Goal: Task Accomplishment & Management: Use online tool/utility

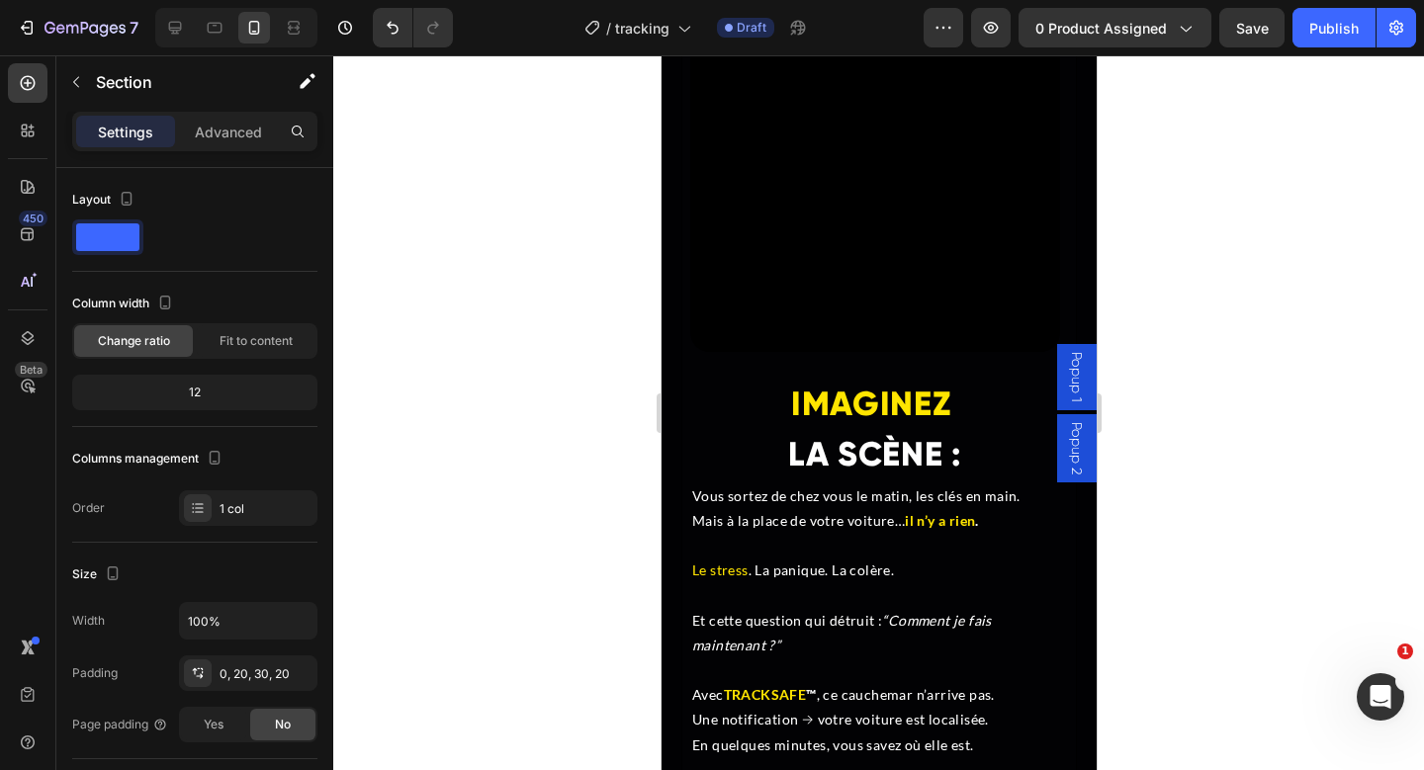
scroll to position [4354, 0]
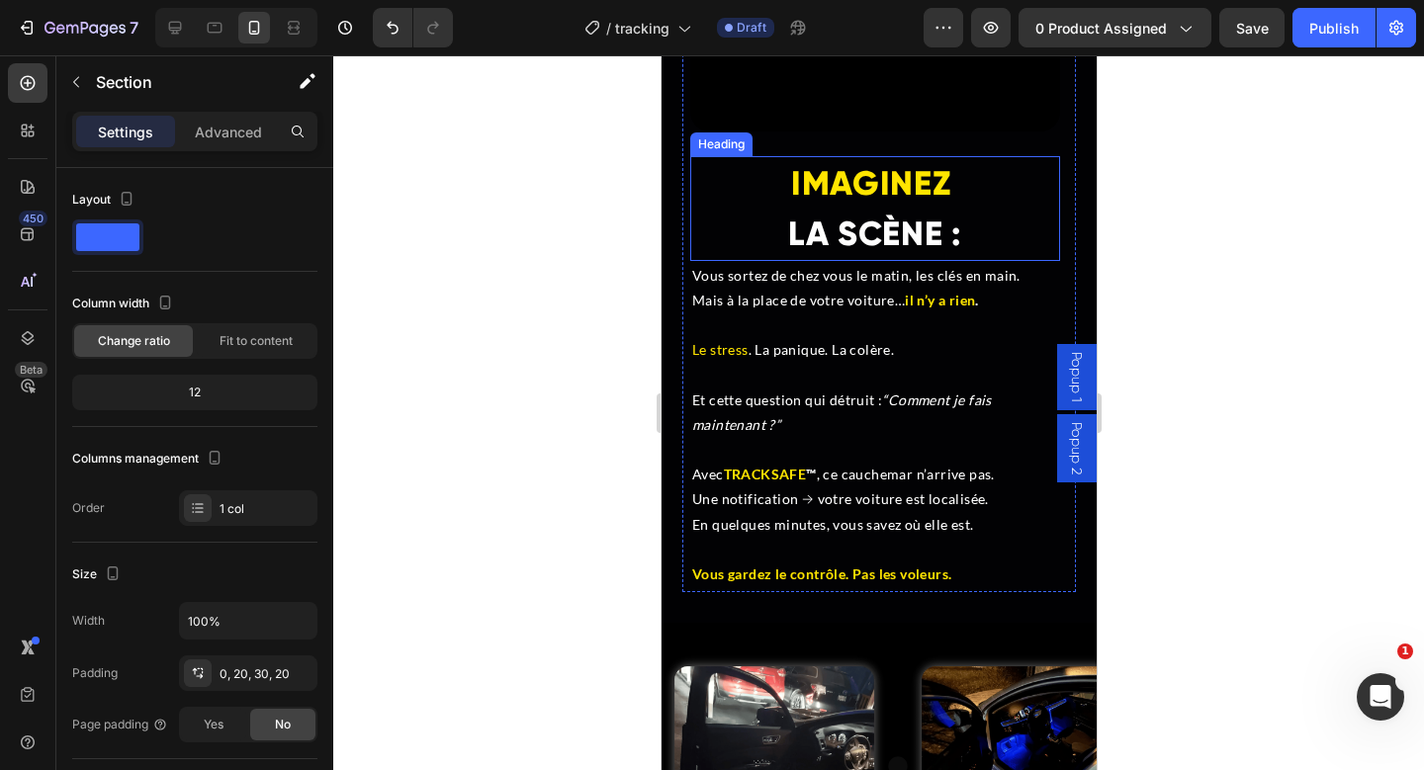
click at [861, 221] on span "LA SCÈNE :" at bounding box center [874, 234] width 174 height 41
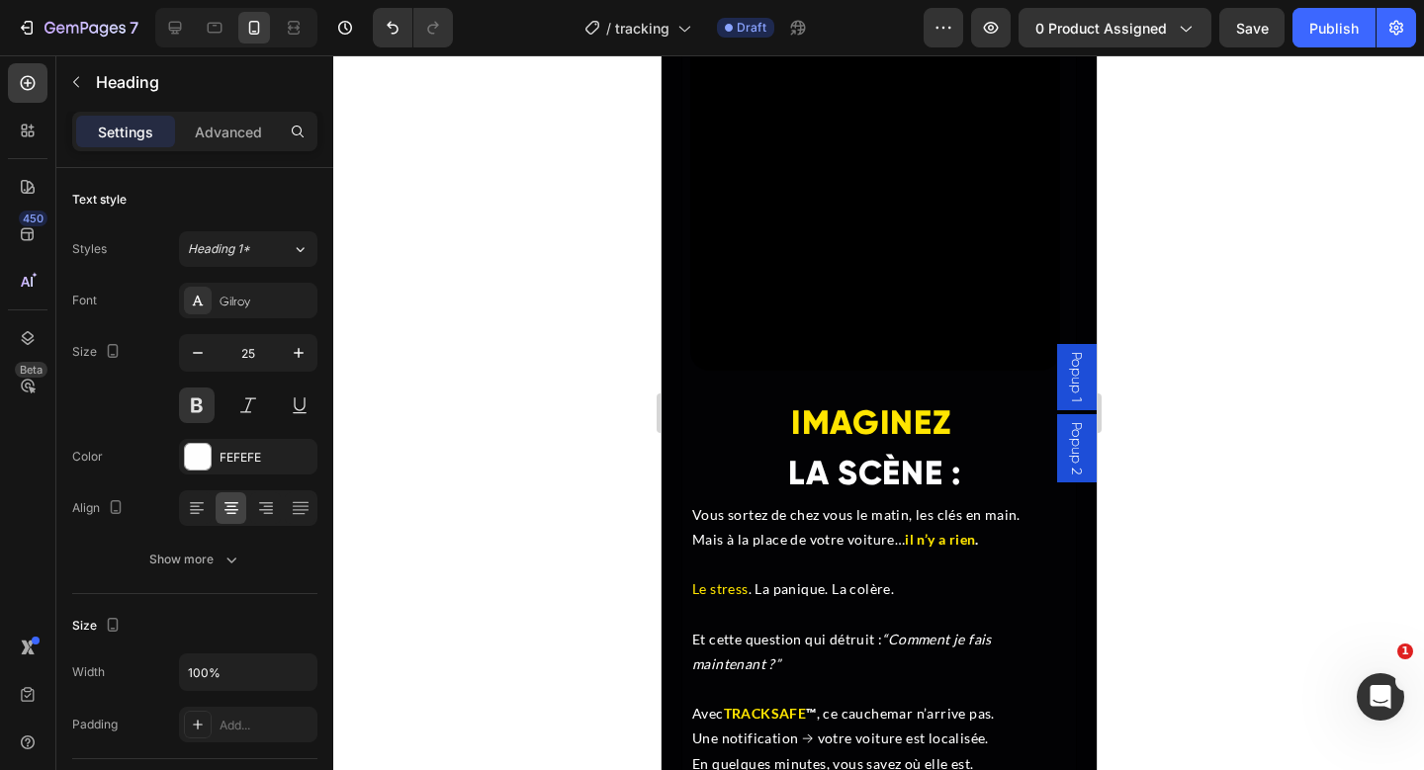
scroll to position [4105, 0]
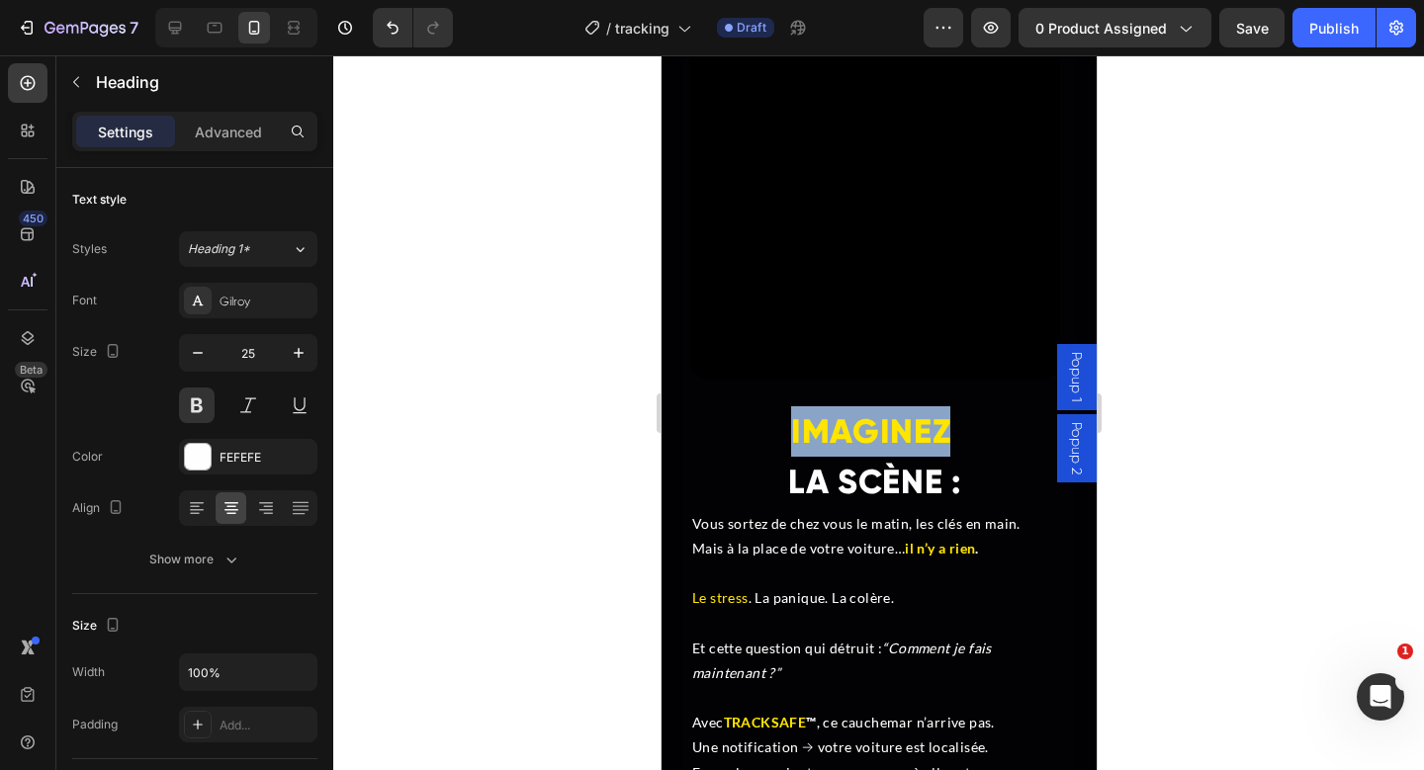
click at [877, 427] on span "IMAGINEZ" at bounding box center [869, 431] width 159 height 41
click at [858, 462] on span "LA SCÈNE :" at bounding box center [874, 482] width 174 height 41
drag, startPoint x: 972, startPoint y: 477, endPoint x: 777, endPoint y: 428, distance: 200.8
click at [777, 428] on p "IMAGINEZ LA SCÈNE :" at bounding box center [874, 456] width 366 height 101
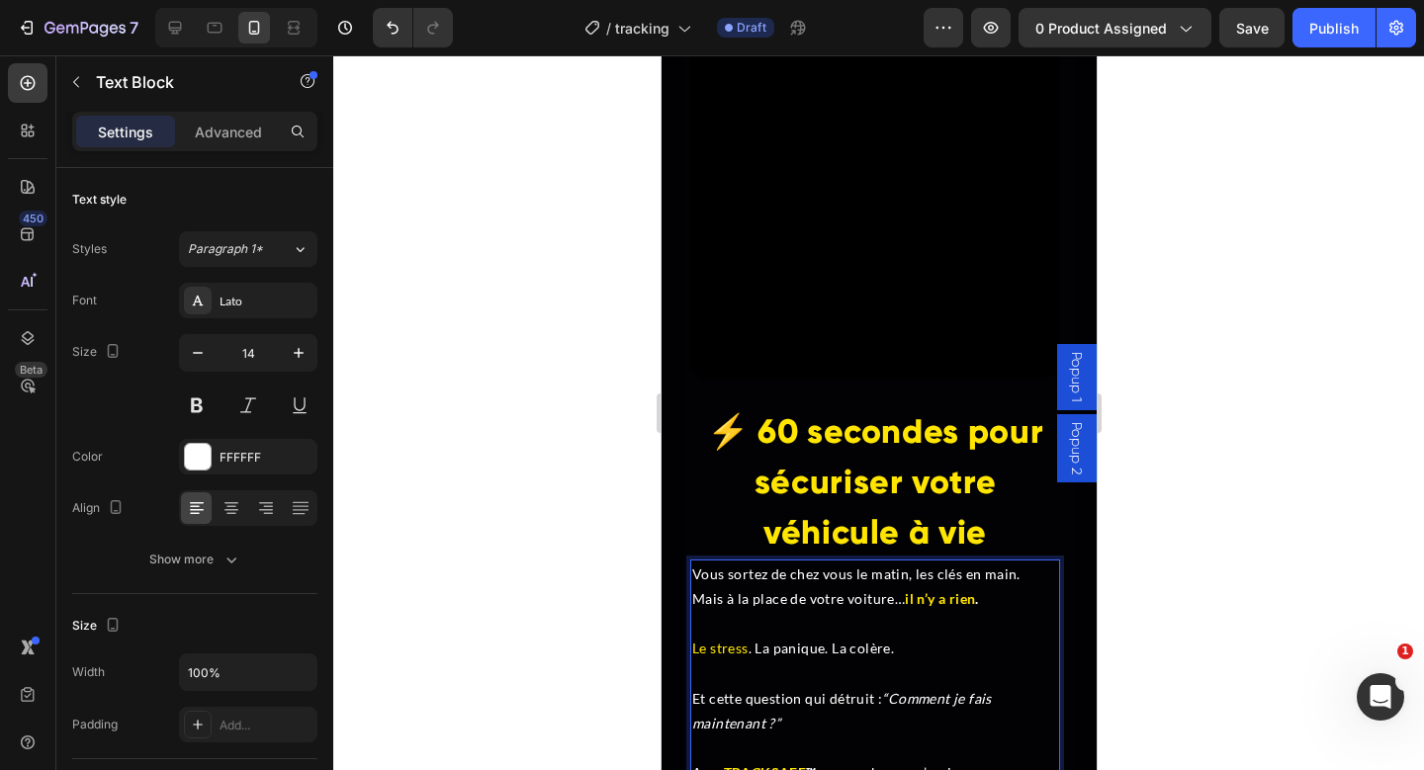
scroll to position [4448, 0]
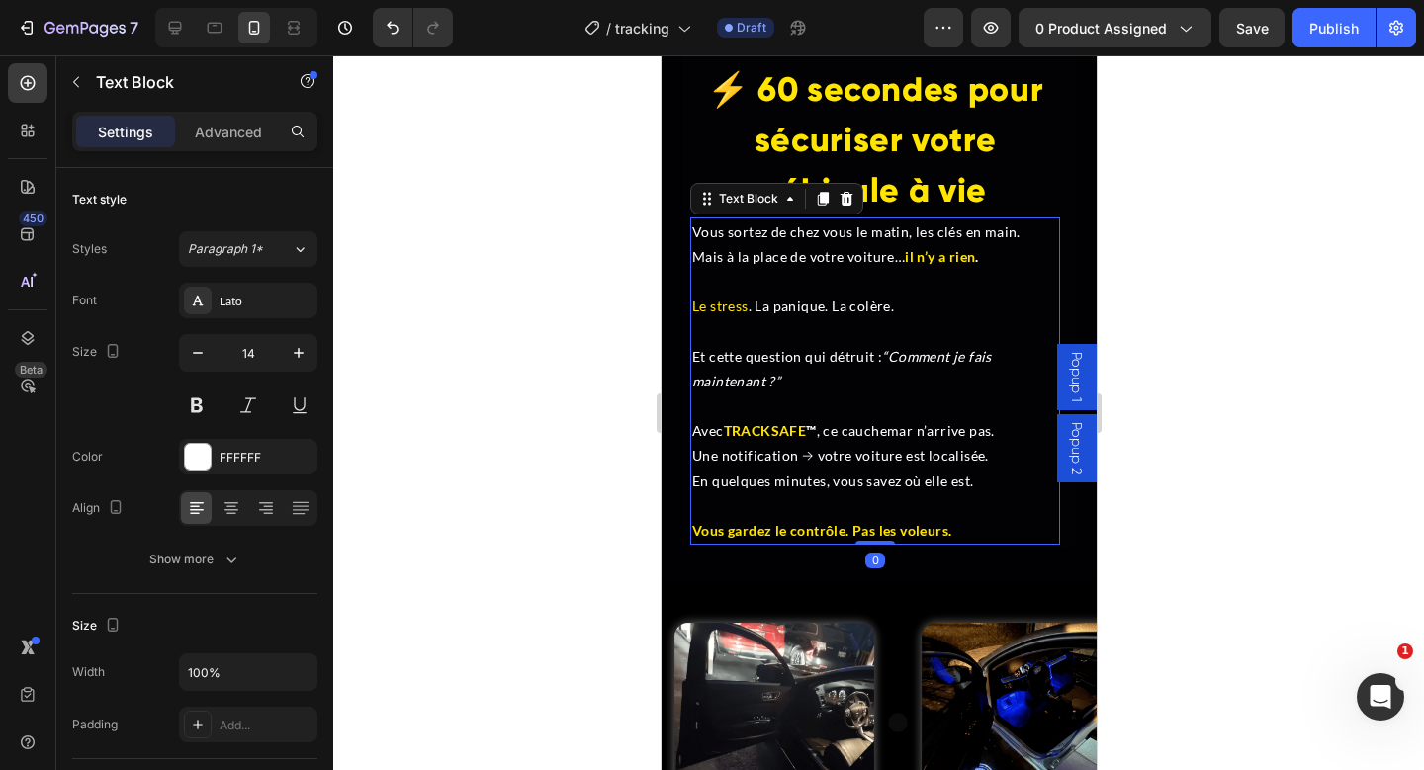
click at [841, 447] on span "Une notification → votre voiture est localisée." at bounding box center [839, 455] width 297 height 17
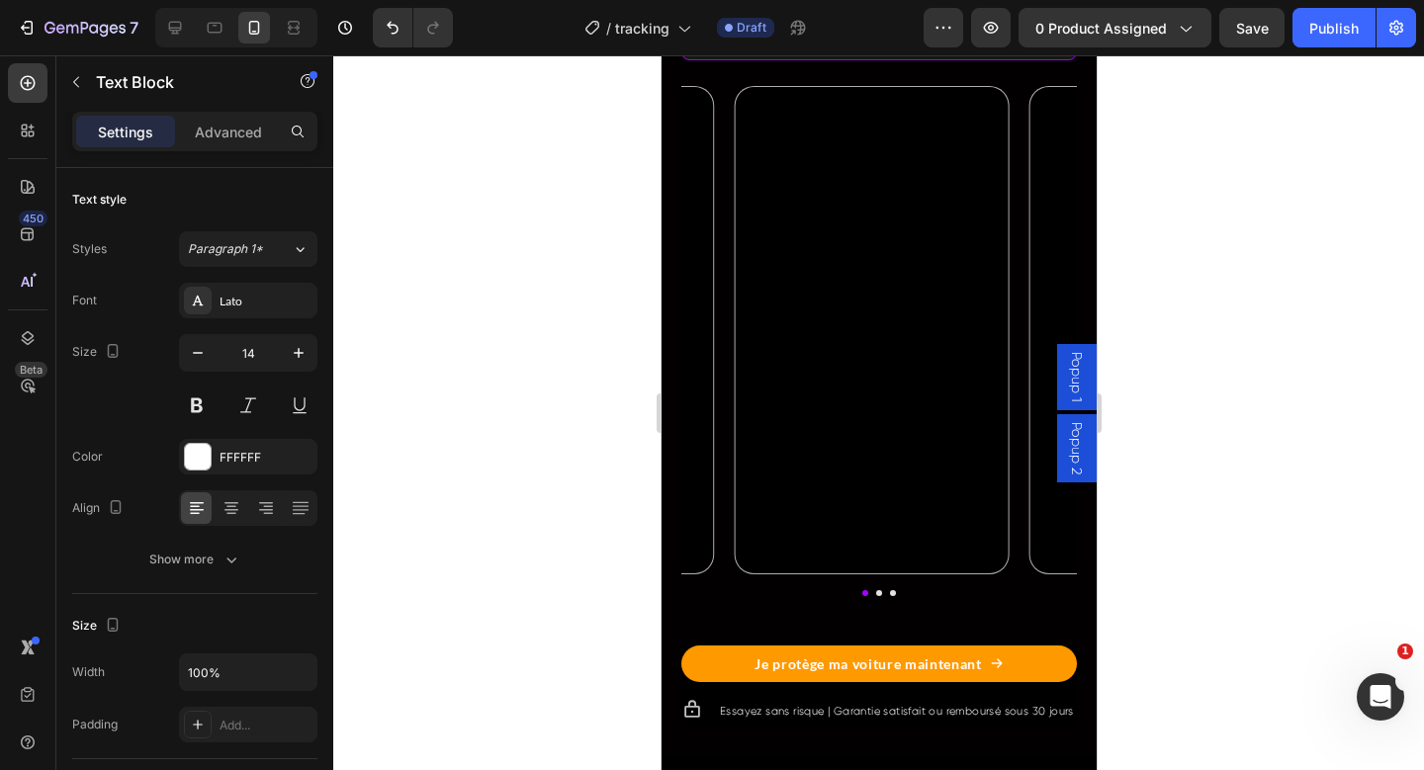
scroll to position [2358, 0]
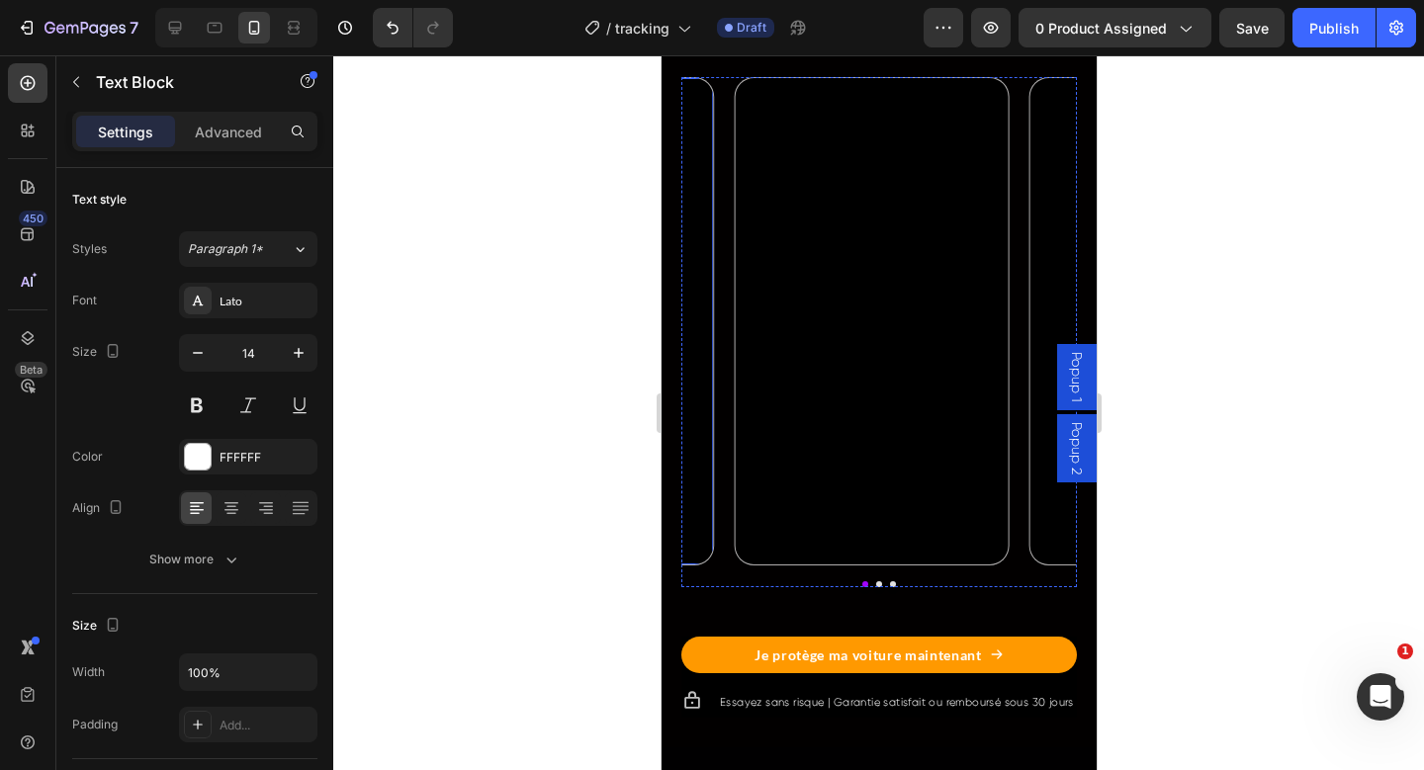
click at [700, 363] on video at bounding box center [576, 320] width 273 height 485
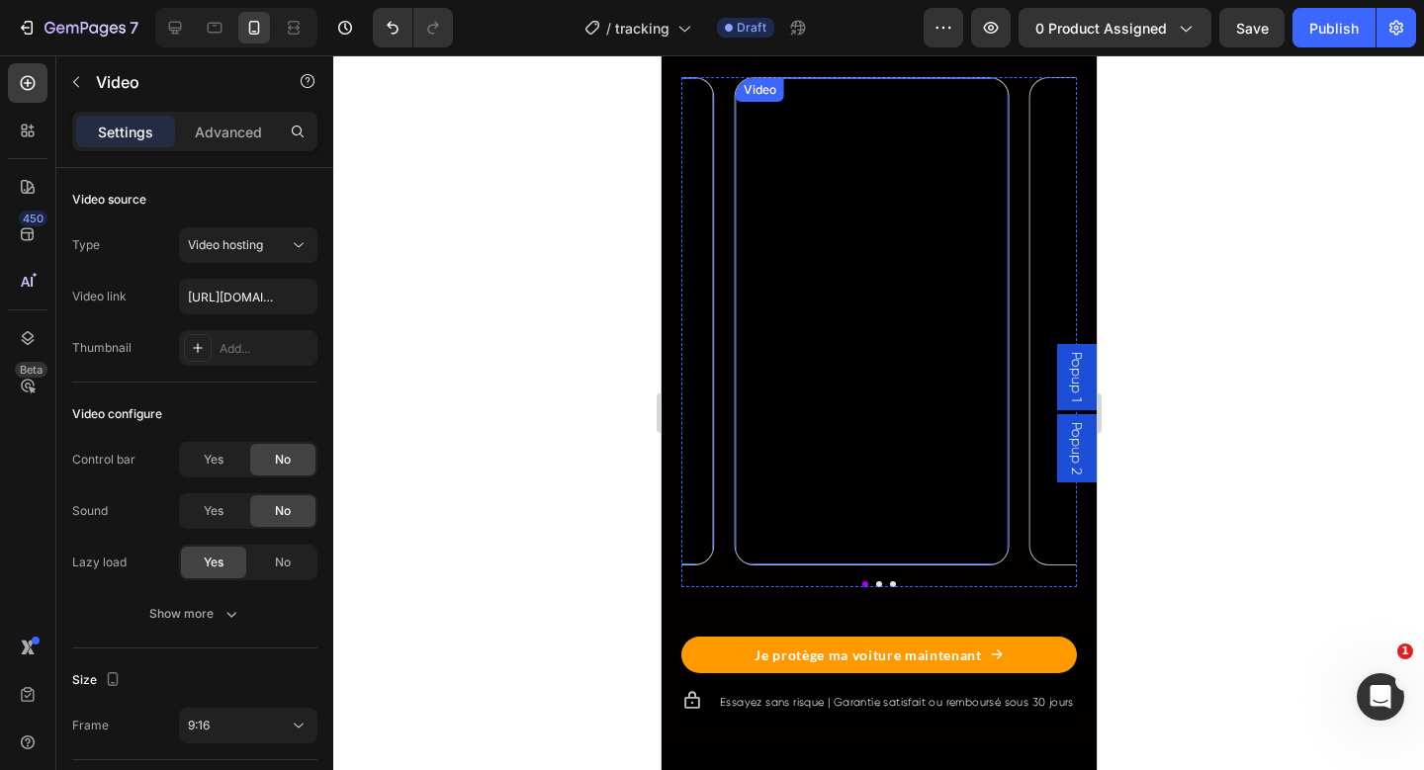
click at [735, 563] on video at bounding box center [871, 320] width 273 height 485
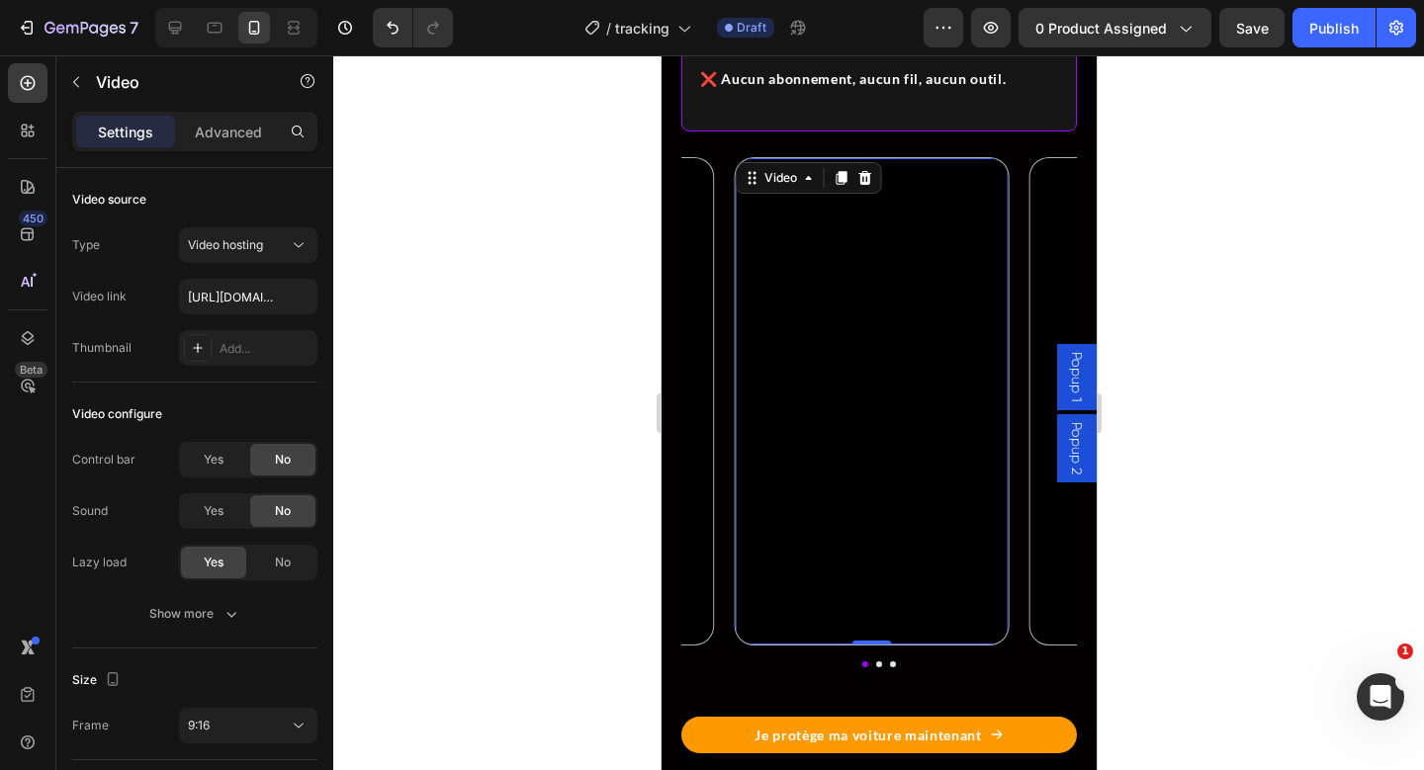
scroll to position [2277, 0]
click at [794, 188] on div "Video" at bounding box center [780, 179] width 41 height 18
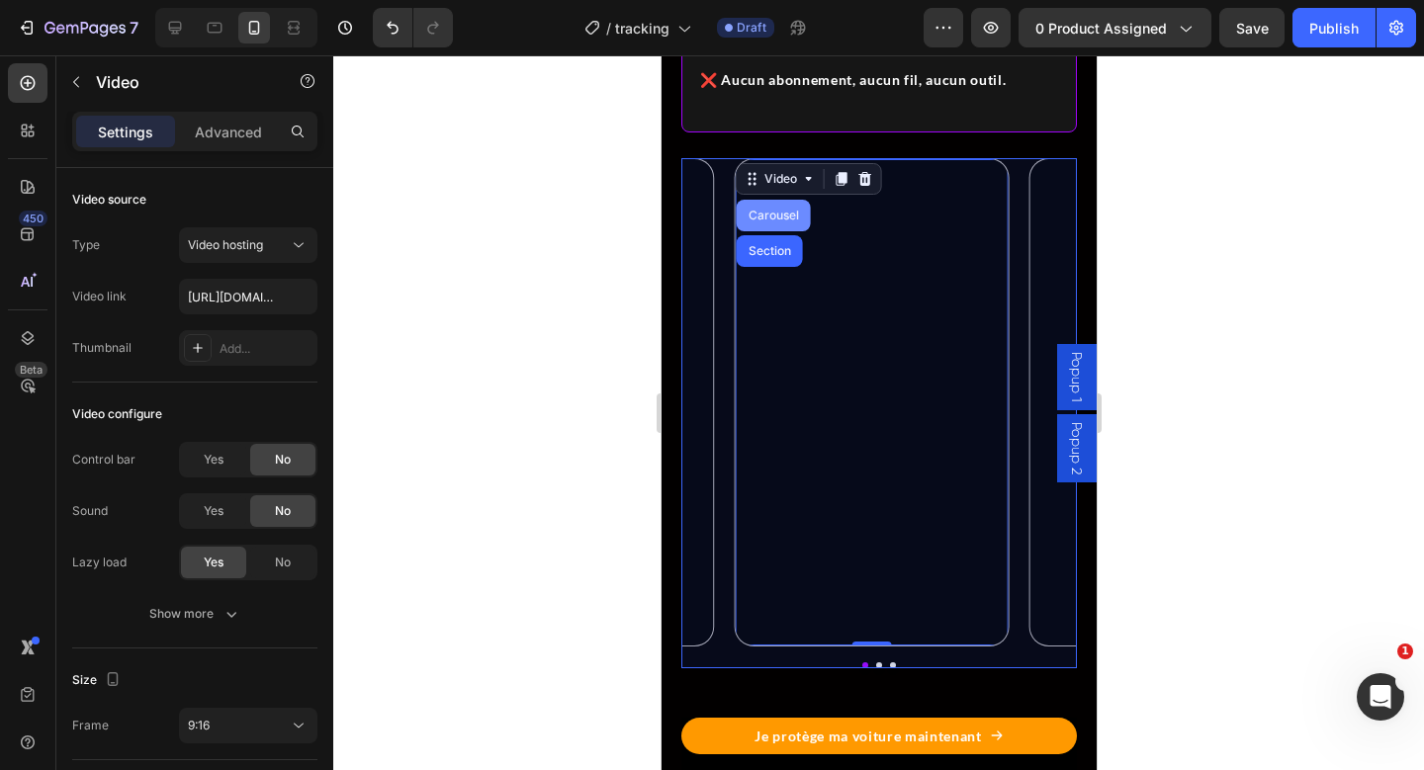
click at [770, 231] on div "Carousel" at bounding box center [773, 216] width 74 height 32
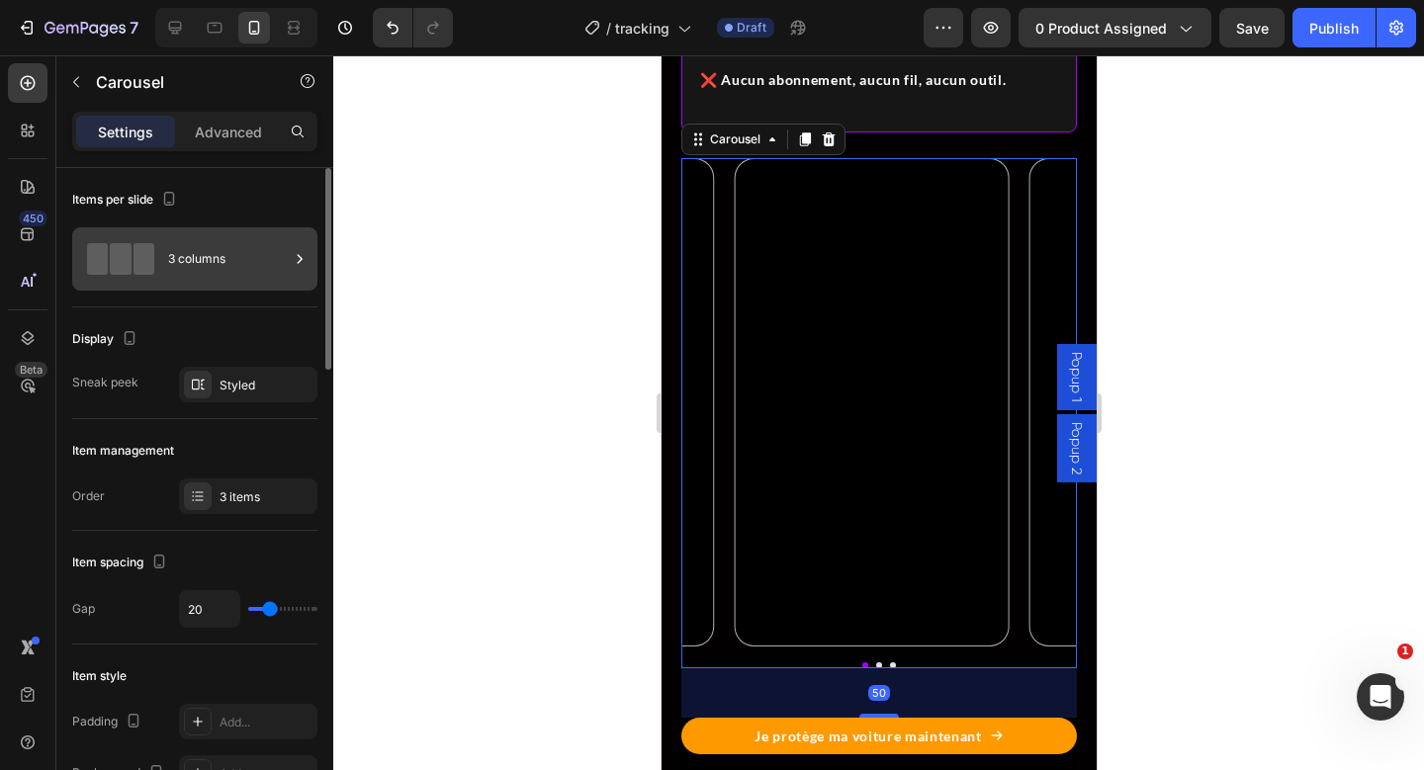
click at [259, 273] on div "3 columns" at bounding box center [228, 258] width 121 height 45
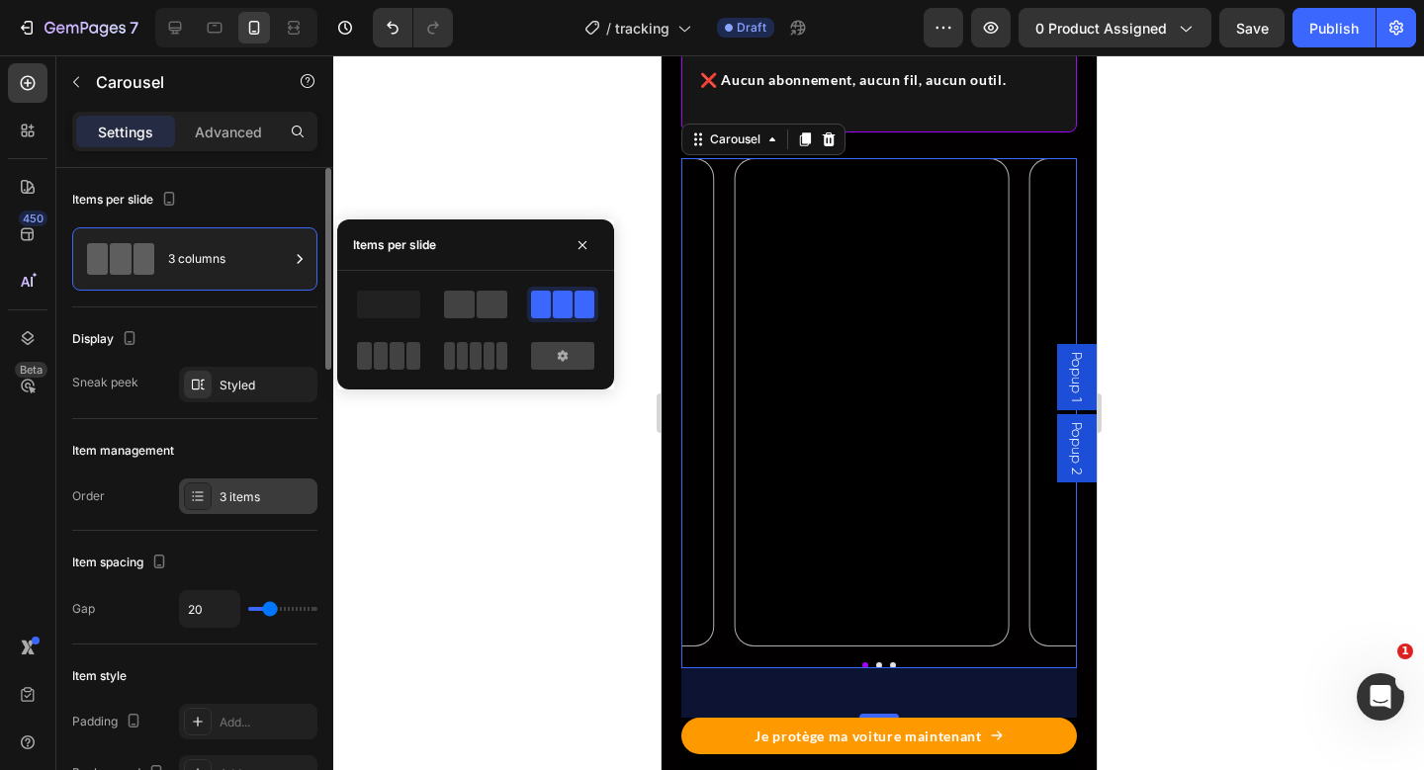
click at [227, 486] on div "3 items" at bounding box center [248, 497] width 138 height 36
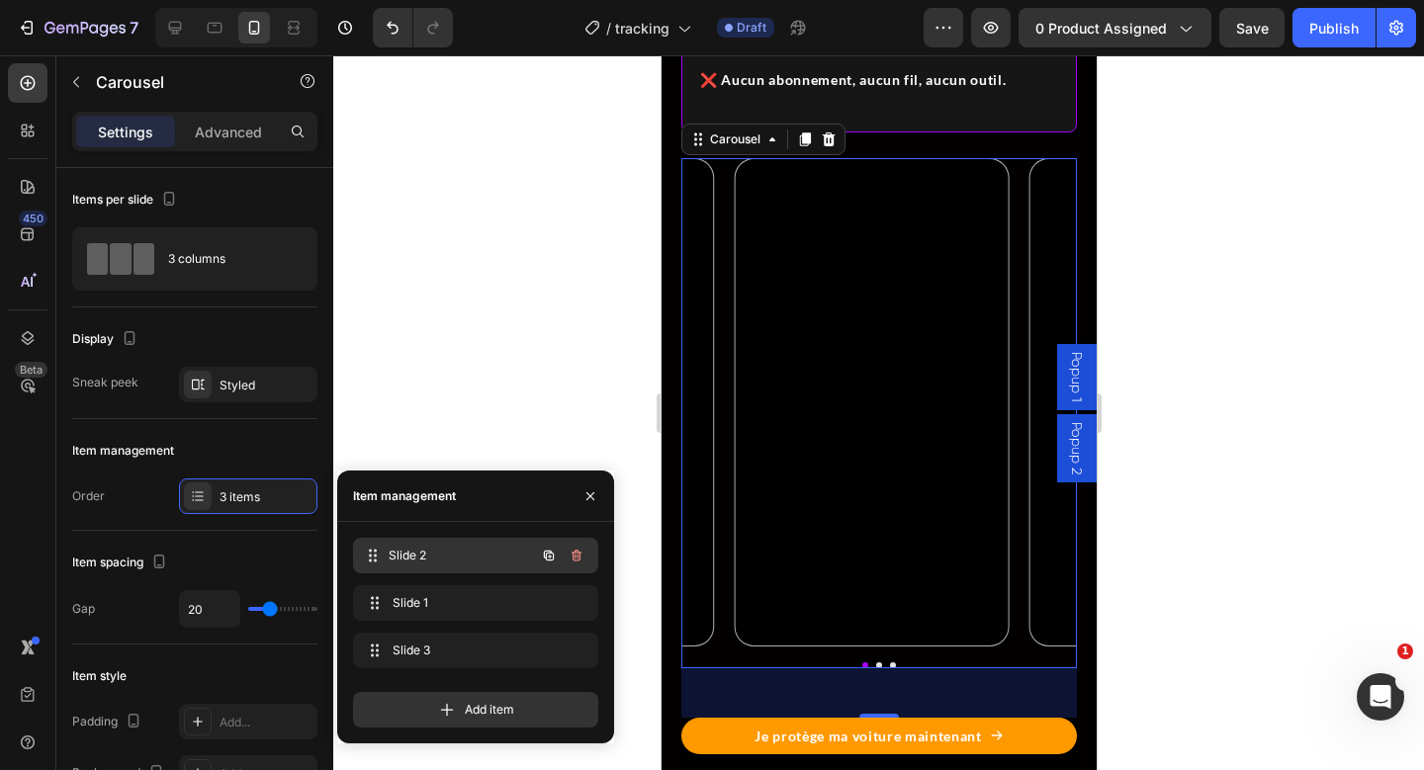
click at [523, 557] on div "Slide 2 Slide 2" at bounding box center [448, 556] width 174 height 28
click at [513, 557] on div "Slide 2 Slide 2" at bounding box center [448, 556] width 174 height 28
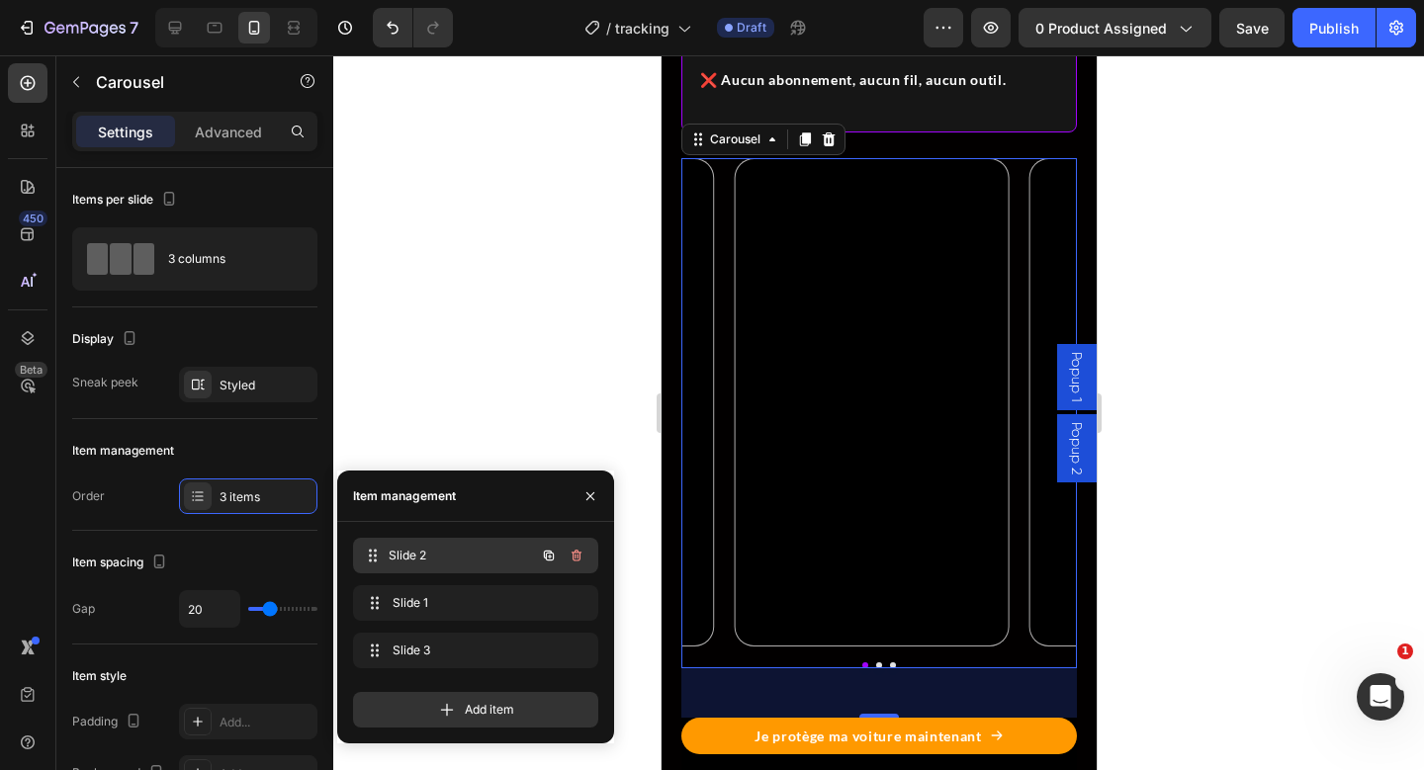
click at [513, 557] on div "Slide 2 Slide 2" at bounding box center [448, 556] width 174 height 28
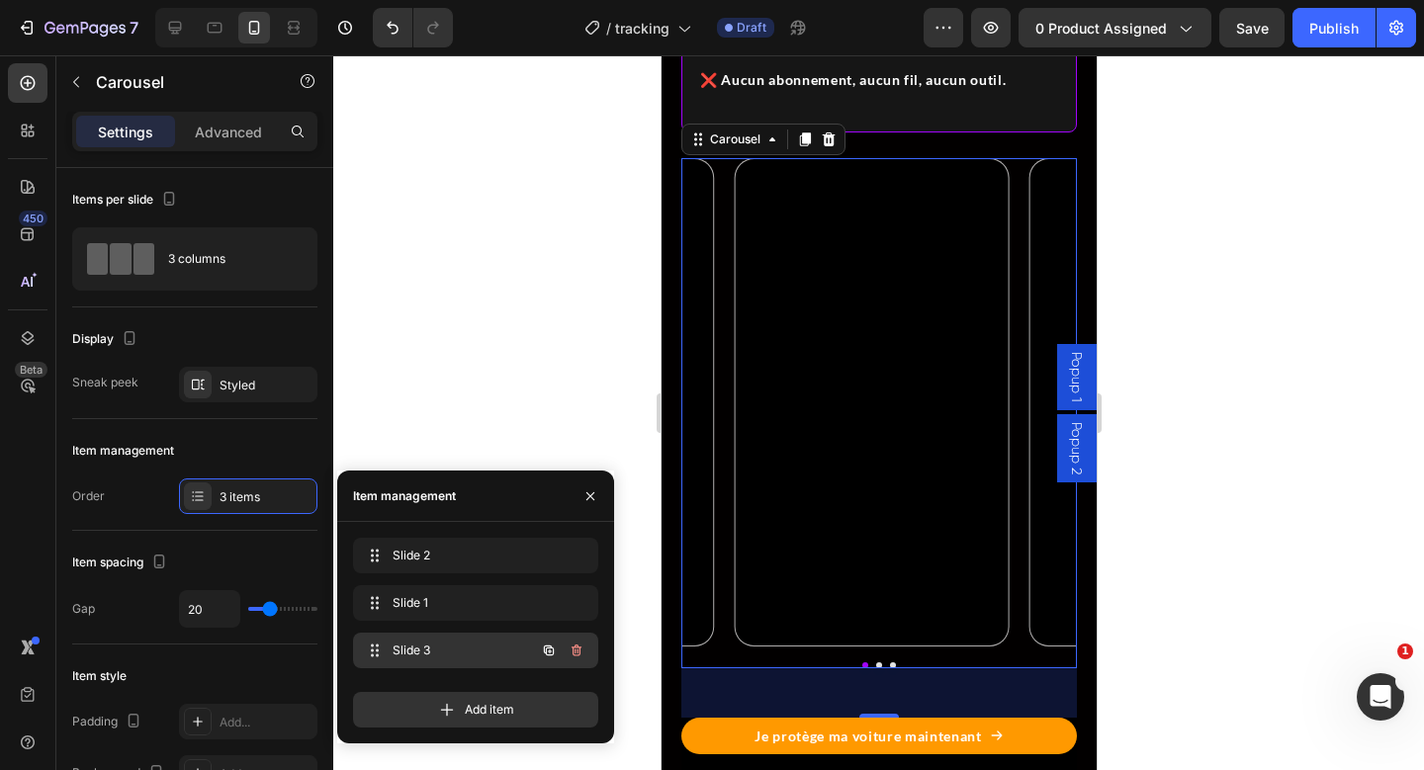
click at [483, 648] on span "Slide 3" at bounding box center [449, 651] width 112 height 18
click at [483, 648] on span "Slide 3" at bounding box center [462, 651] width 146 height 18
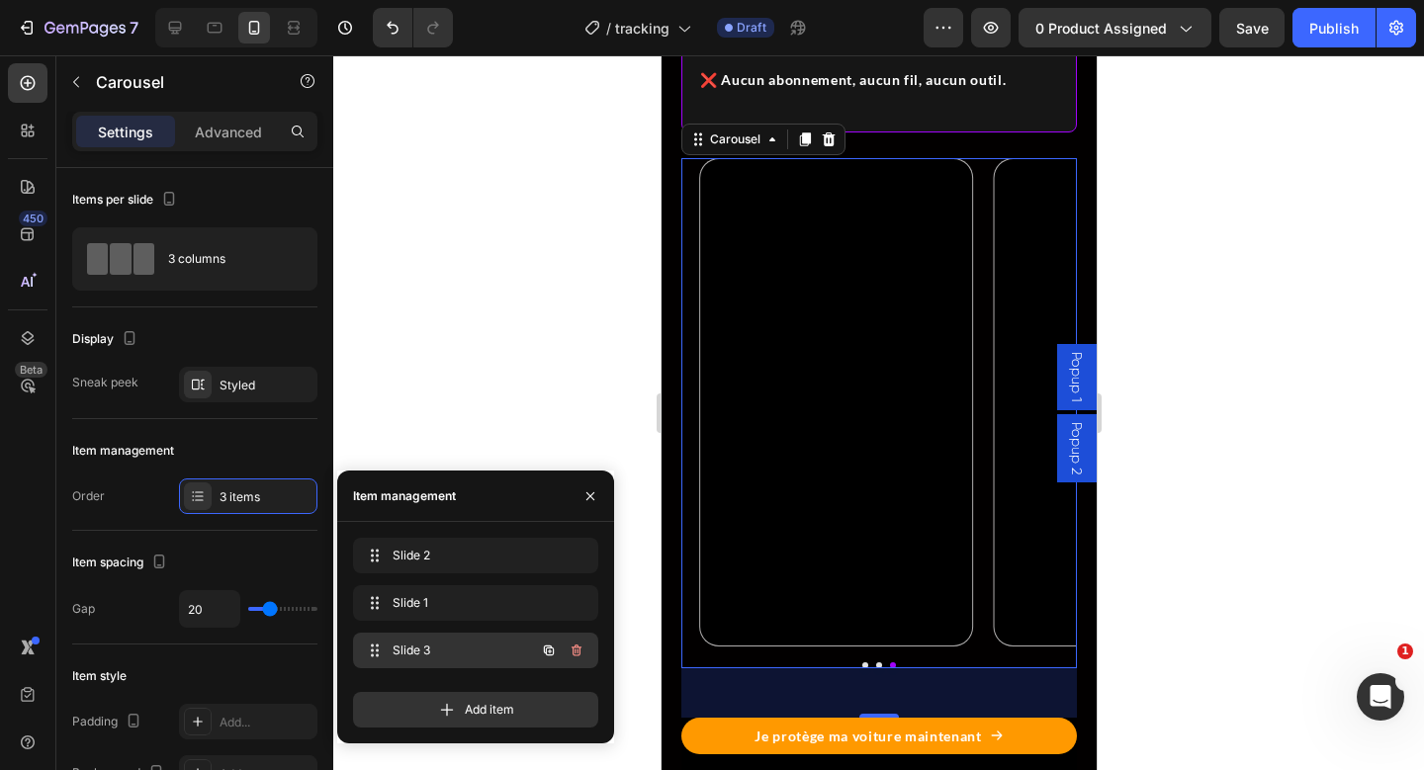
click at [483, 648] on span "Slide 3" at bounding box center [449, 651] width 112 height 18
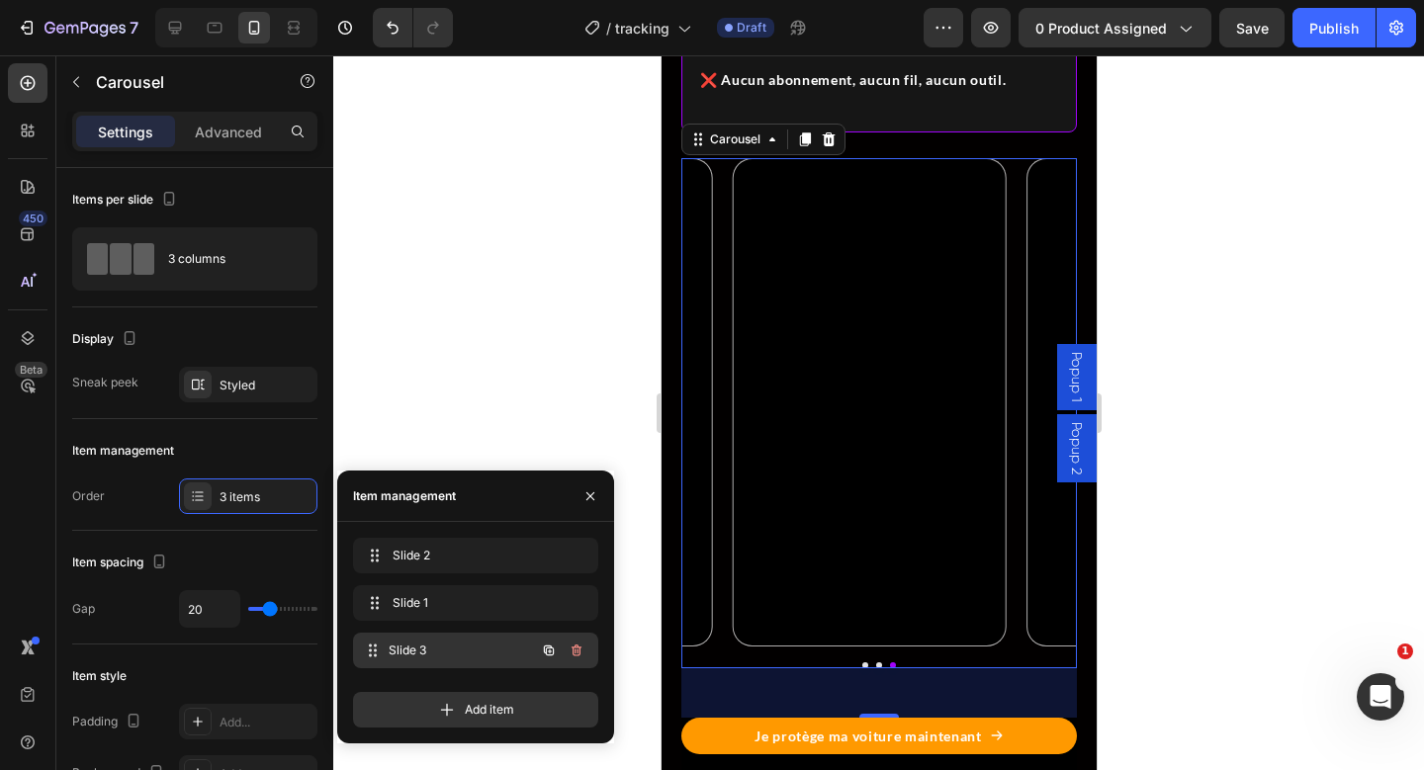
click at [483, 648] on span "Slide 3" at bounding box center [462, 651] width 146 height 18
click at [483, 648] on span "Slide 3" at bounding box center [449, 651] width 112 height 18
click at [483, 648] on span "Slide 3" at bounding box center [462, 651] width 146 height 18
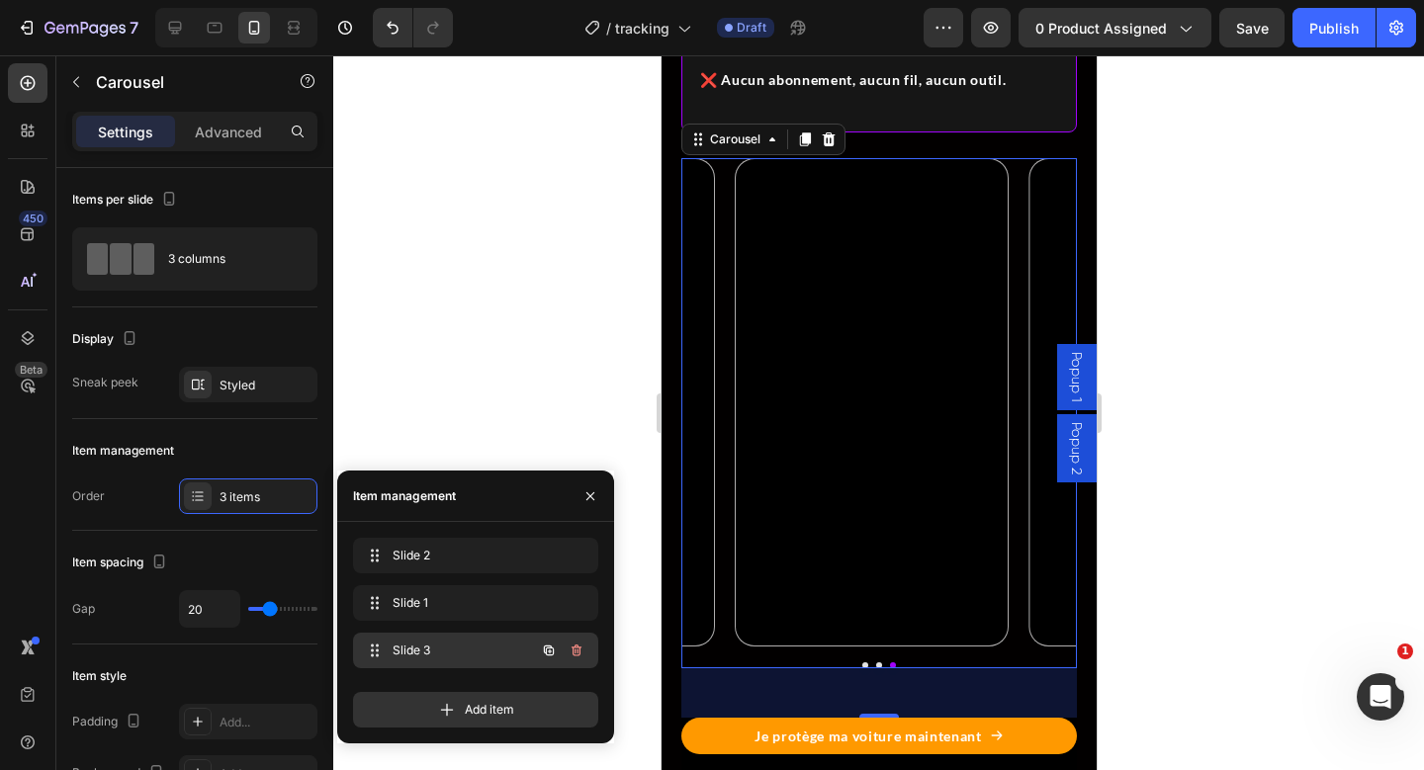
click at [483, 648] on span "Slide 3" at bounding box center [449, 651] width 112 height 18
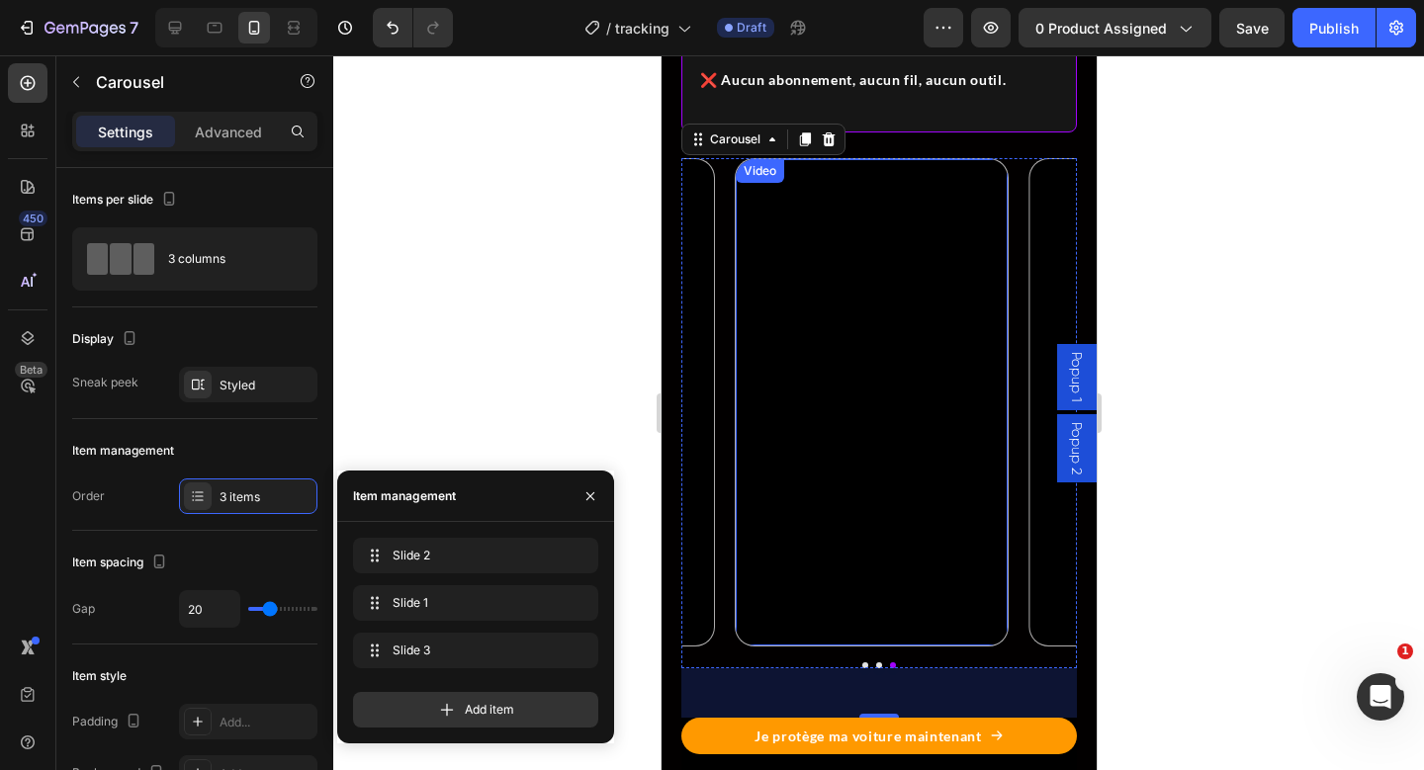
click at [766, 373] on video at bounding box center [871, 401] width 273 height 485
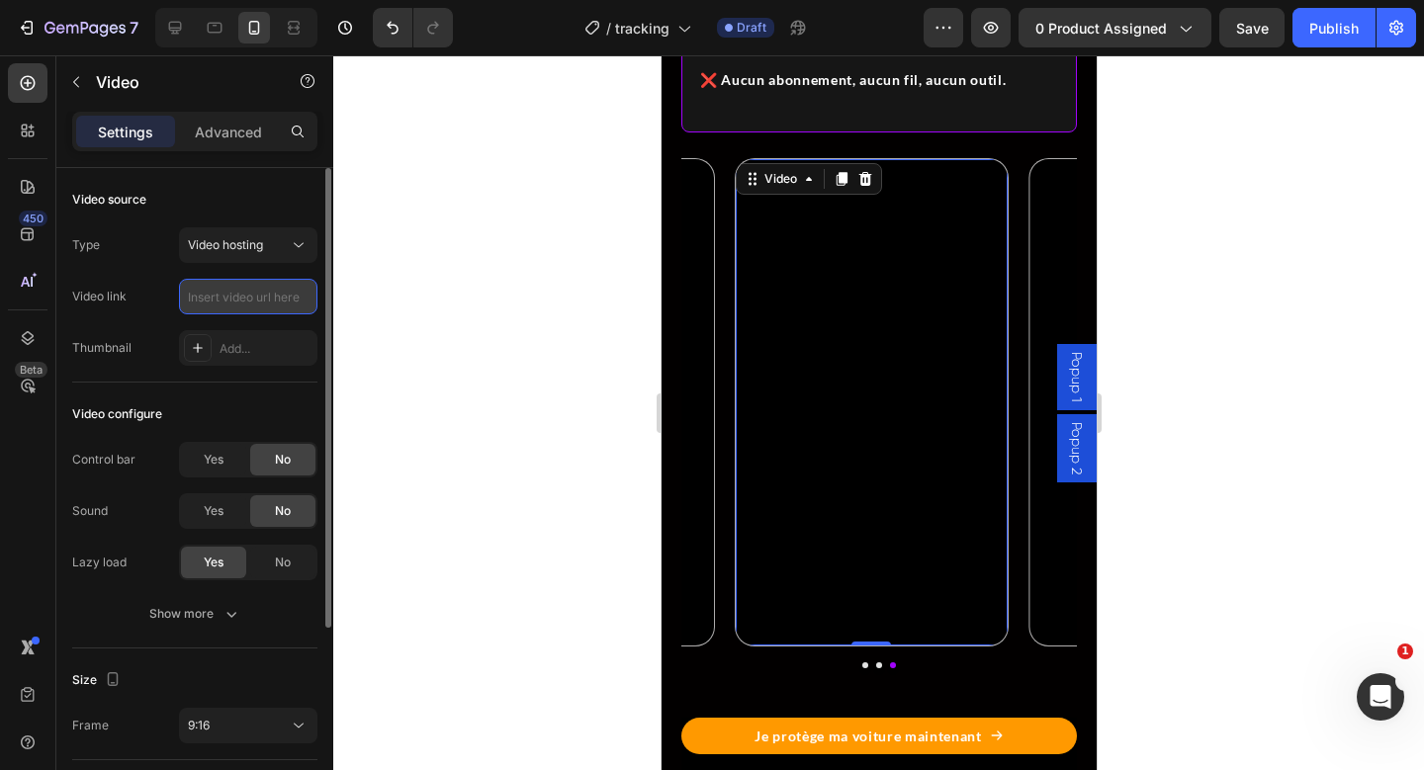
scroll to position [0, 0]
click at [255, 304] on input "text" at bounding box center [248, 297] width 138 height 36
paste input "[URL][DOMAIN_NAME]"
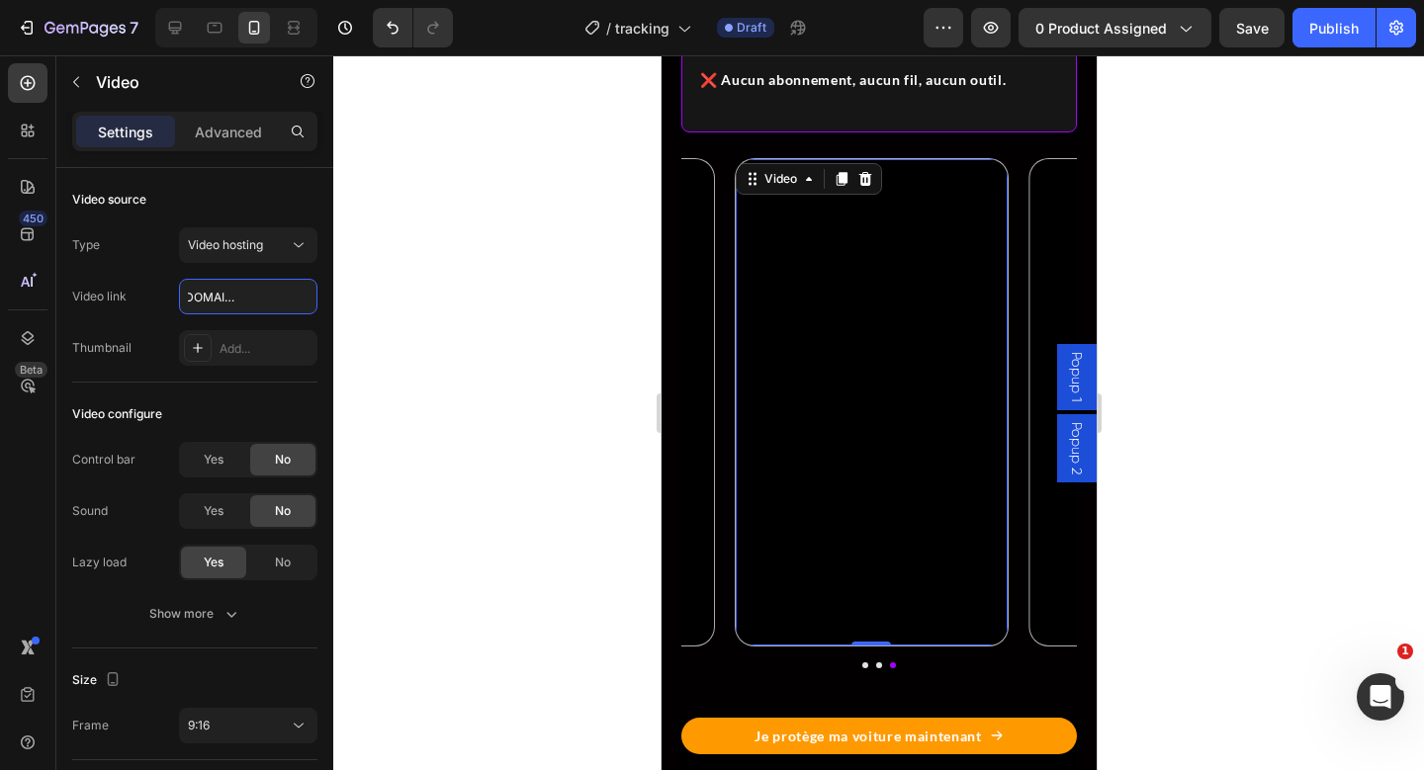
type input "[URL][DOMAIN_NAME]"
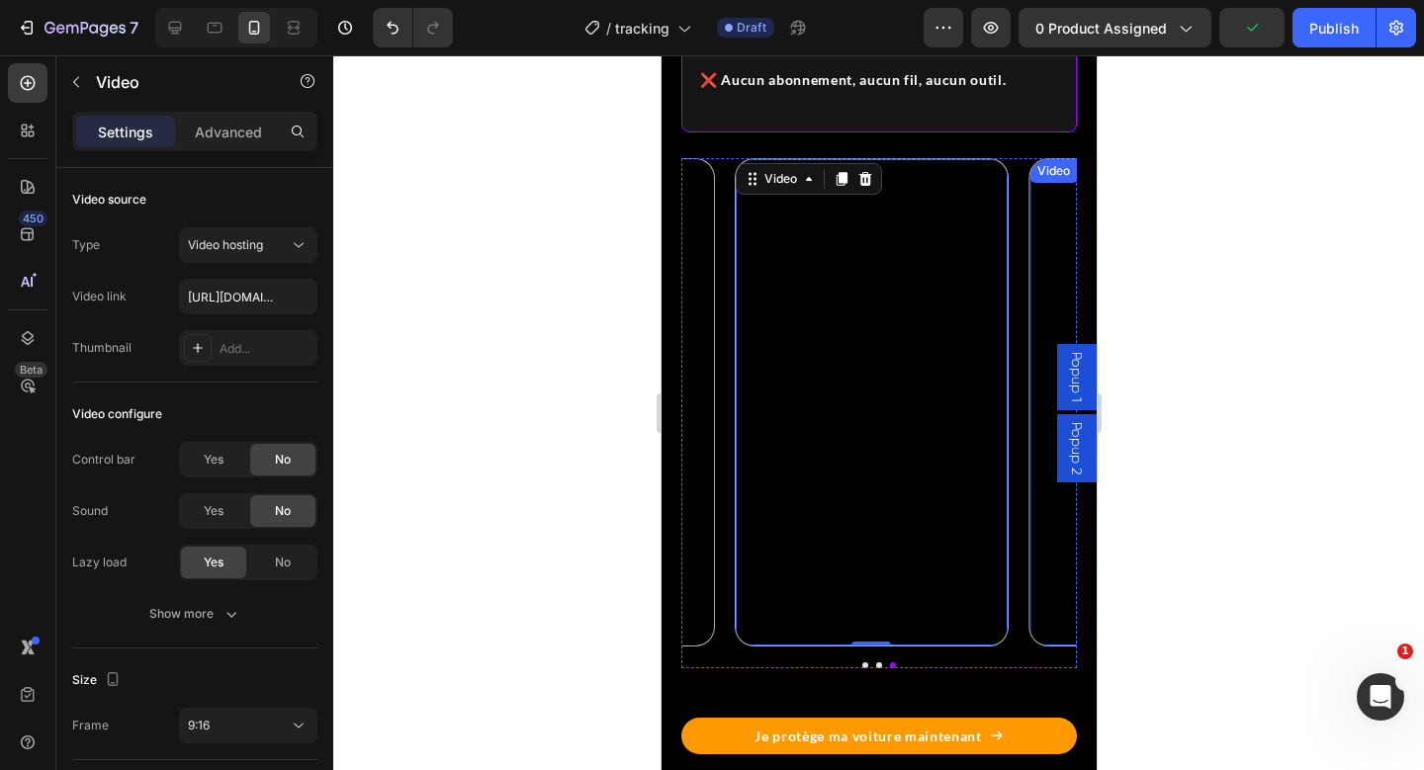
click at [1044, 512] on video at bounding box center [1165, 401] width 273 height 485
click at [844, 515] on video at bounding box center [871, 401] width 273 height 485
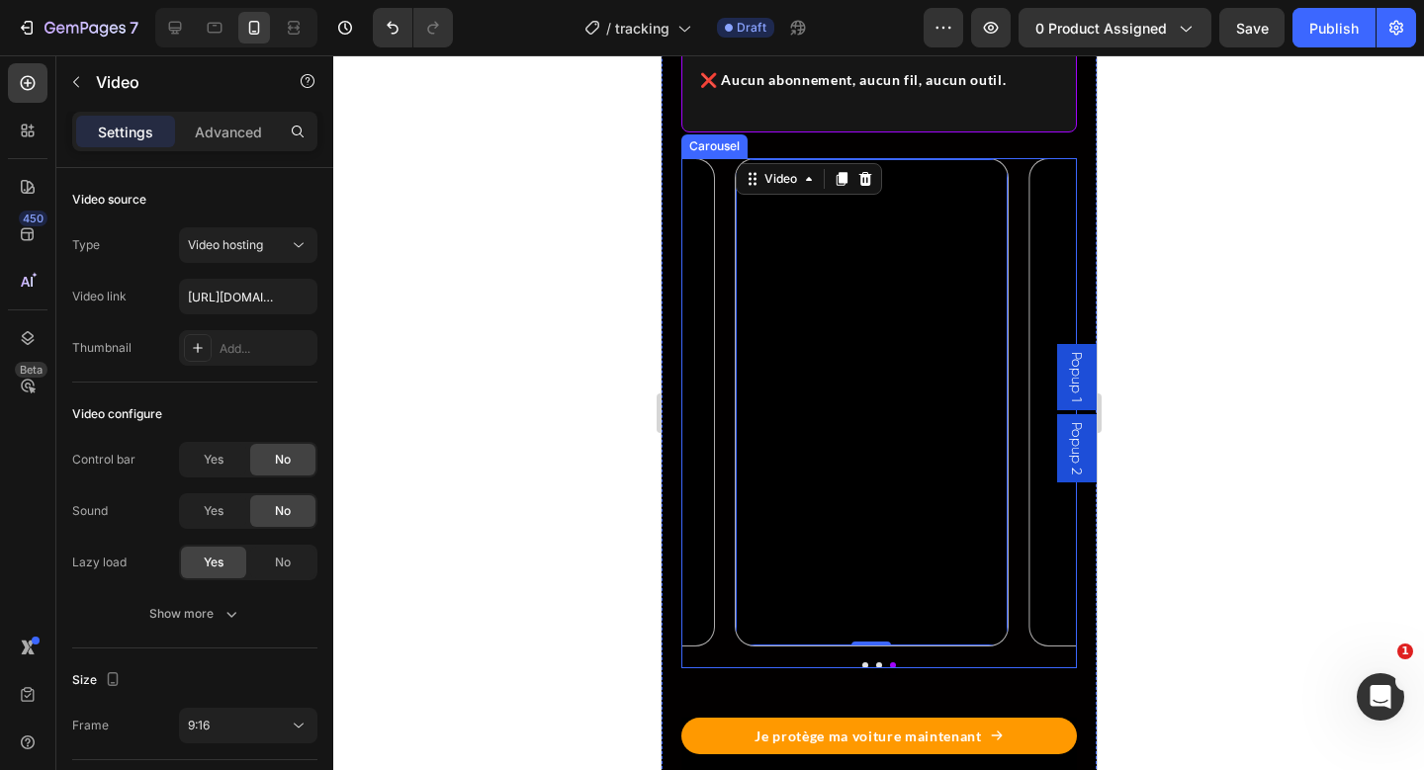
click at [875, 669] on button "Dot" at bounding box center [878, 666] width 6 height 6
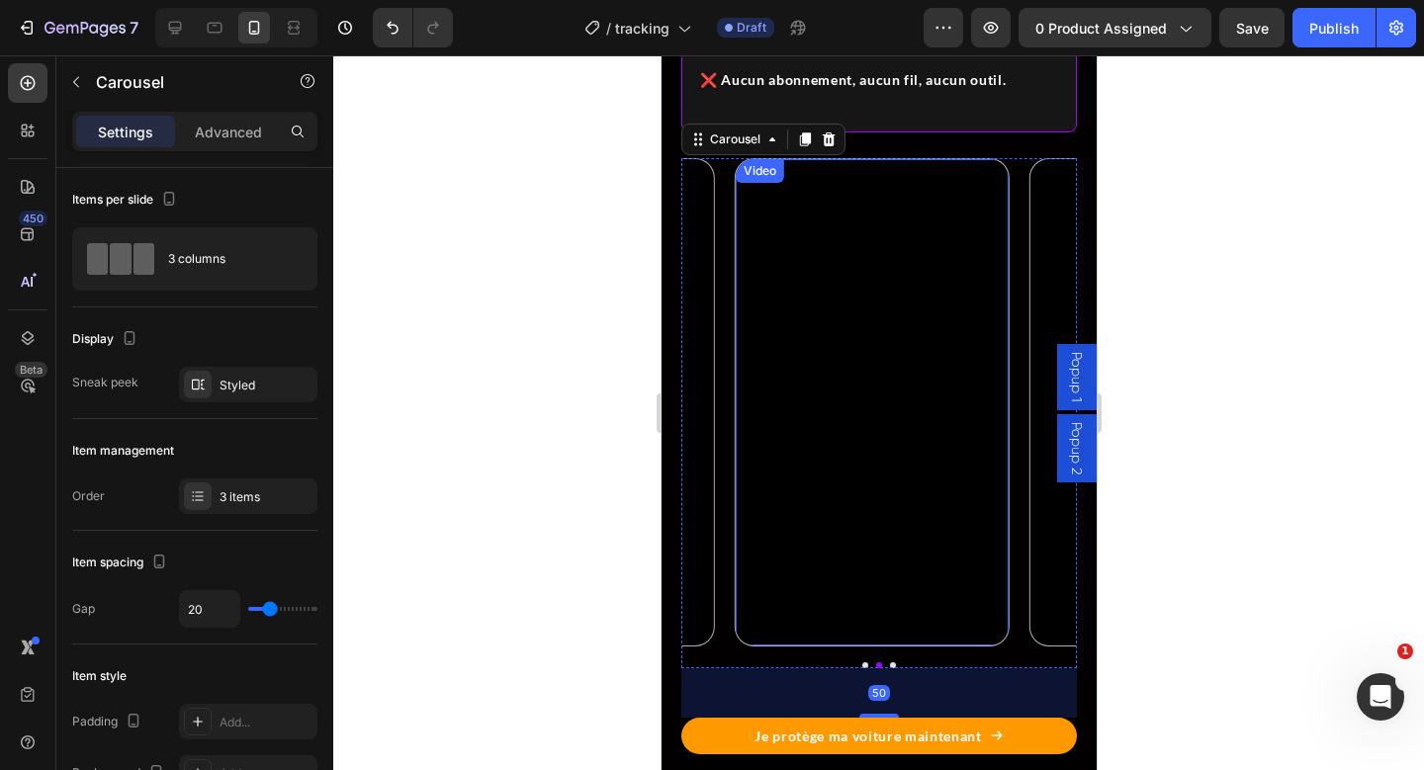
click at [886, 524] on video at bounding box center [875, 394] width 265 height 471
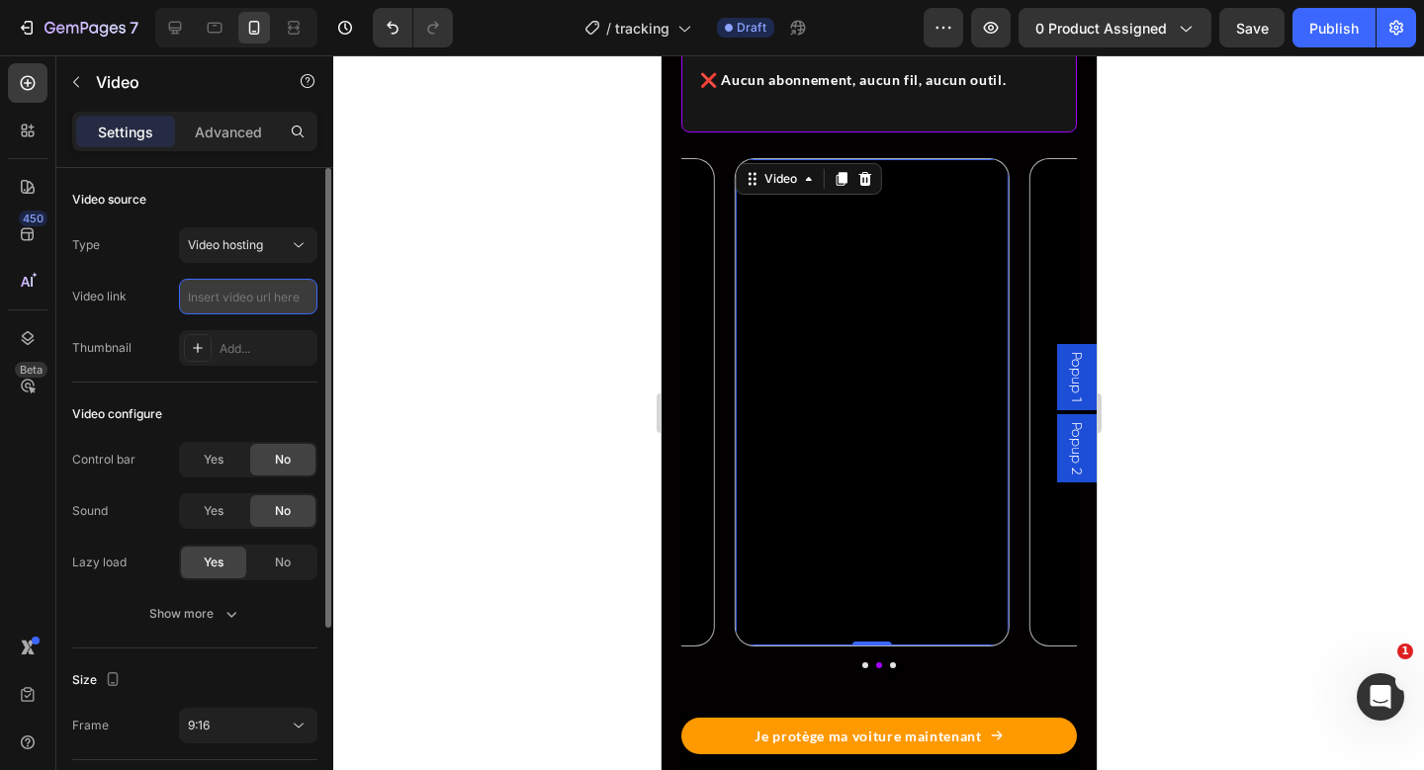
paste input "[URL][DOMAIN_NAME]"
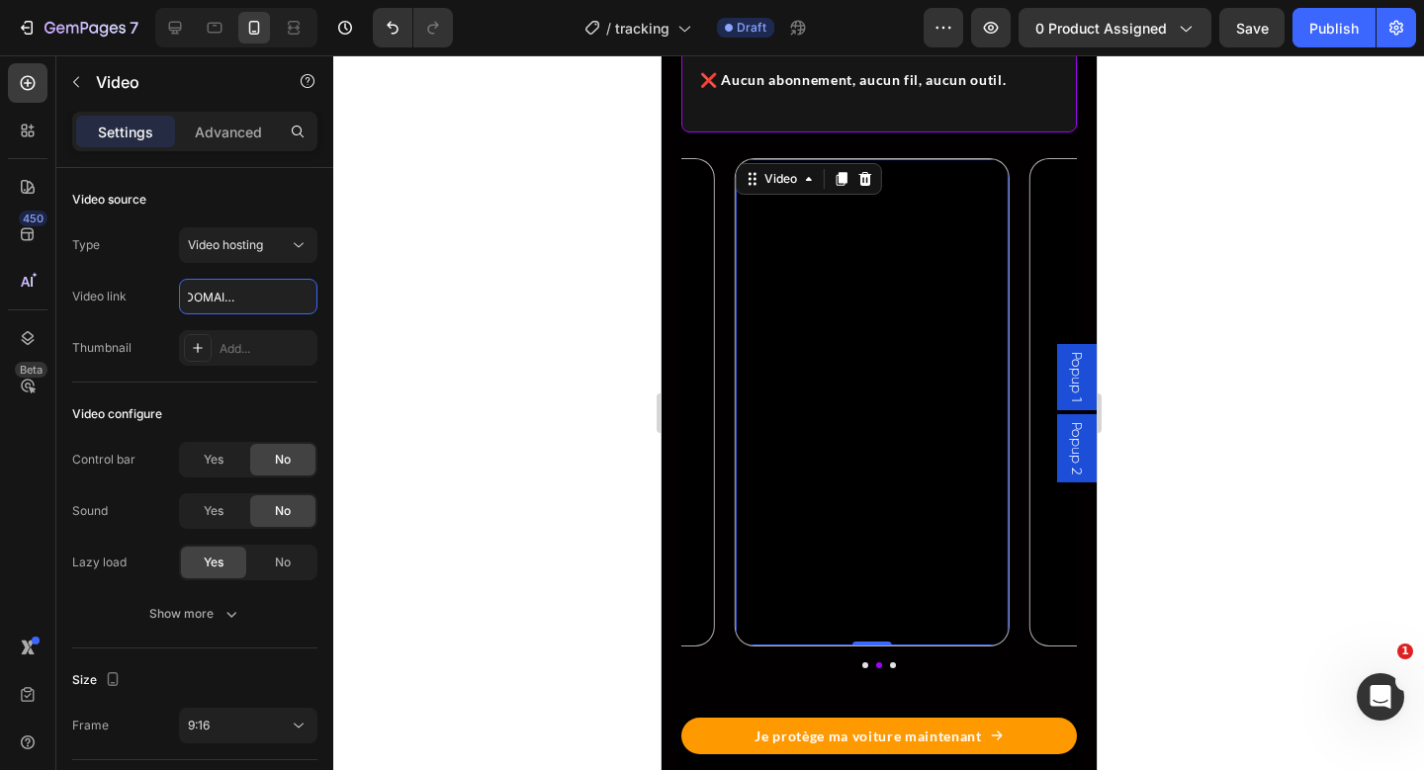
type input "[URL][DOMAIN_NAME]"
click at [872, 481] on video at bounding box center [875, 394] width 265 height 471
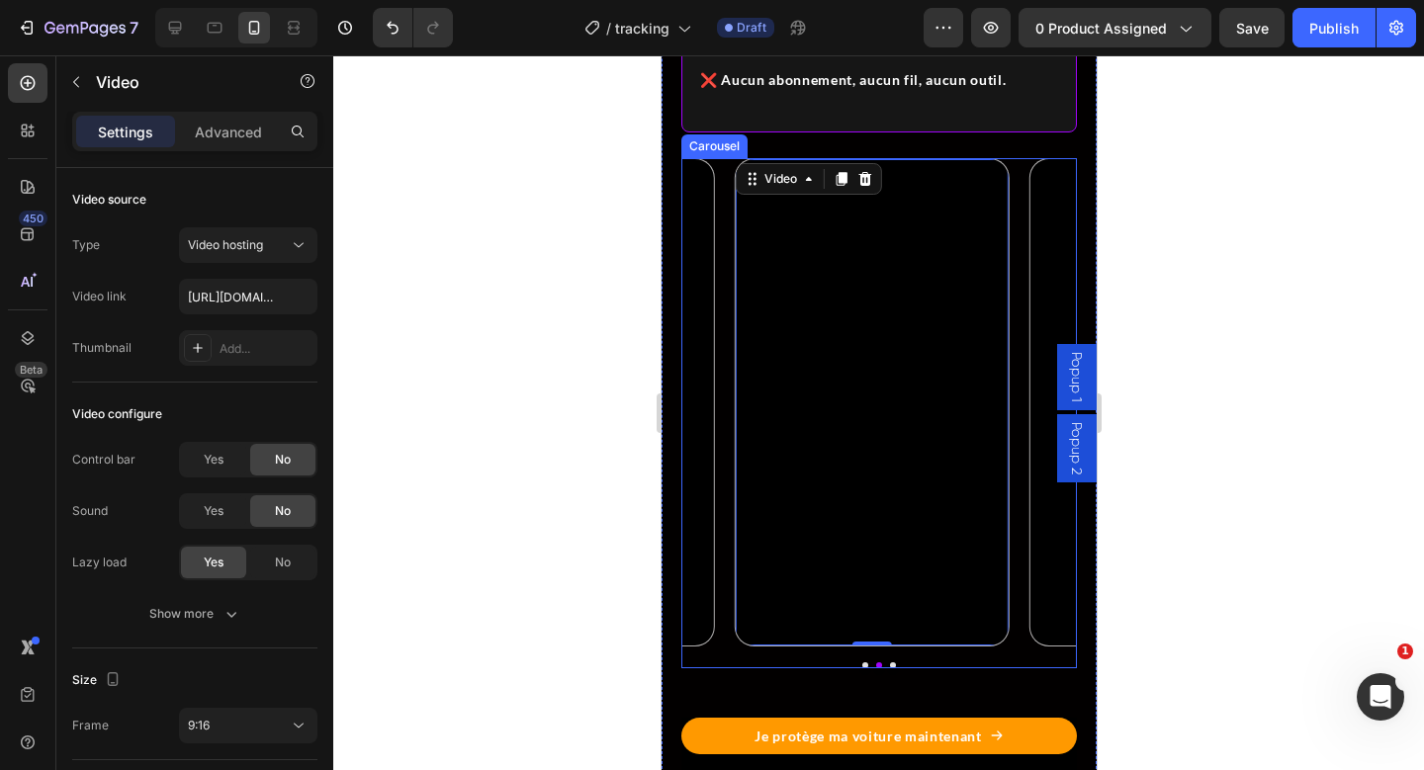
click at [861, 669] on button "Dot" at bounding box center [864, 666] width 6 height 6
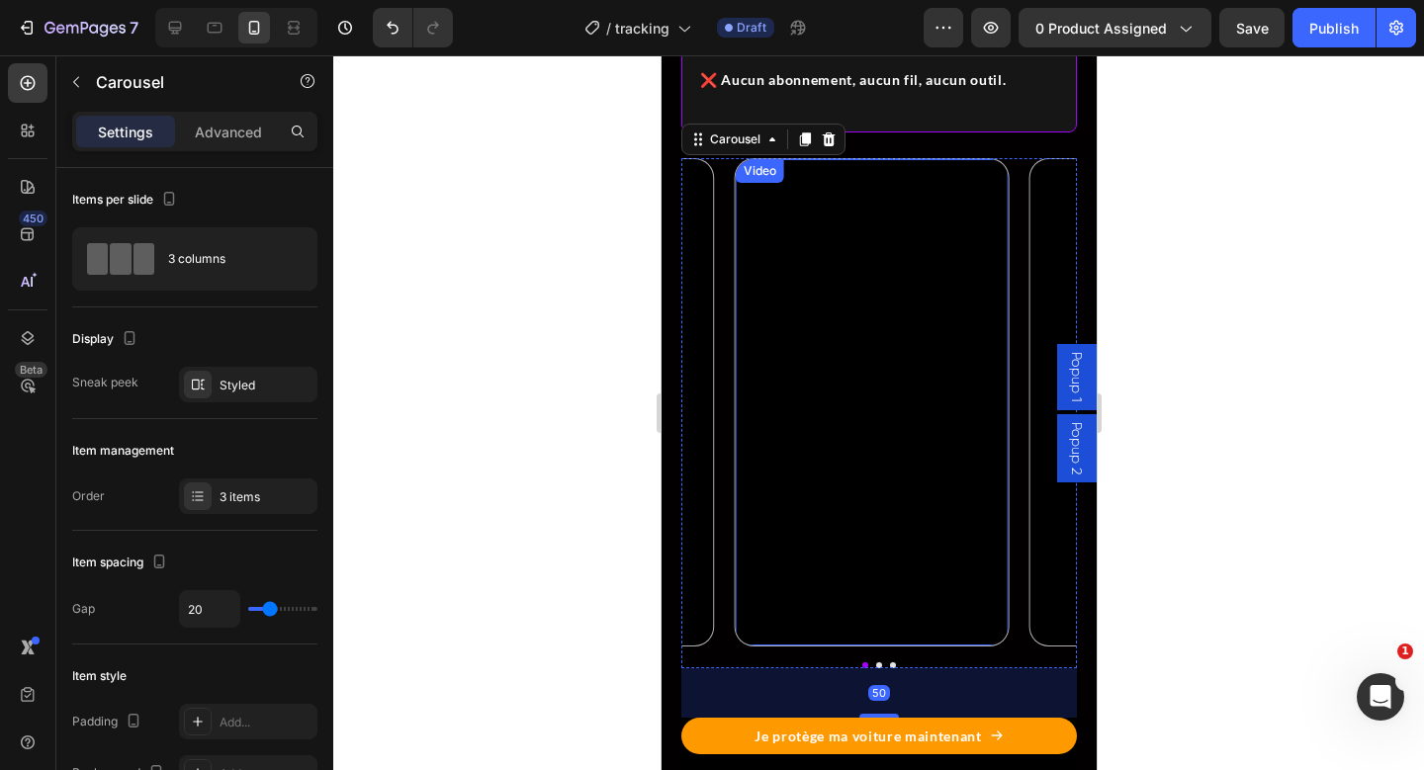
click at [855, 549] on video at bounding box center [871, 401] width 273 height 485
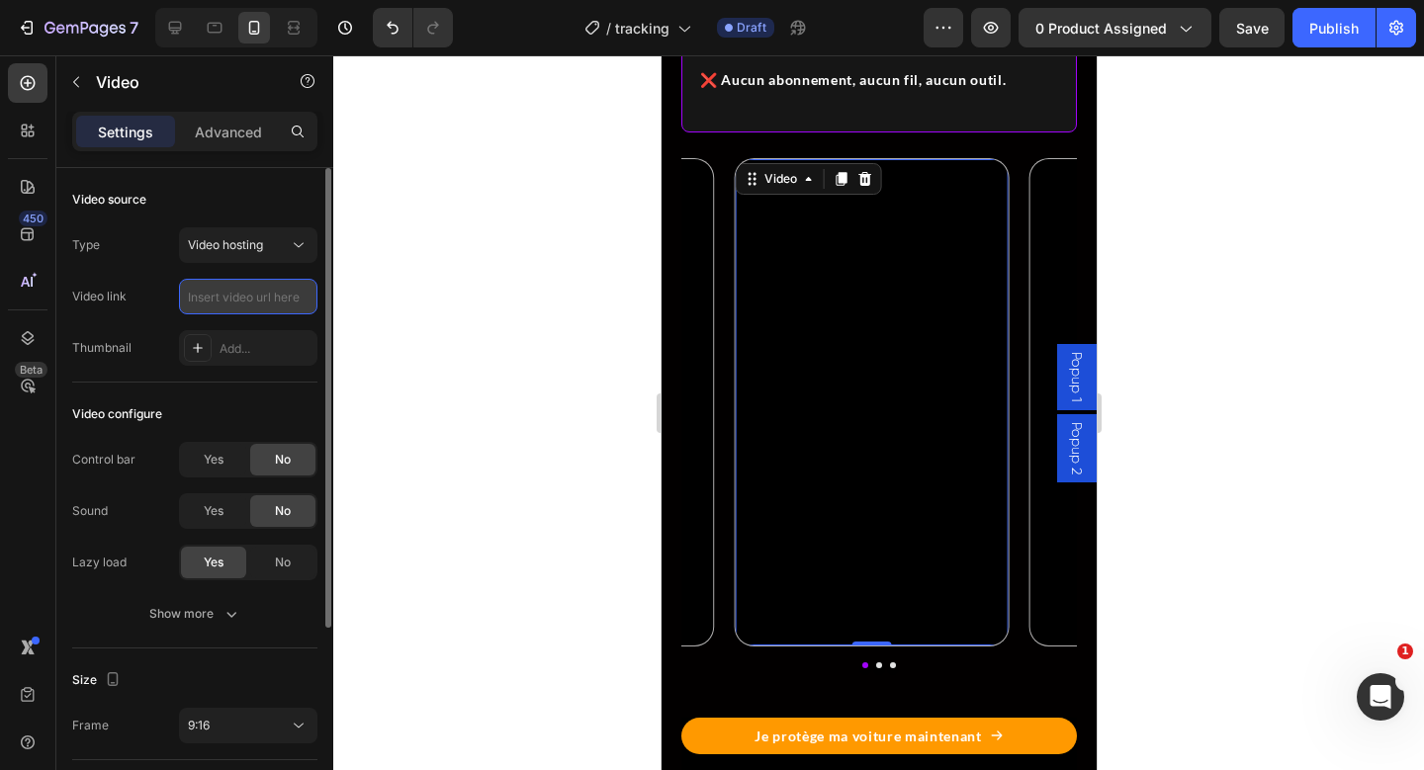
click at [273, 298] on input "text" at bounding box center [248, 297] width 138 height 36
paste input "[URL][DOMAIN_NAME]"
type input "[URL][DOMAIN_NAME]"
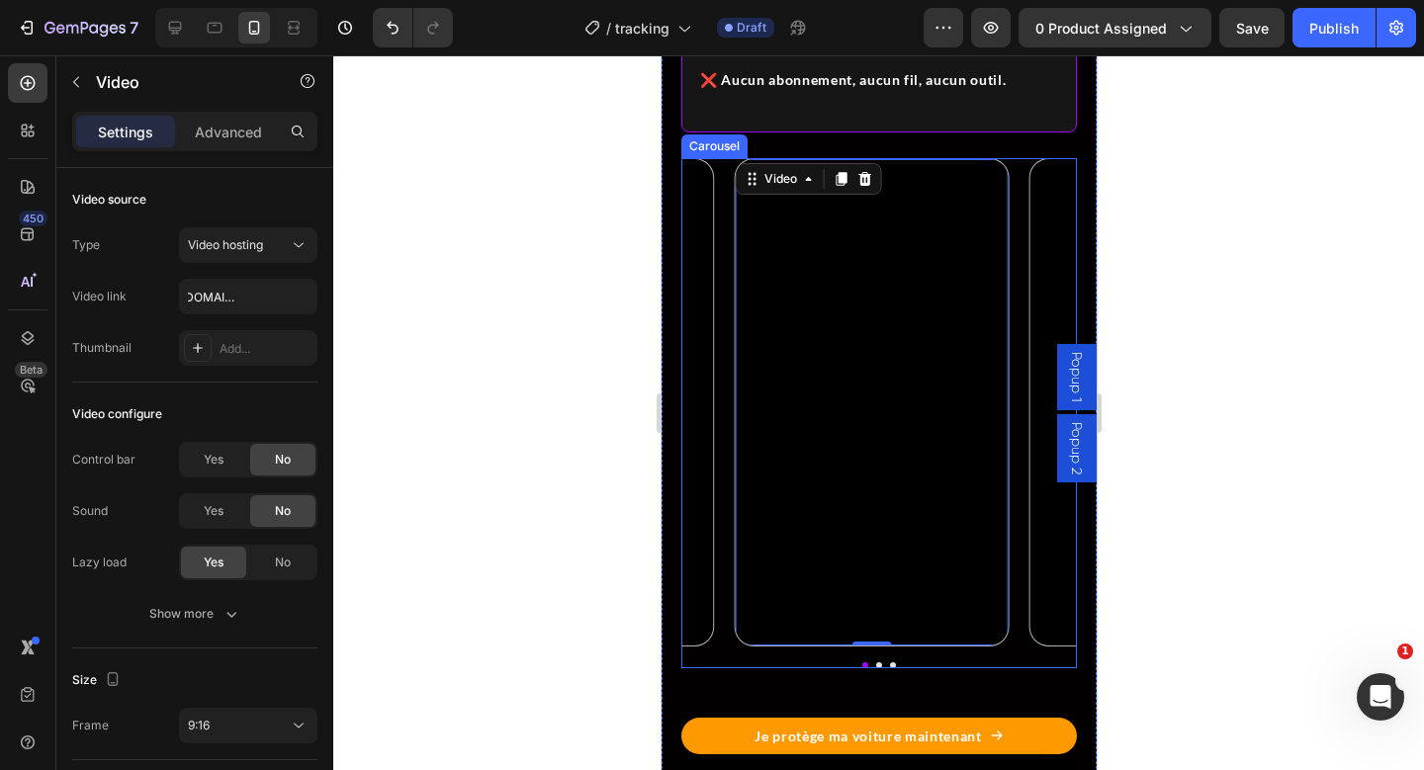
click at [875, 669] on button "Dot" at bounding box center [878, 666] width 6 height 6
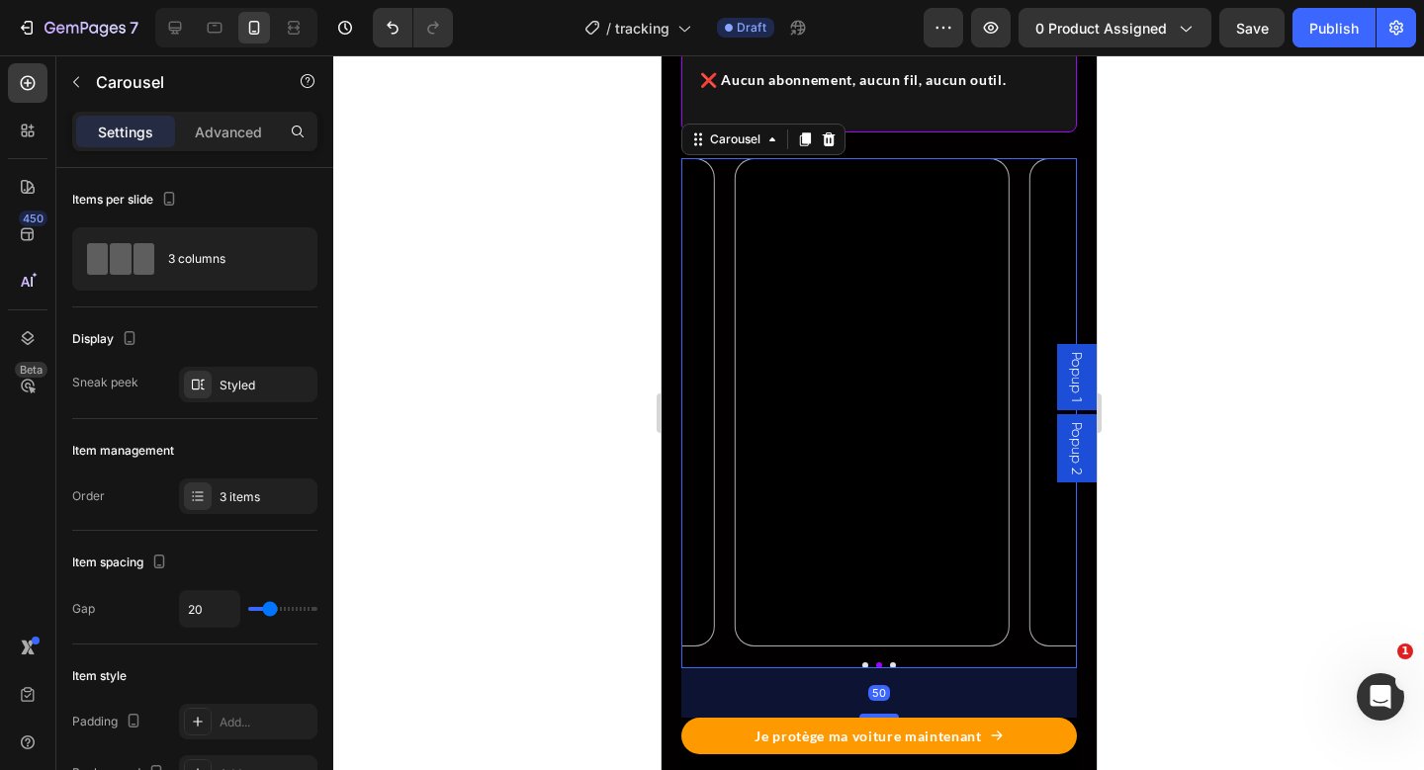
click at [831, 669] on div "Video Video Video Carousel 50" at bounding box center [878, 413] width 396 height 510
click at [813, 669] on div at bounding box center [878, 666] width 396 height 6
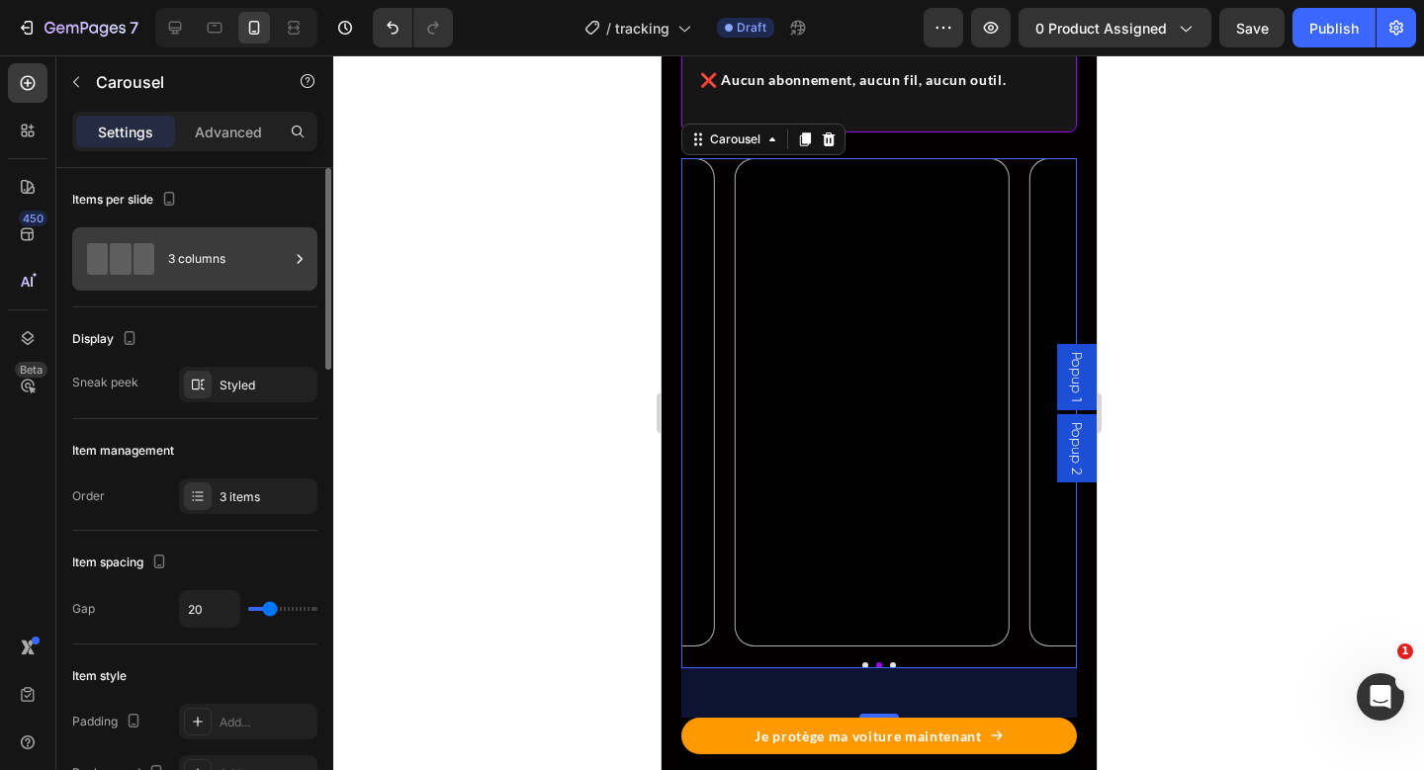
click at [244, 260] on div "3 columns" at bounding box center [228, 258] width 121 height 45
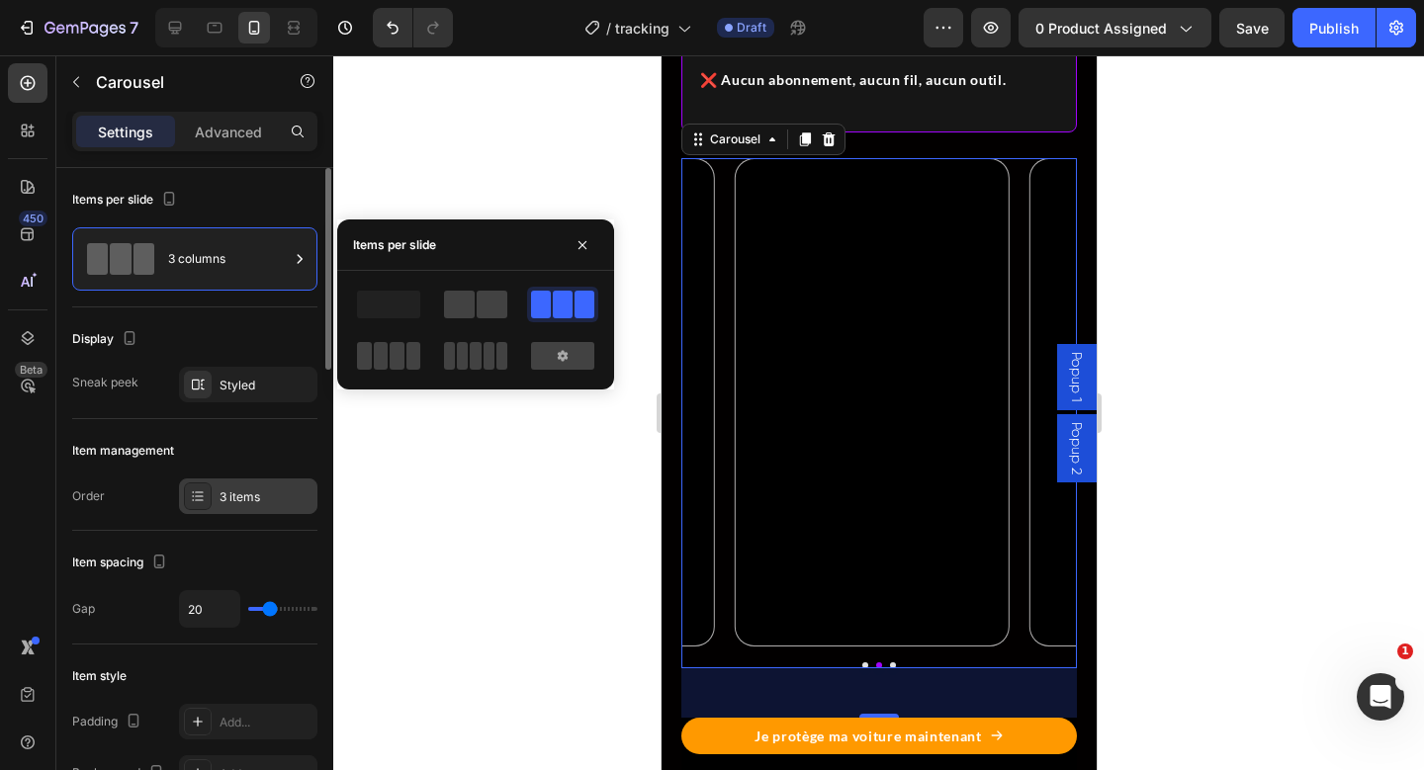
click at [274, 497] on div "3 items" at bounding box center [266, 498] width 93 height 18
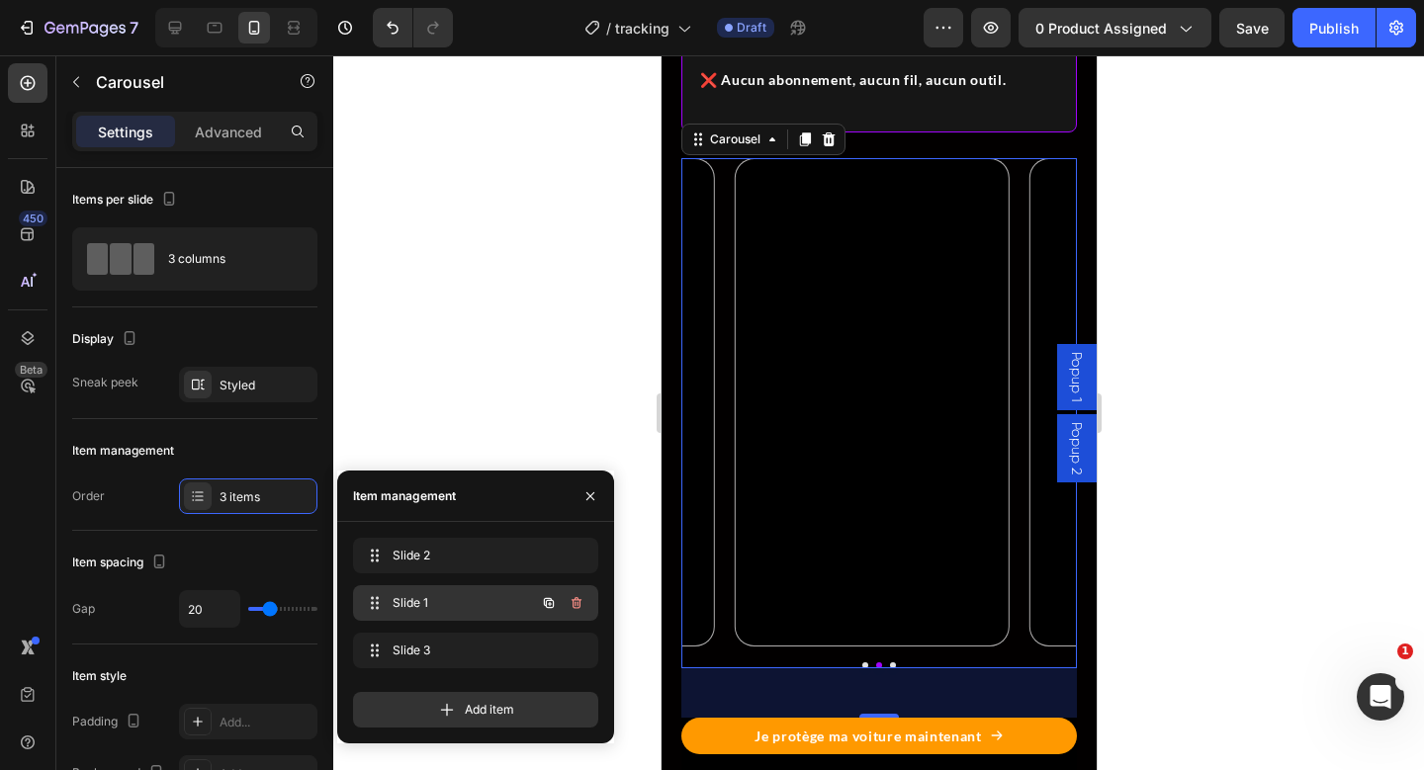
click at [464, 613] on div "Slide 1 Slide 1" at bounding box center [448, 603] width 174 height 28
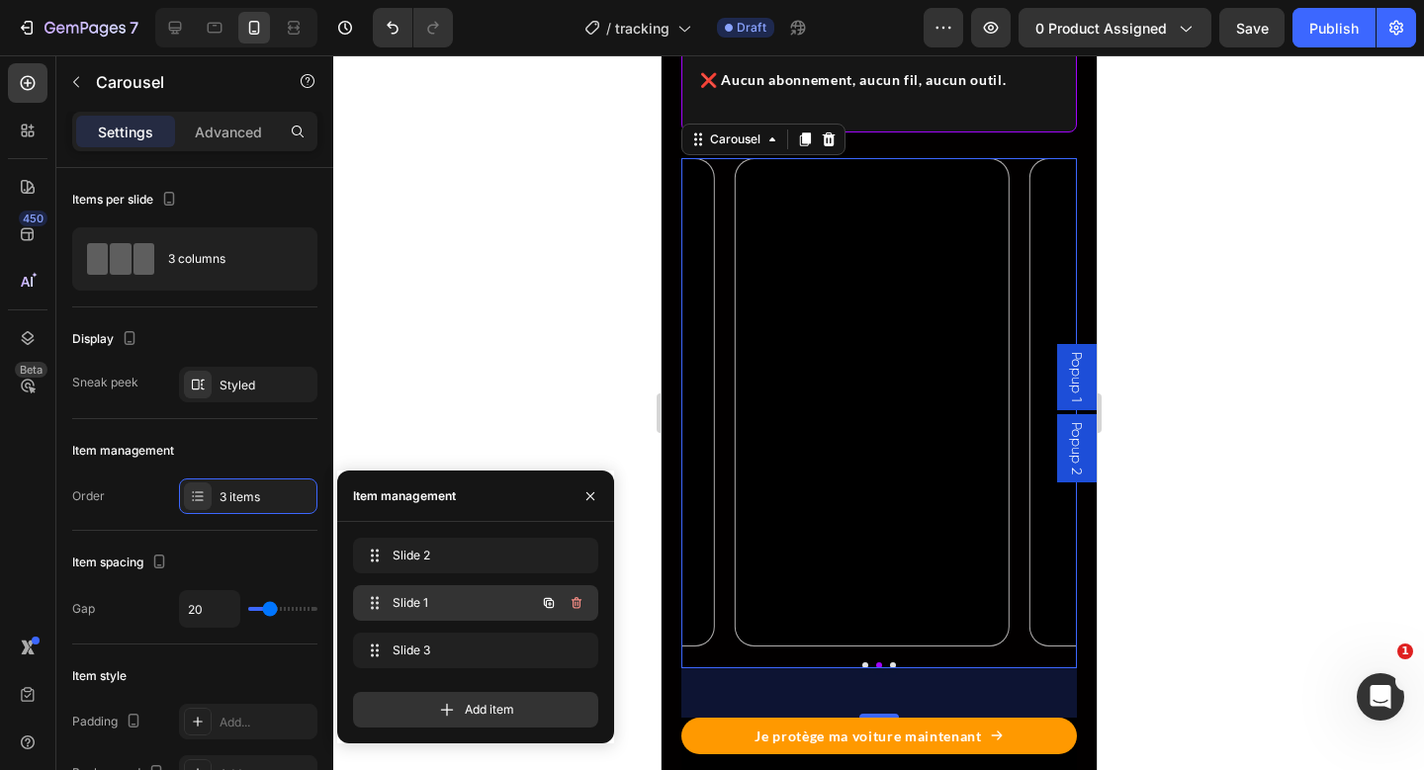
click at [464, 613] on div "Slide 1 Slide 1" at bounding box center [448, 603] width 174 height 28
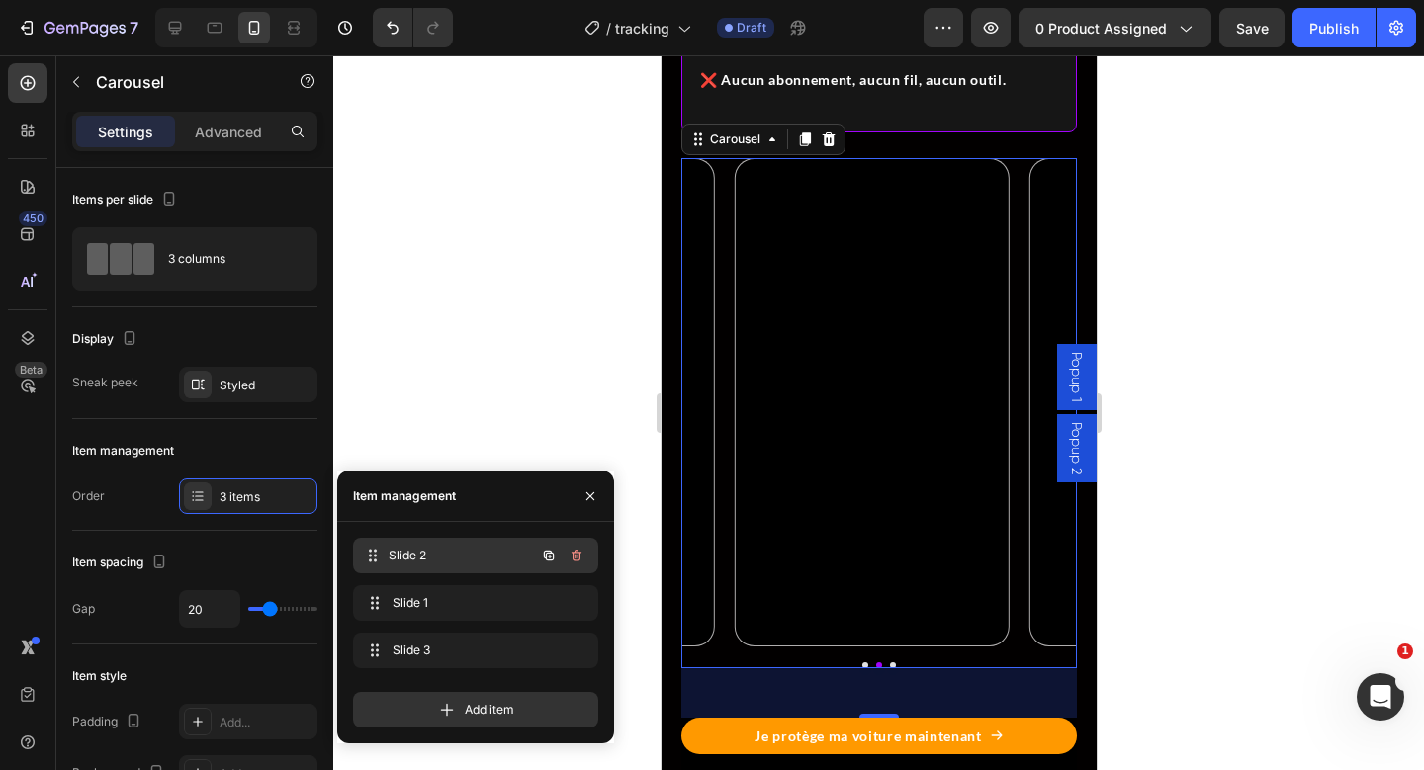
click at [474, 543] on div "Slide 2 Slide 2" at bounding box center [448, 556] width 174 height 28
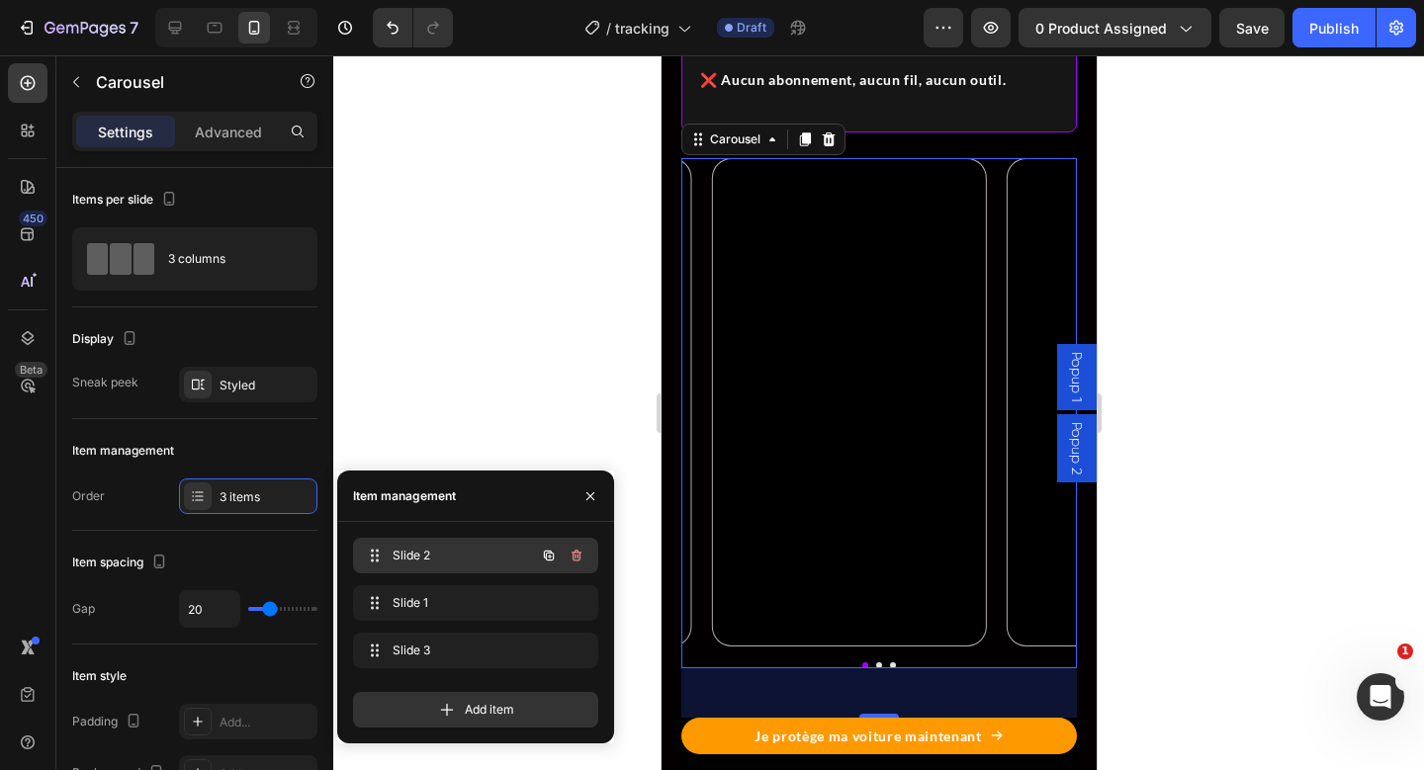
click at [474, 543] on div "Slide 2 Slide 2" at bounding box center [448, 556] width 174 height 28
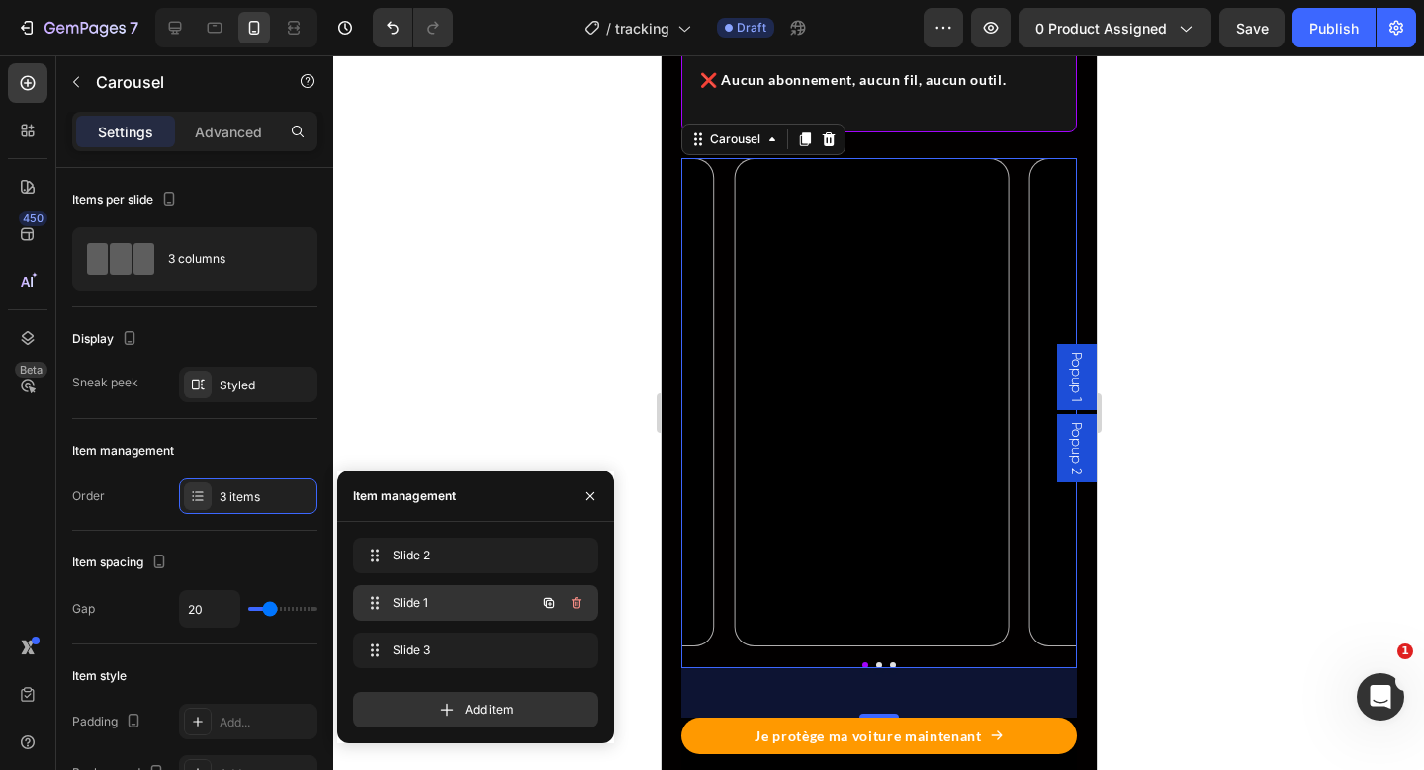
click at [466, 595] on span "Slide 1" at bounding box center [449, 603] width 112 height 18
click at [466, 595] on span "Slide 1" at bounding box center [462, 603] width 146 height 18
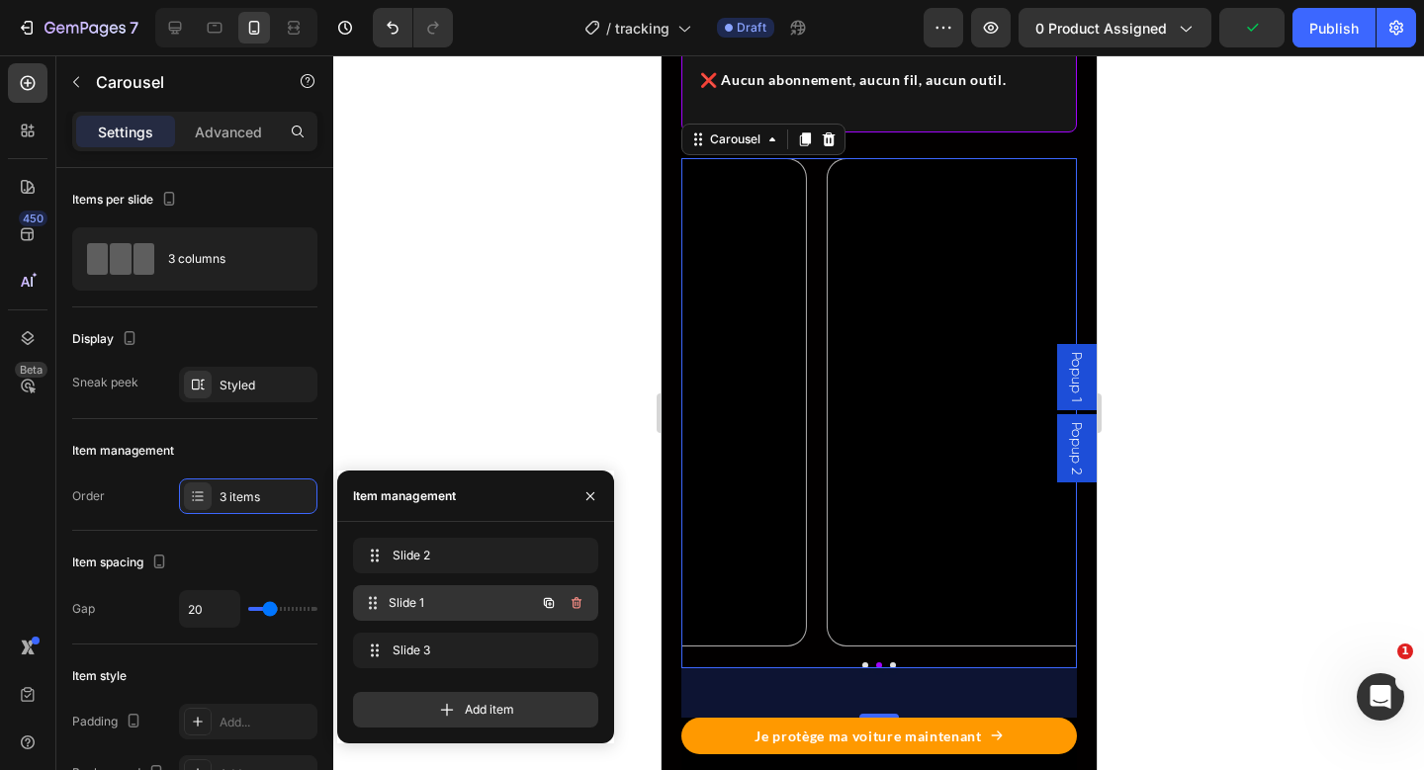
click at [466, 595] on span "Slide 1" at bounding box center [462, 603] width 146 height 18
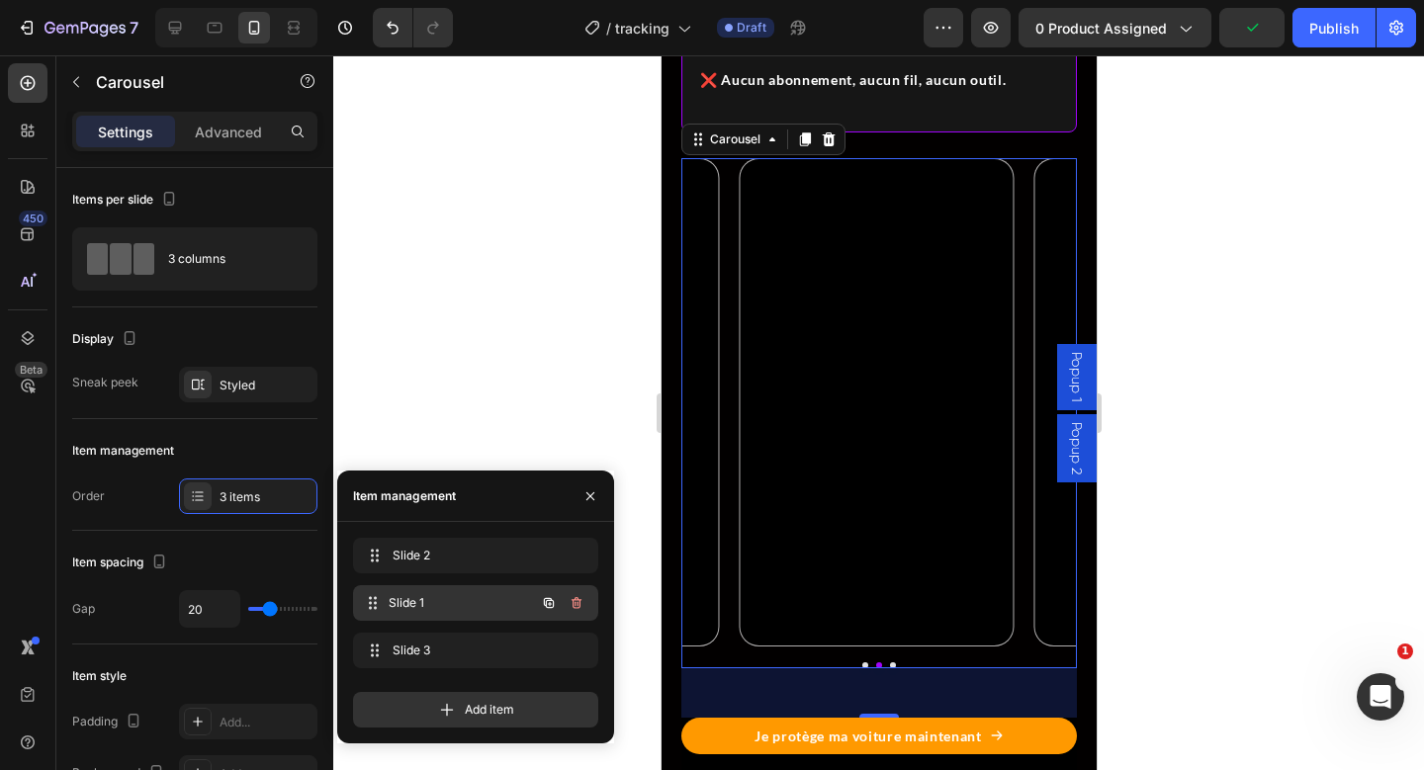
click at [466, 595] on span "Slide 1" at bounding box center [462, 603] width 146 height 18
click at [466, 595] on span "Slide 1" at bounding box center [449, 603] width 112 height 18
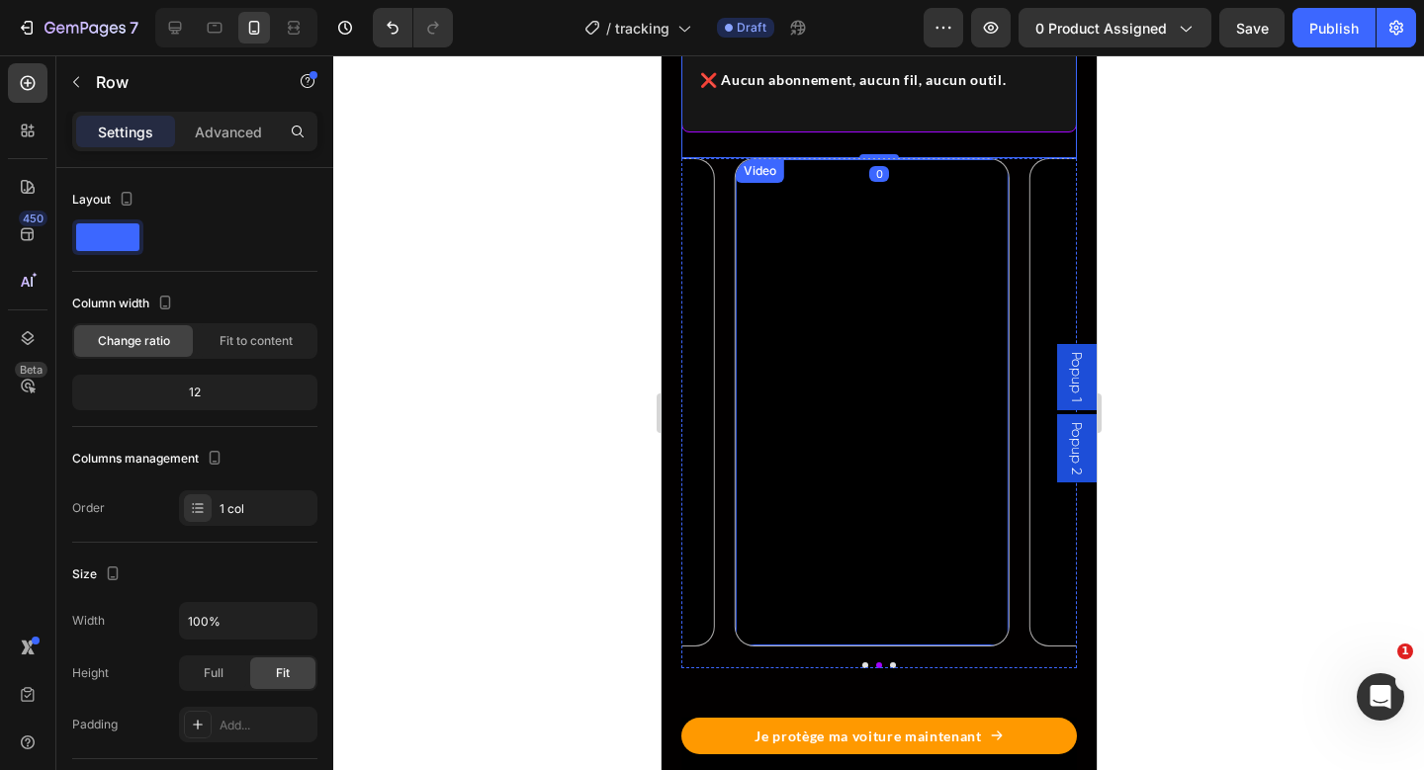
click at [894, 572] on video at bounding box center [875, 394] width 265 height 471
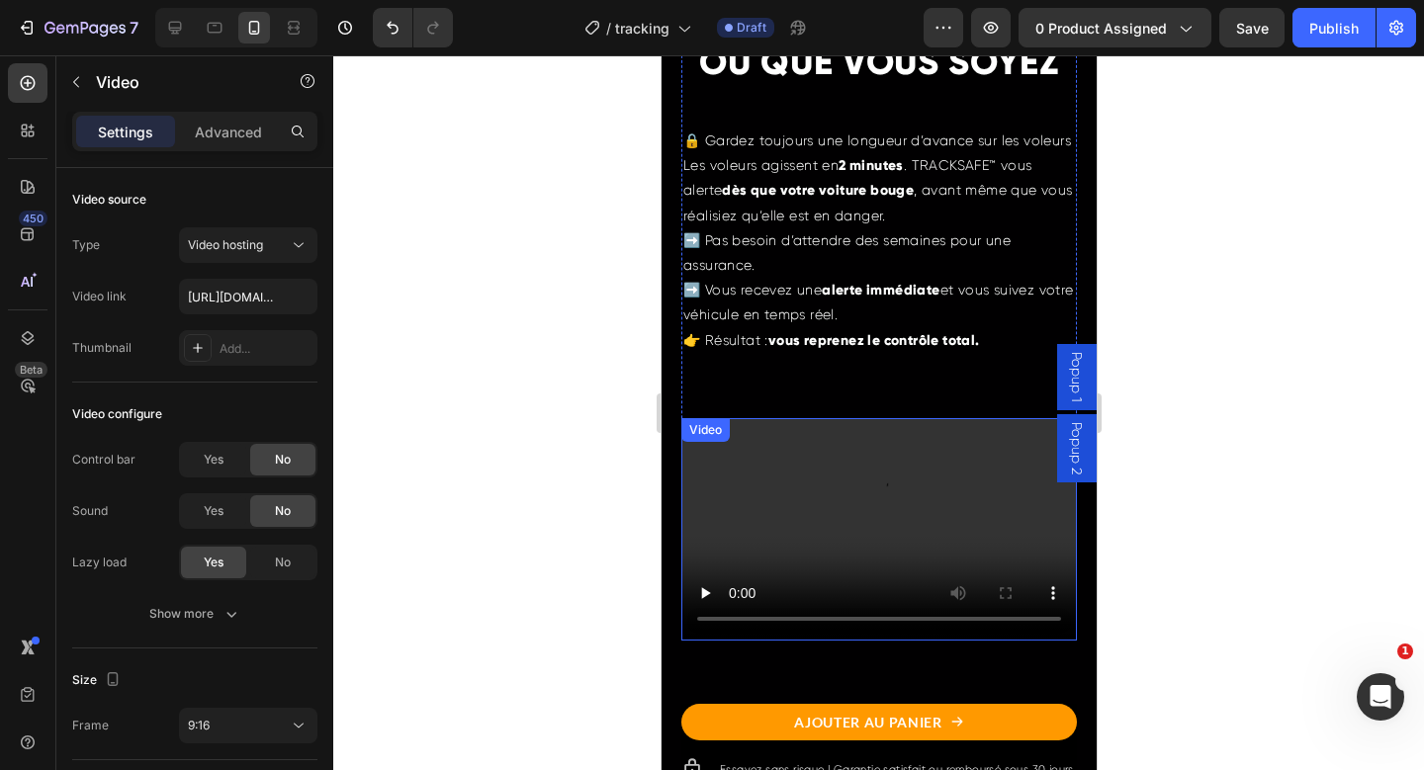
scroll to position [3253, 0]
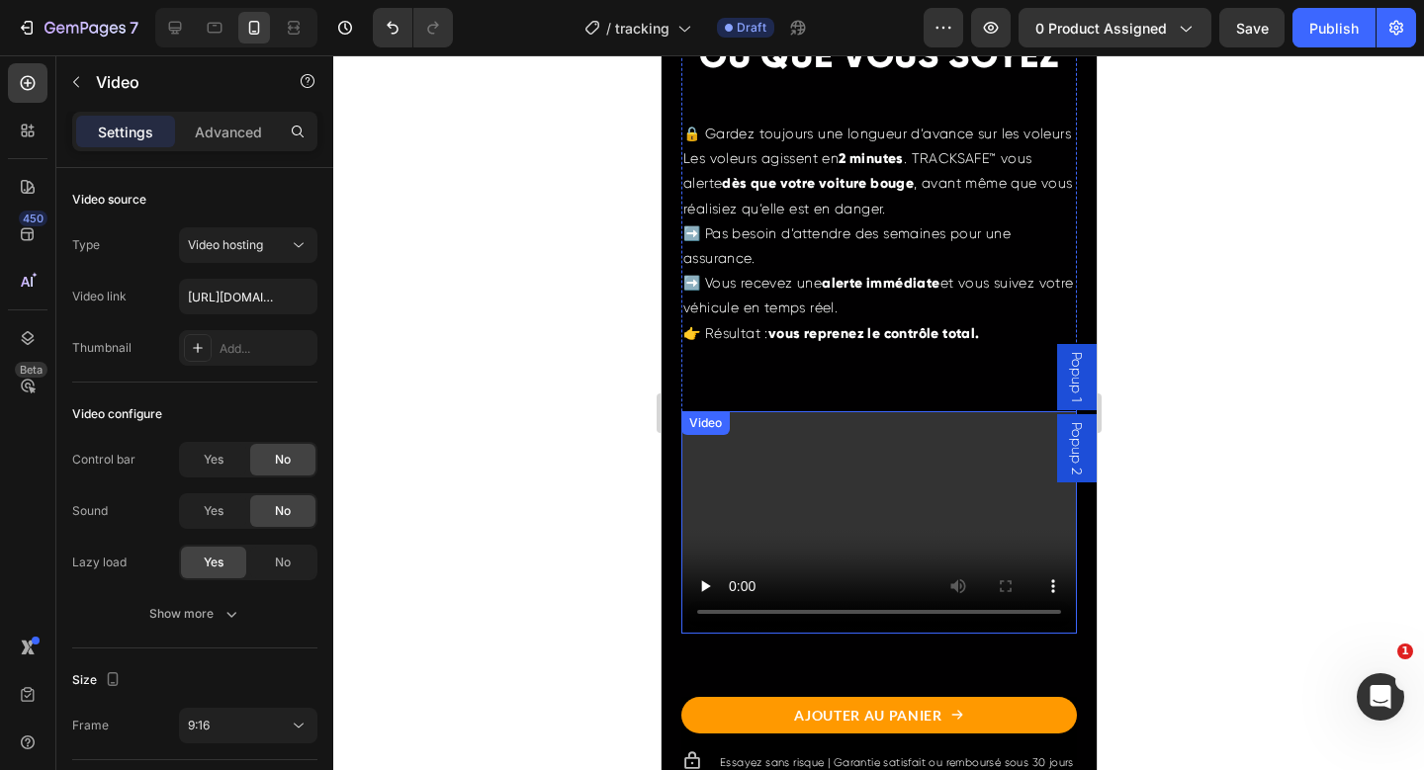
click at [883, 563] on video at bounding box center [878, 522] width 396 height 223
click at [850, 531] on video at bounding box center [878, 522] width 396 height 223
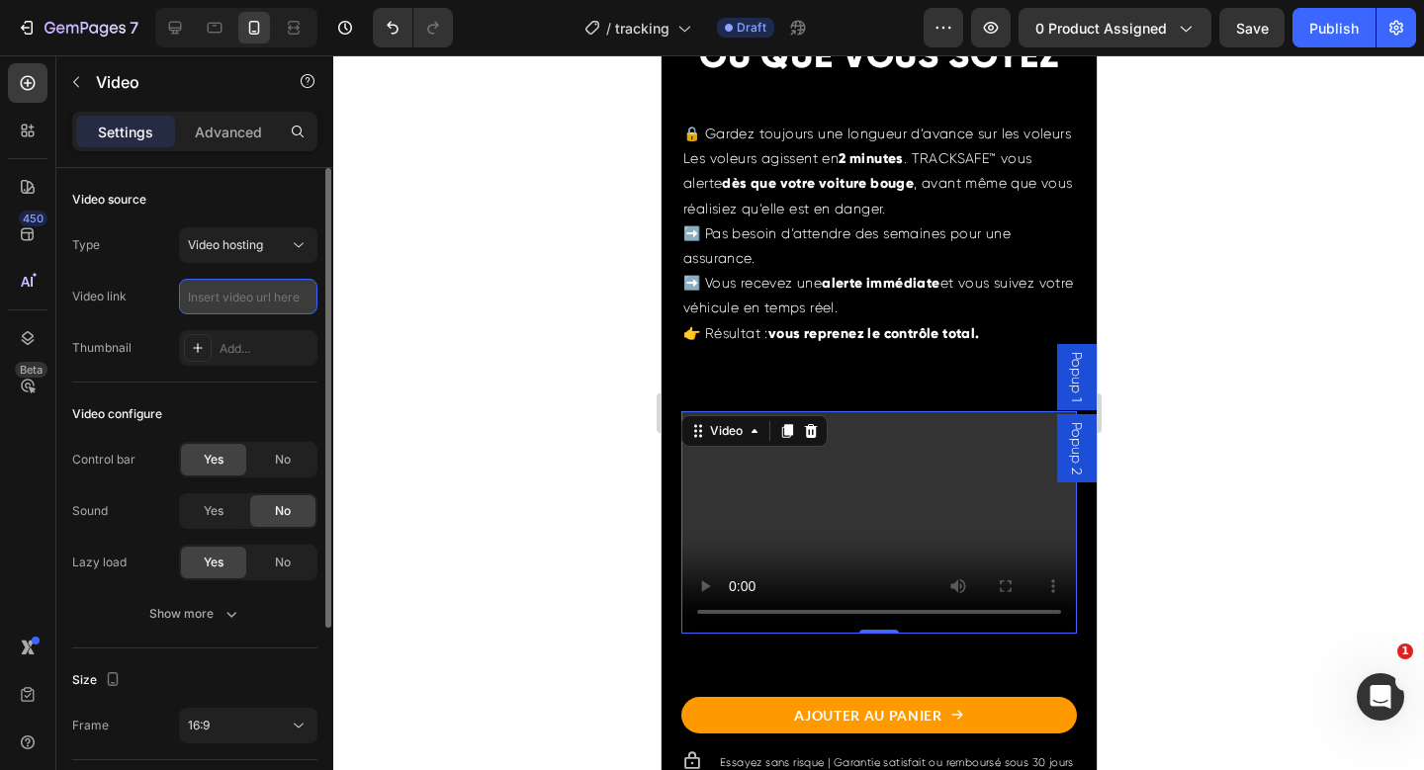
scroll to position [0, 0]
click at [240, 304] on input "text" at bounding box center [248, 297] width 138 height 36
paste input "[URL][DOMAIN_NAME]"
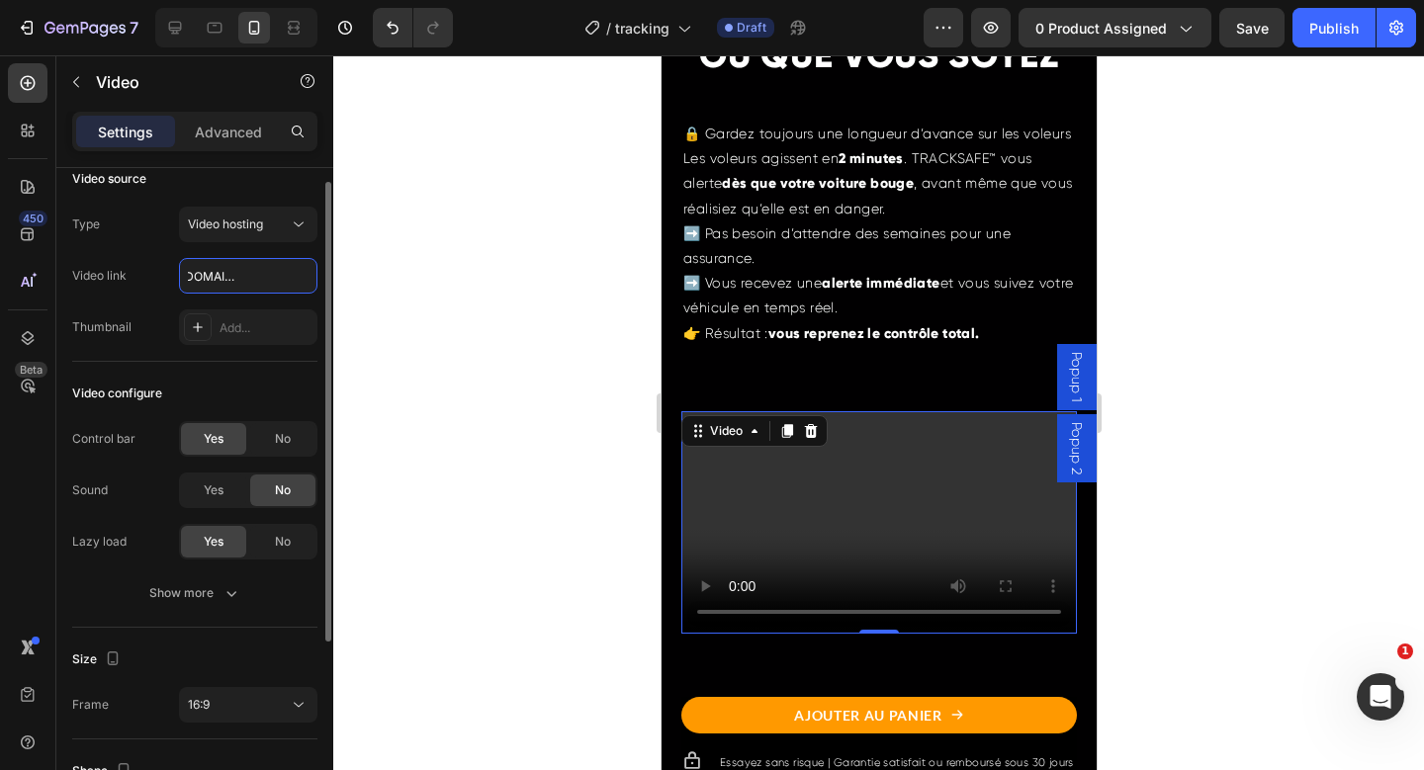
scroll to position [53, 0]
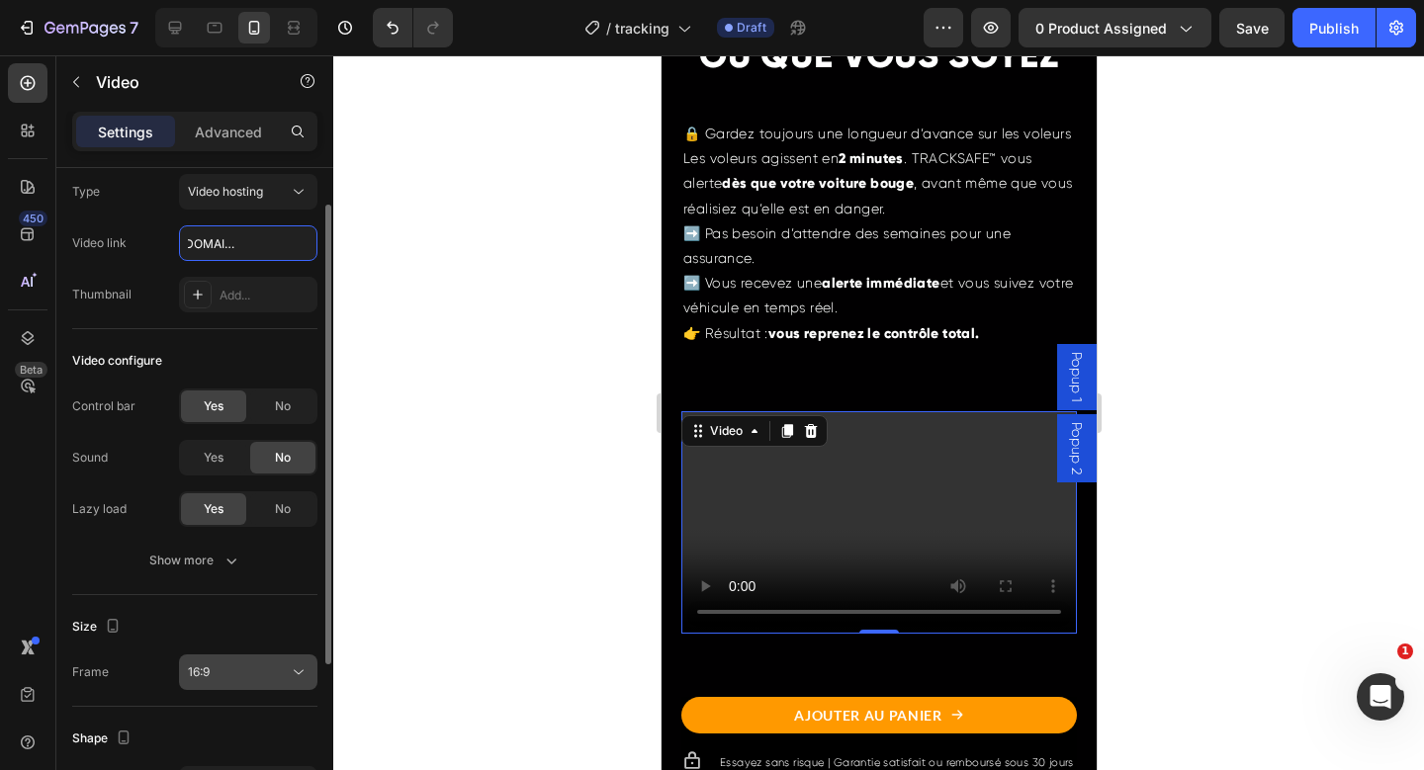
type input "[URL][DOMAIN_NAME]"
click at [207, 664] on span "16:9" at bounding box center [199, 673] width 22 height 18
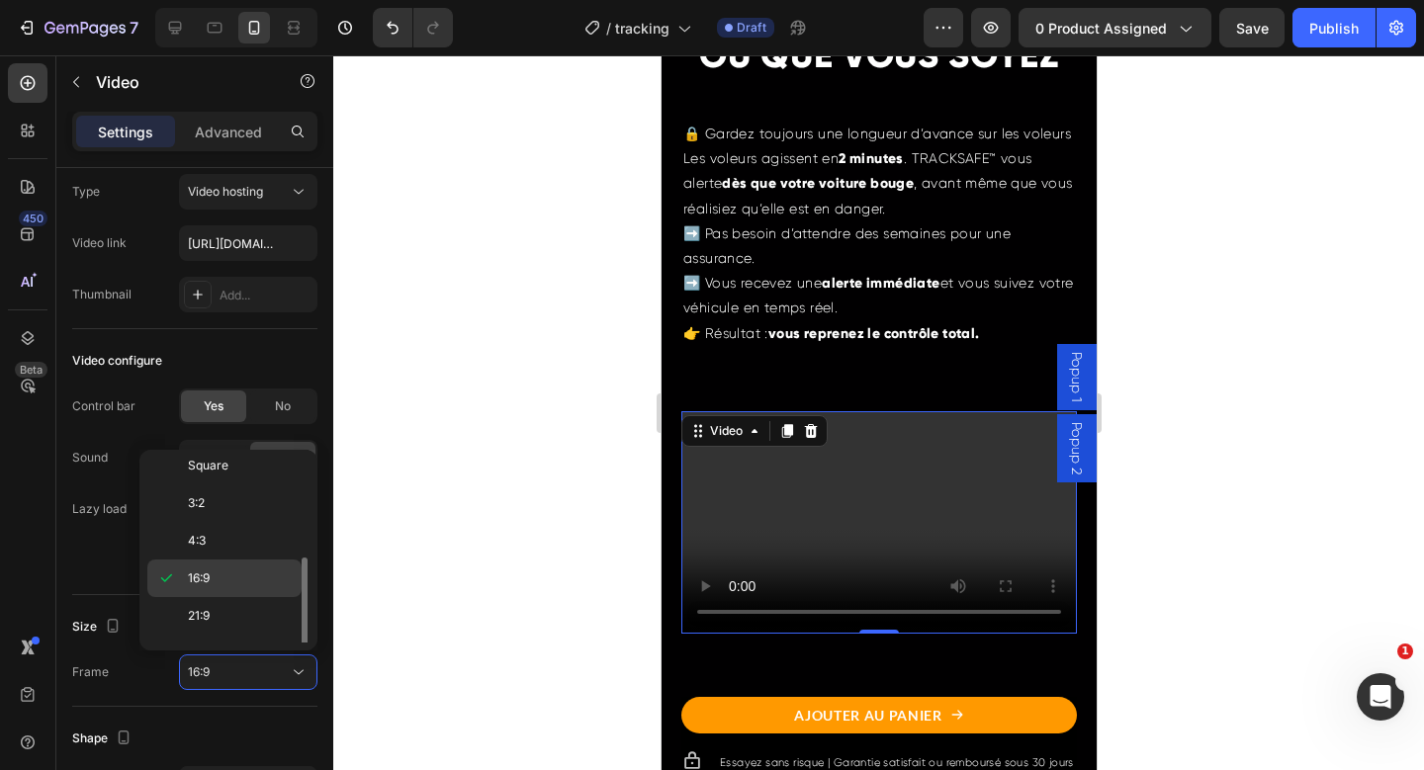
scroll to position [177, 0]
click at [213, 599] on p "9:16" at bounding box center [240, 600] width 105 height 18
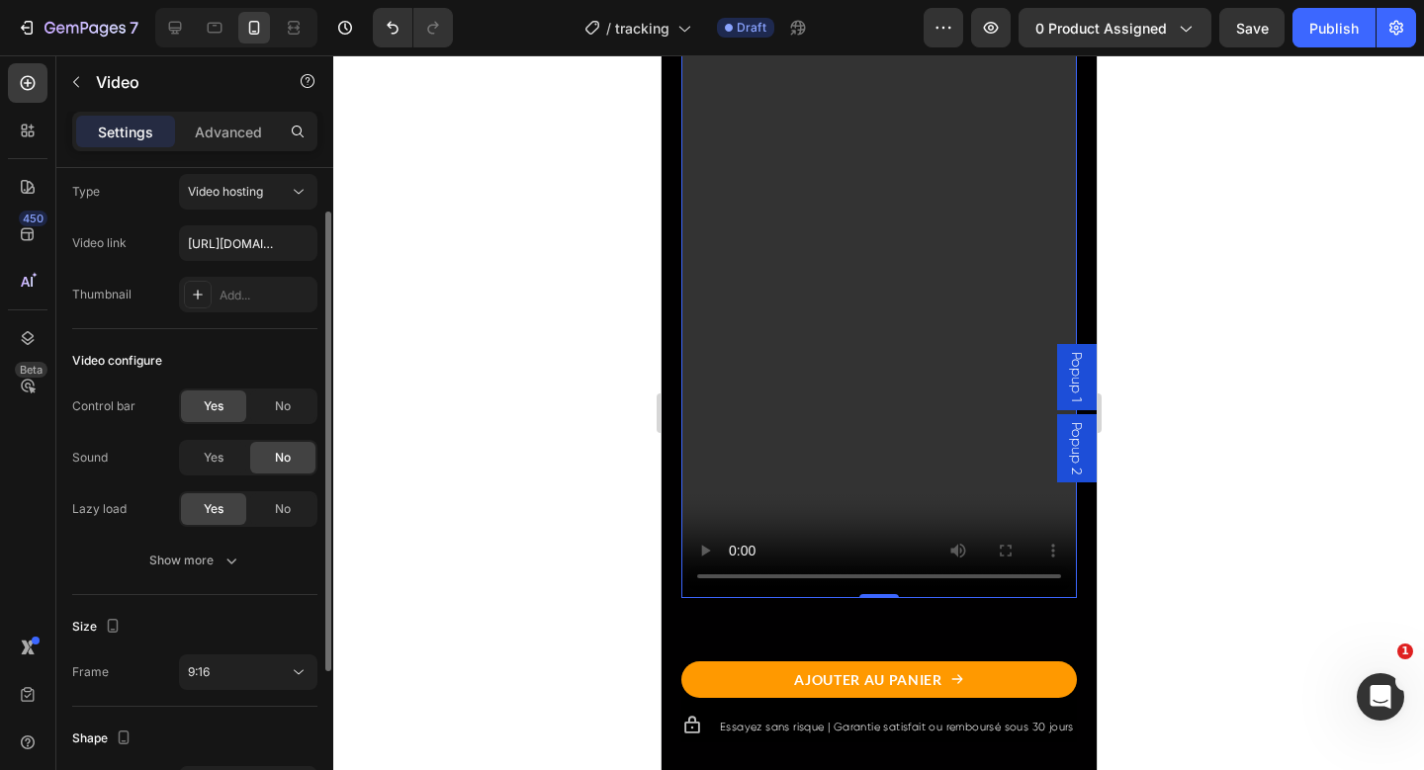
scroll to position [114, 0]
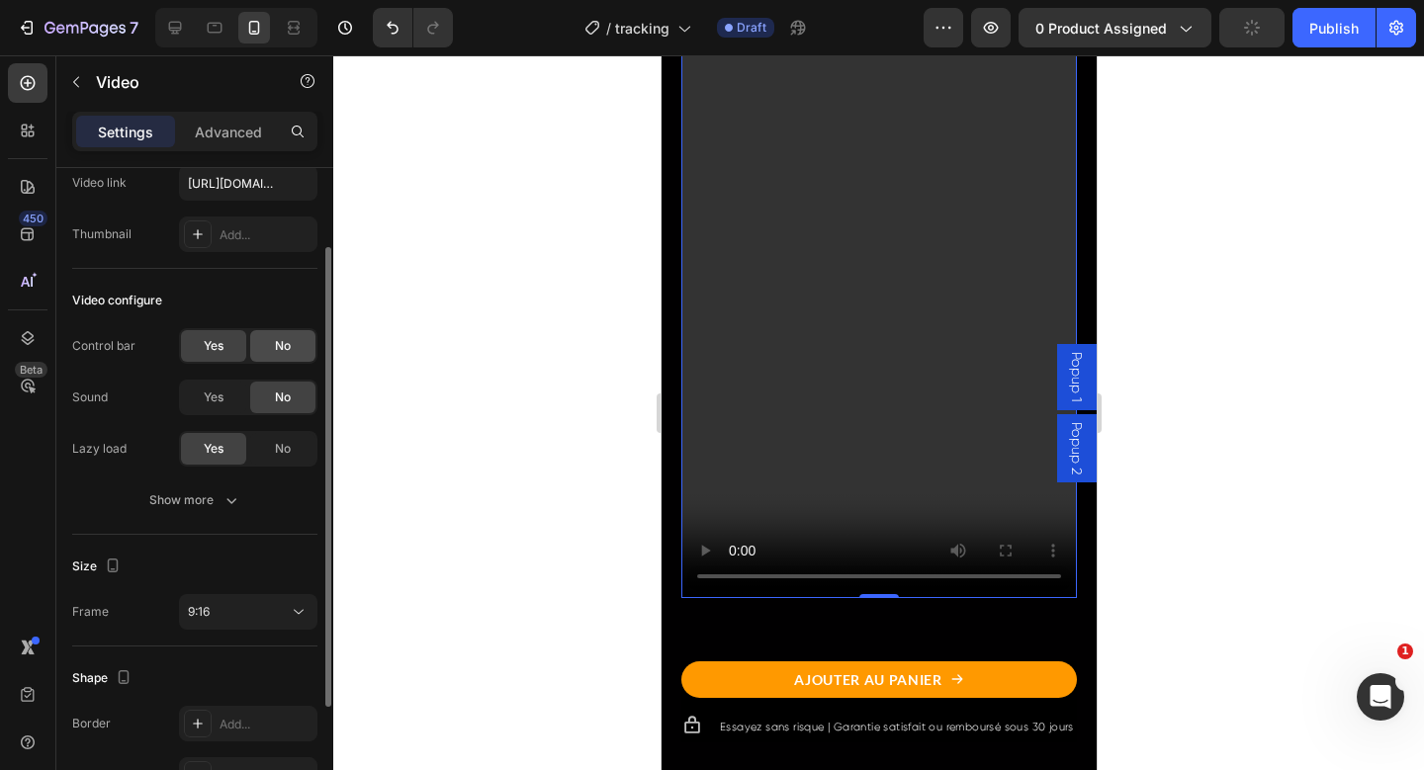
click at [256, 347] on div "No" at bounding box center [282, 346] width 65 height 32
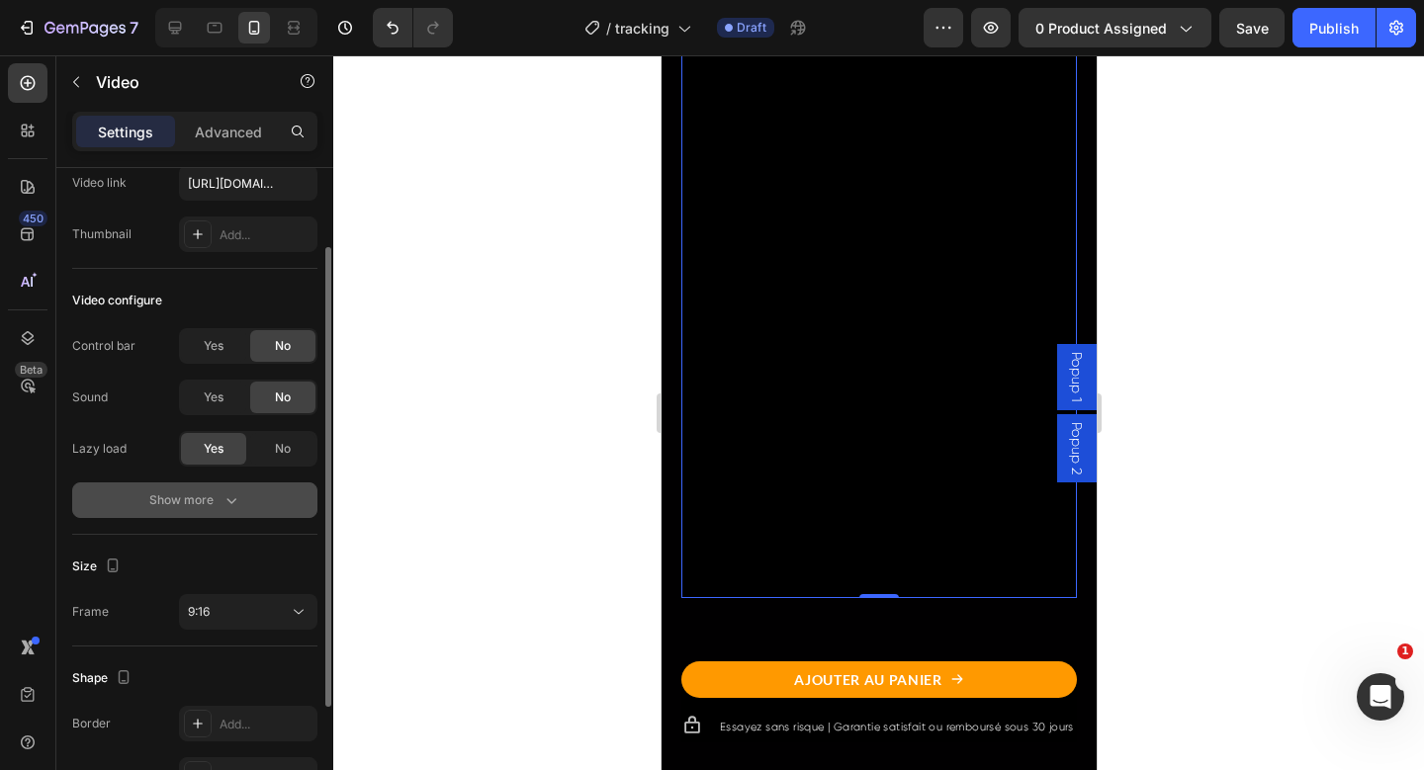
click at [227, 496] on icon "button" at bounding box center [232, 501] width 20 height 20
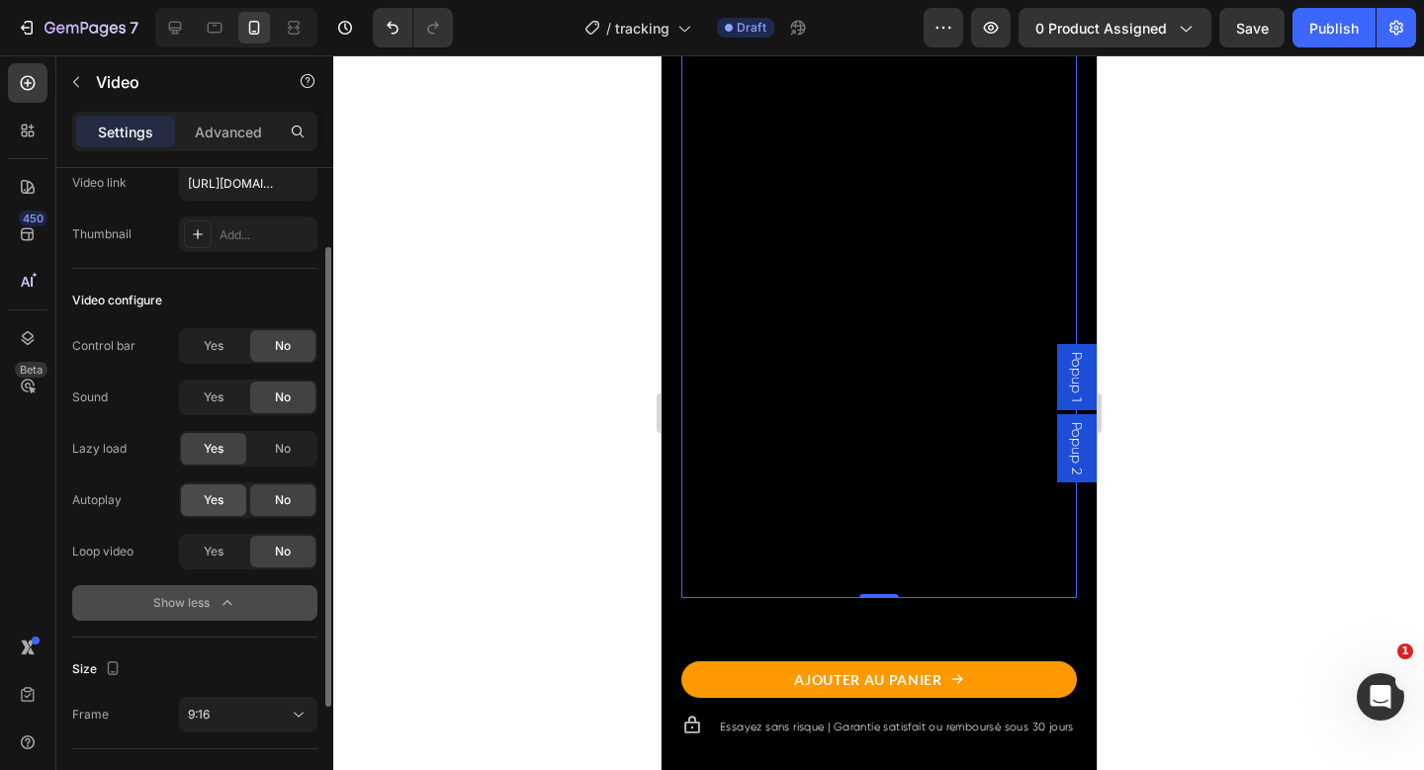
click at [231, 497] on div "Yes" at bounding box center [213, 501] width 65 height 32
click at [231, 553] on div "Yes" at bounding box center [213, 552] width 65 height 32
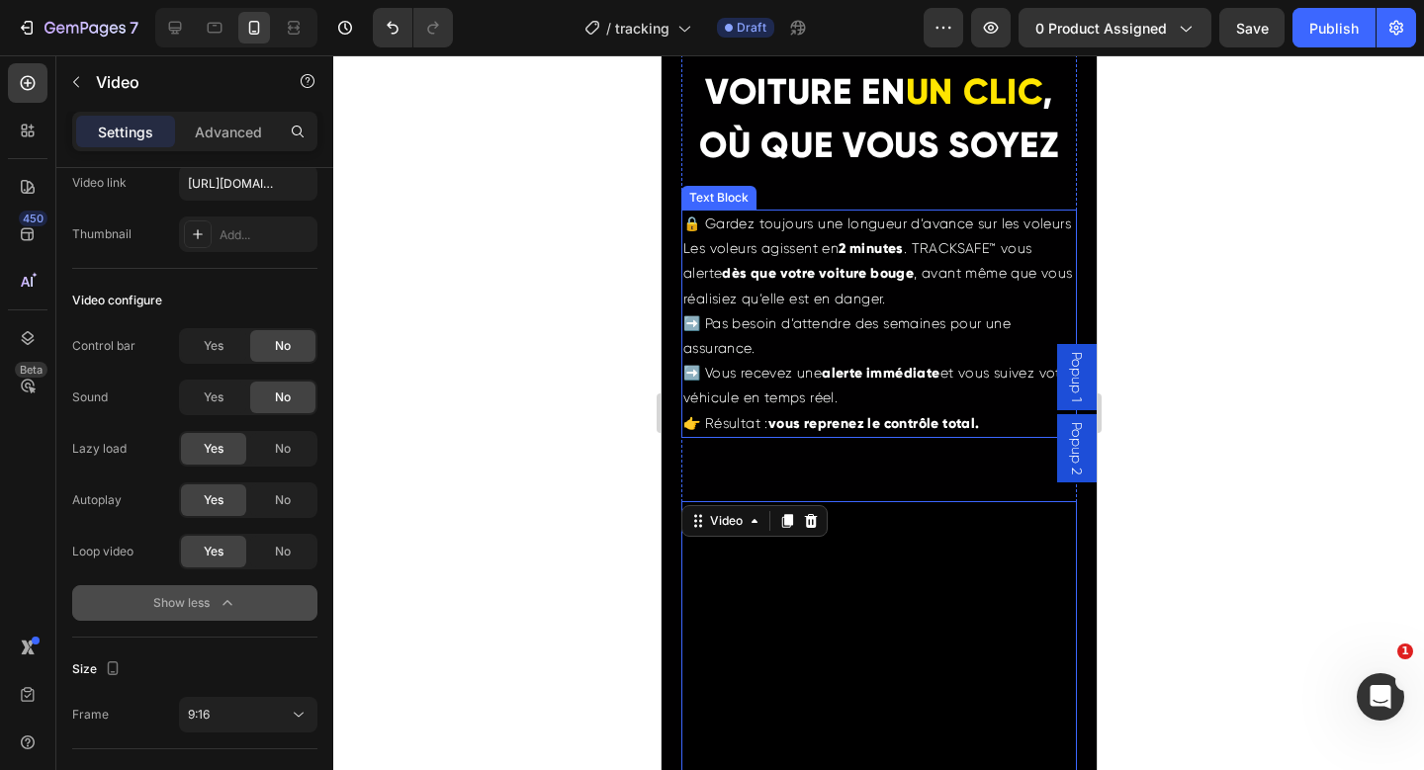
scroll to position [3164, 0]
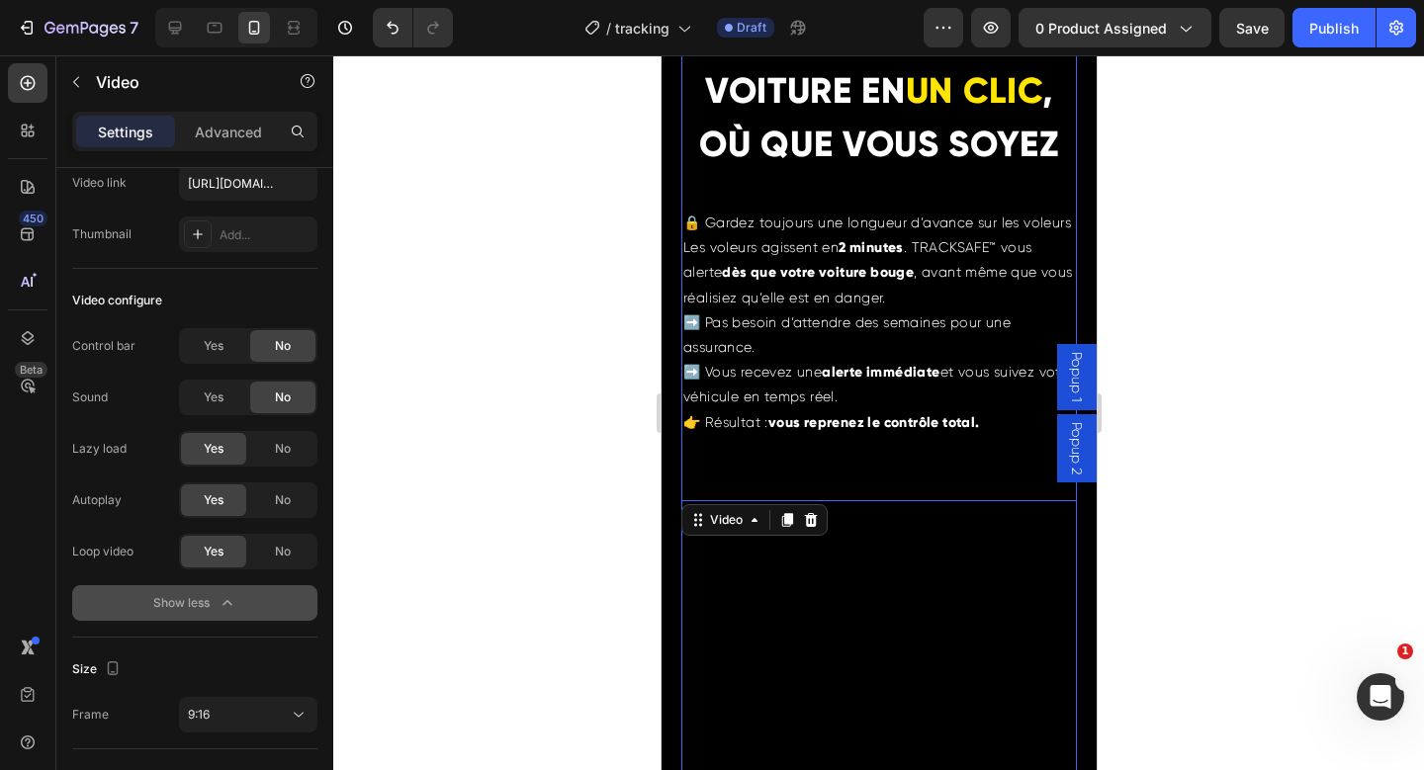
click at [940, 502] on div "LOCALISEZ VOTRE VOITURE EN UN CLIC , OÙ QUE VOUS SOYEZ Heading 🔒 Gardez toujour…" at bounding box center [878, 606] width 396 height 1195
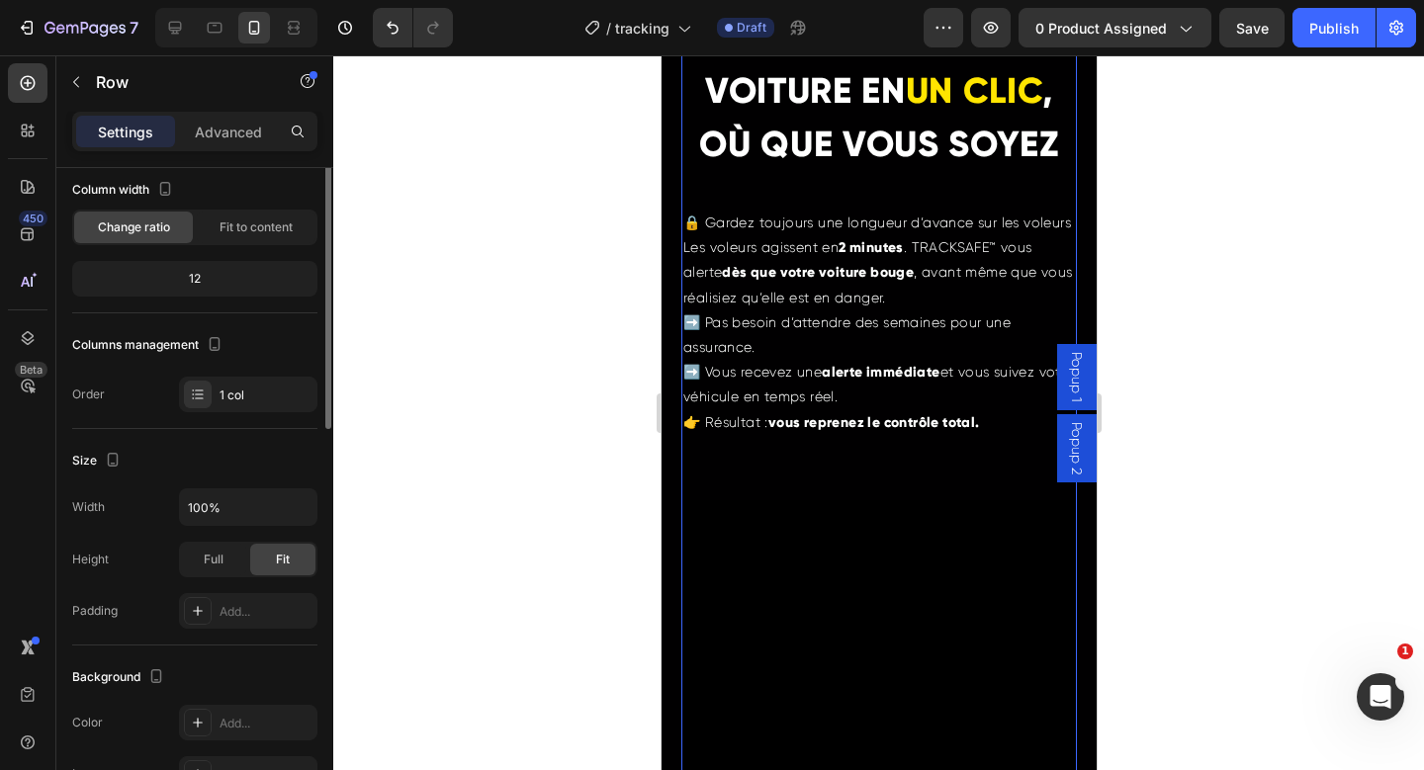
scroll to position [0, 0]
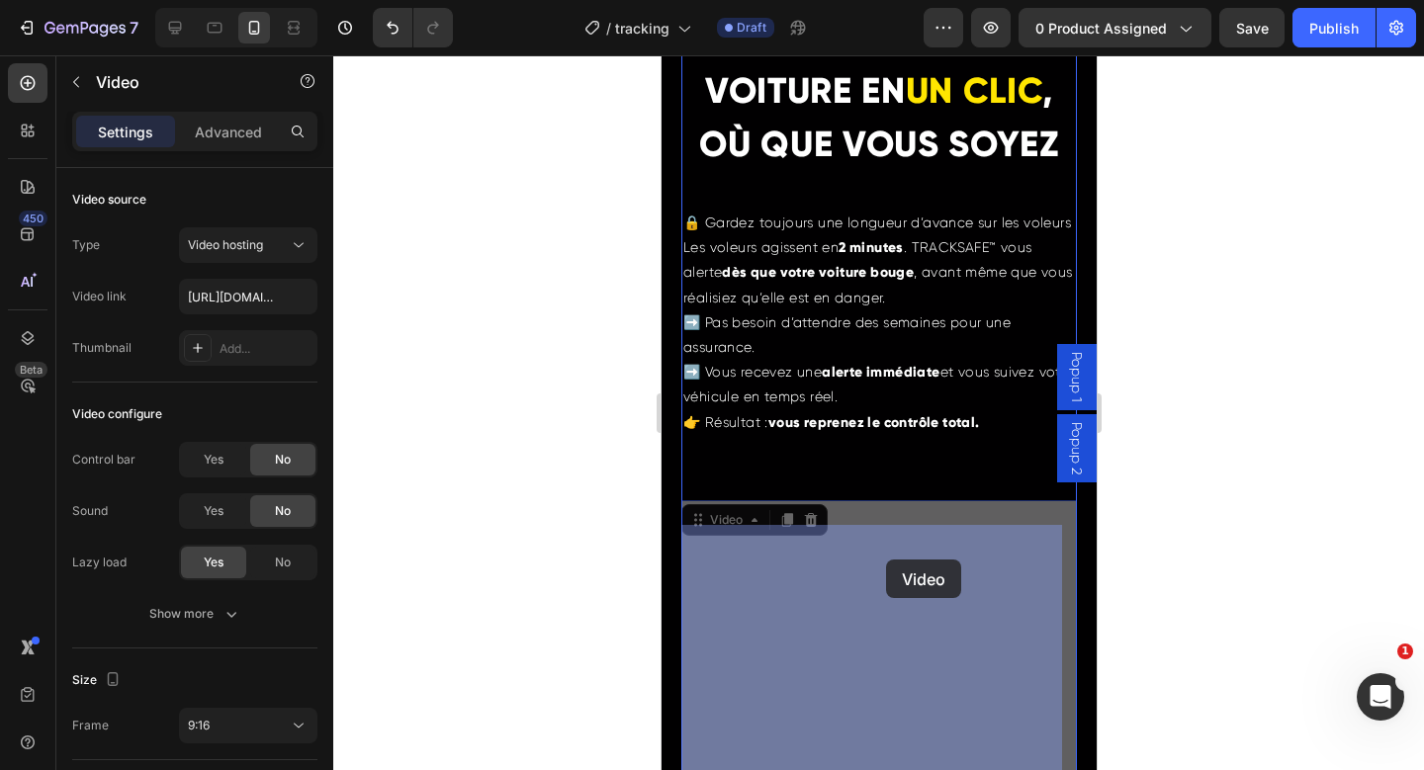
drag, startPoint x: 900, startPoint y: 577, endPoint x: 885, endPoint y: 562, distance: 21.0
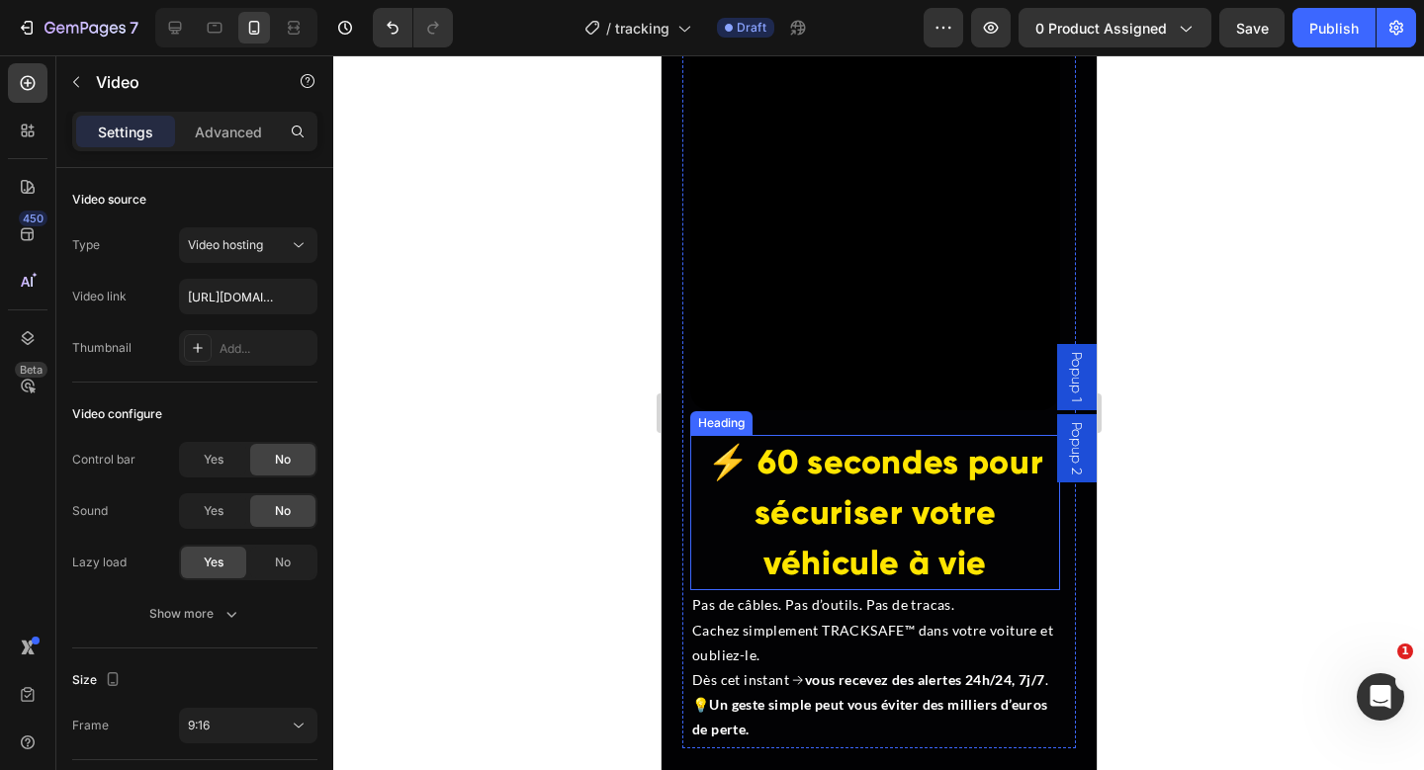
scroll to position [4378, 0]
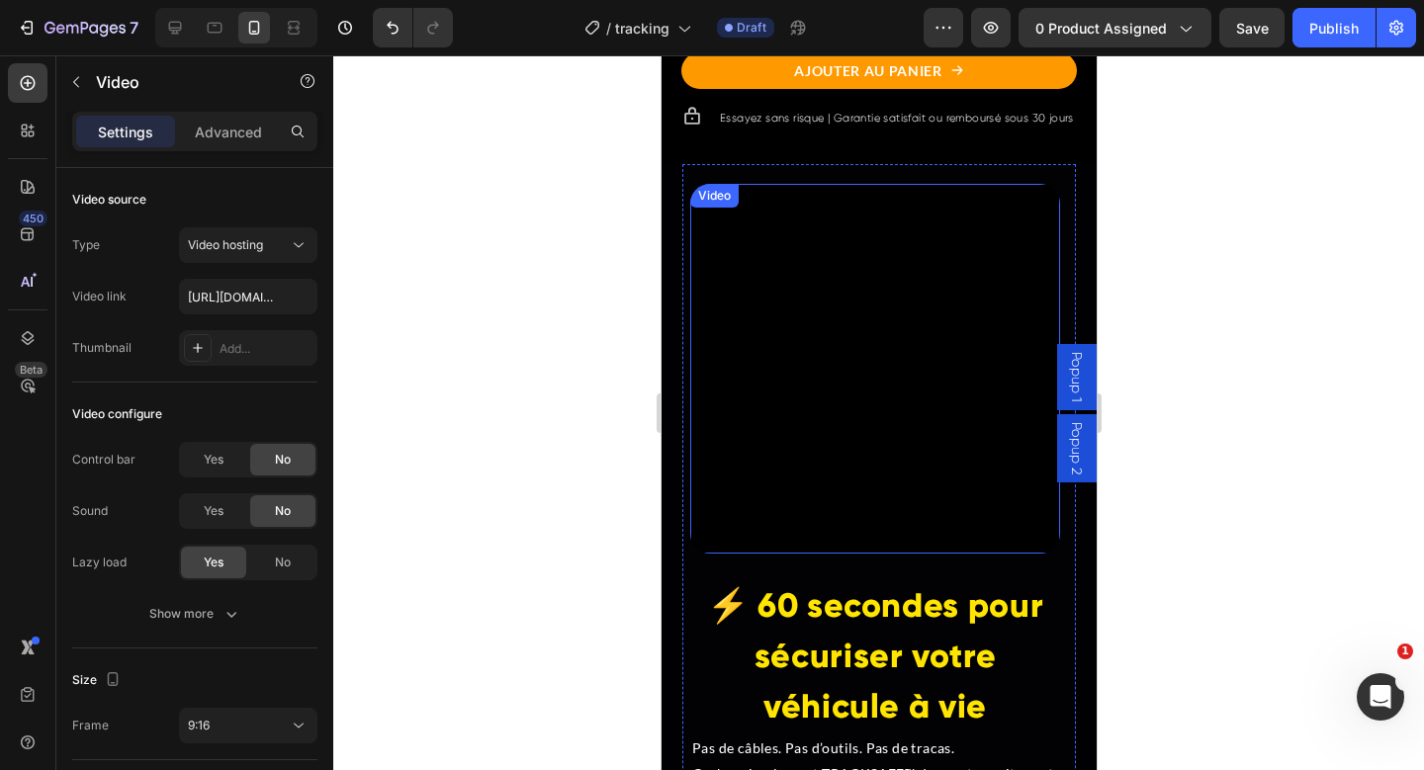
click at [884, 339] on video at bounding box center [874, 369] width 370 height 370
click at [871, 324] on video at bounding box center [874, 369] width 370 height 370
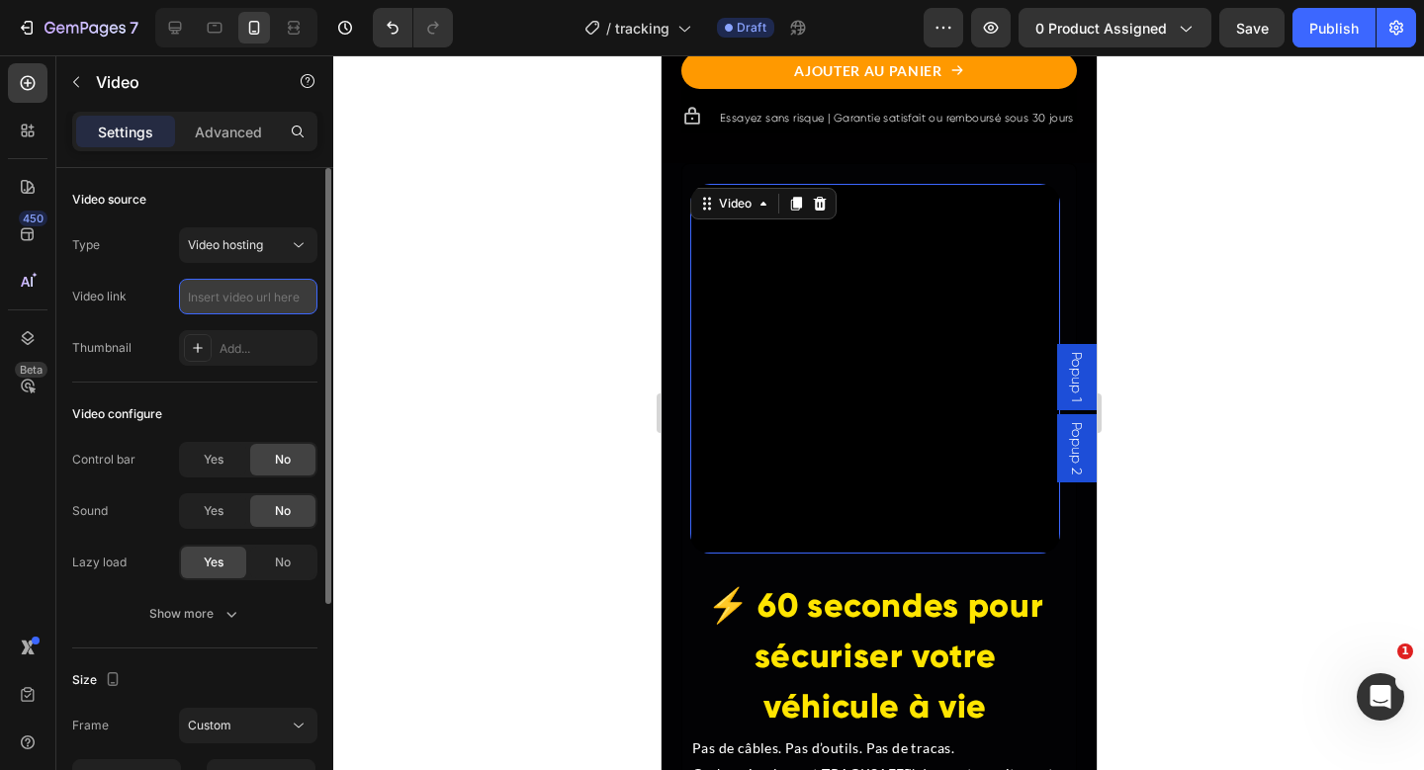
scroll to position [0, 0]
click at [268, 304] on input "text" at bounding box center [248, 297] width 138 height 36
paste input "[URL][DOMAIN_NAME]"
type input "[URL][DOMAIN_NAME]"
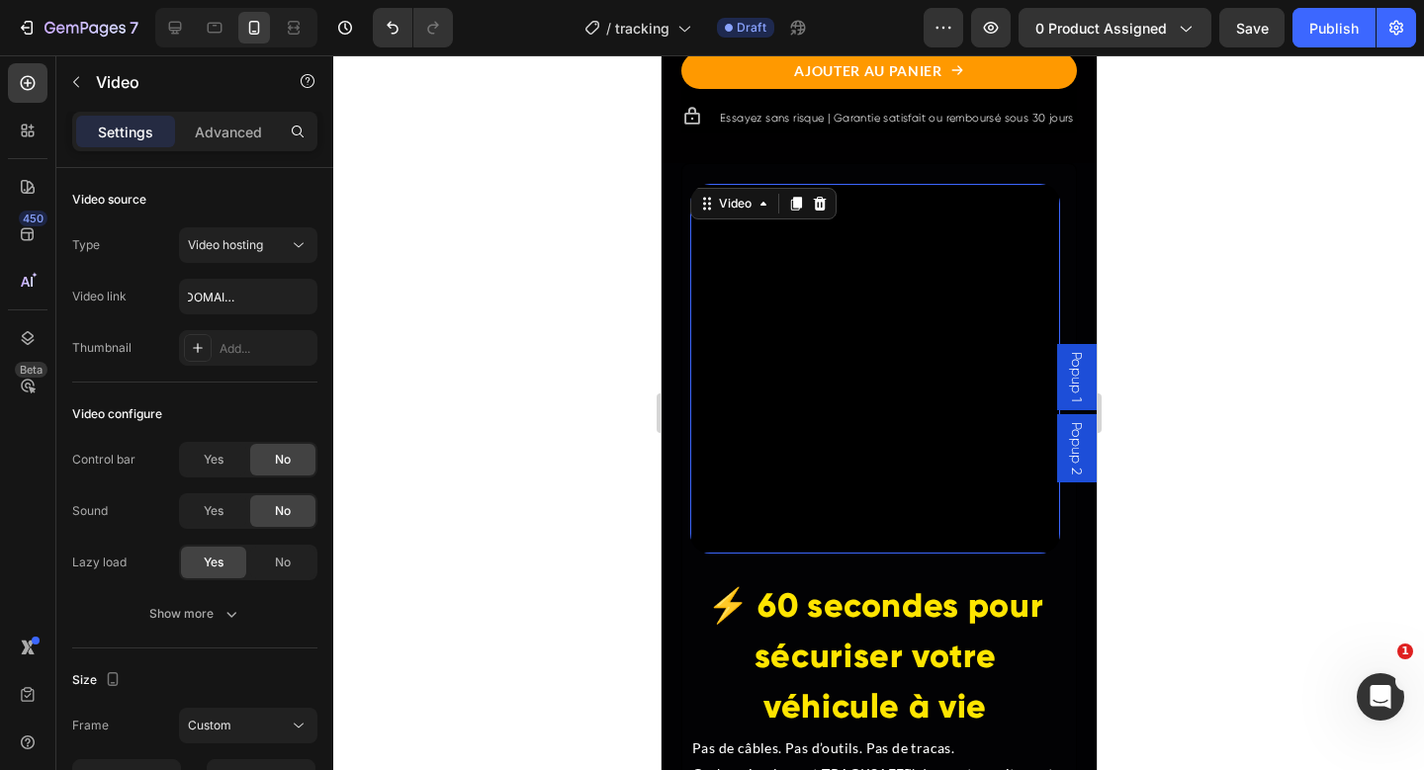
click at [1213, 366] on div at bounding box center [878, 412] width 1091 height 715
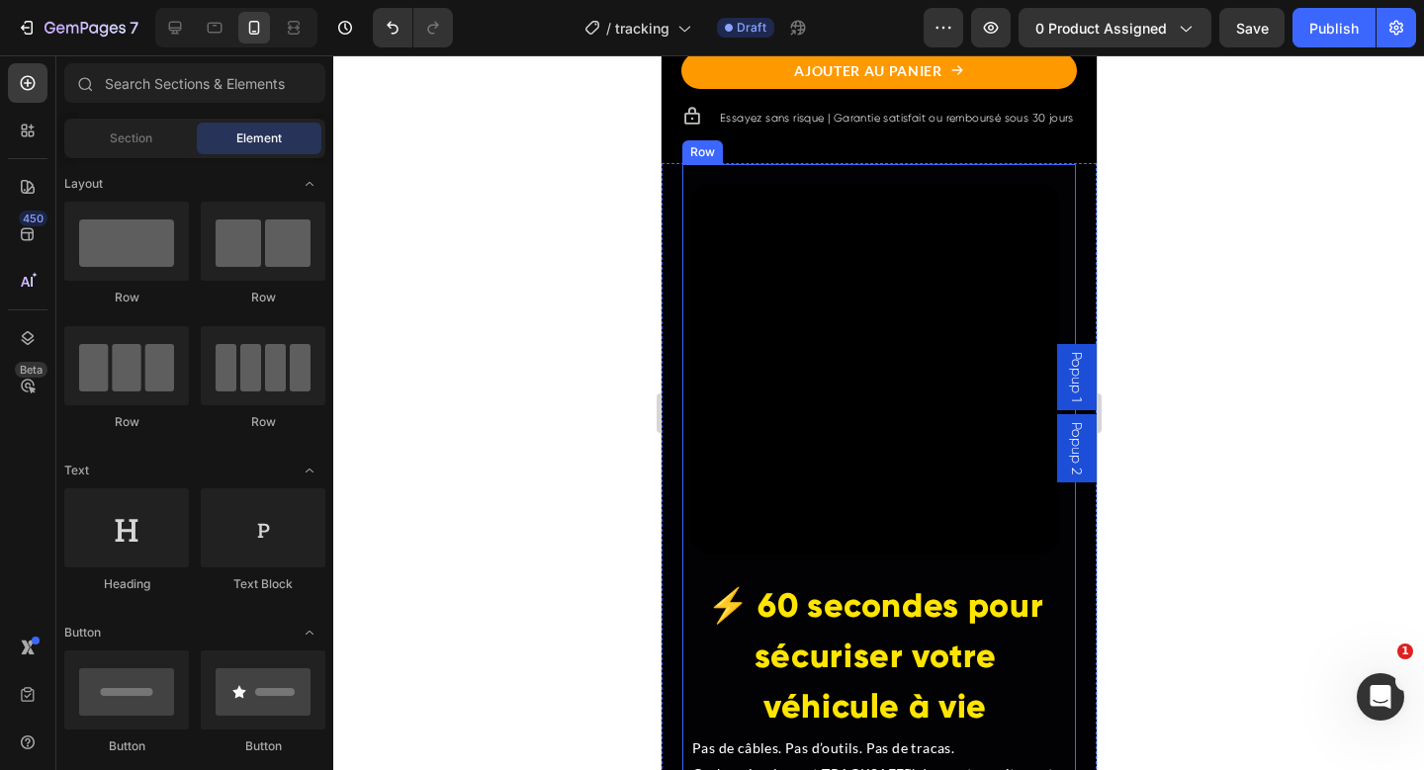
scroll to position [4594, 0]
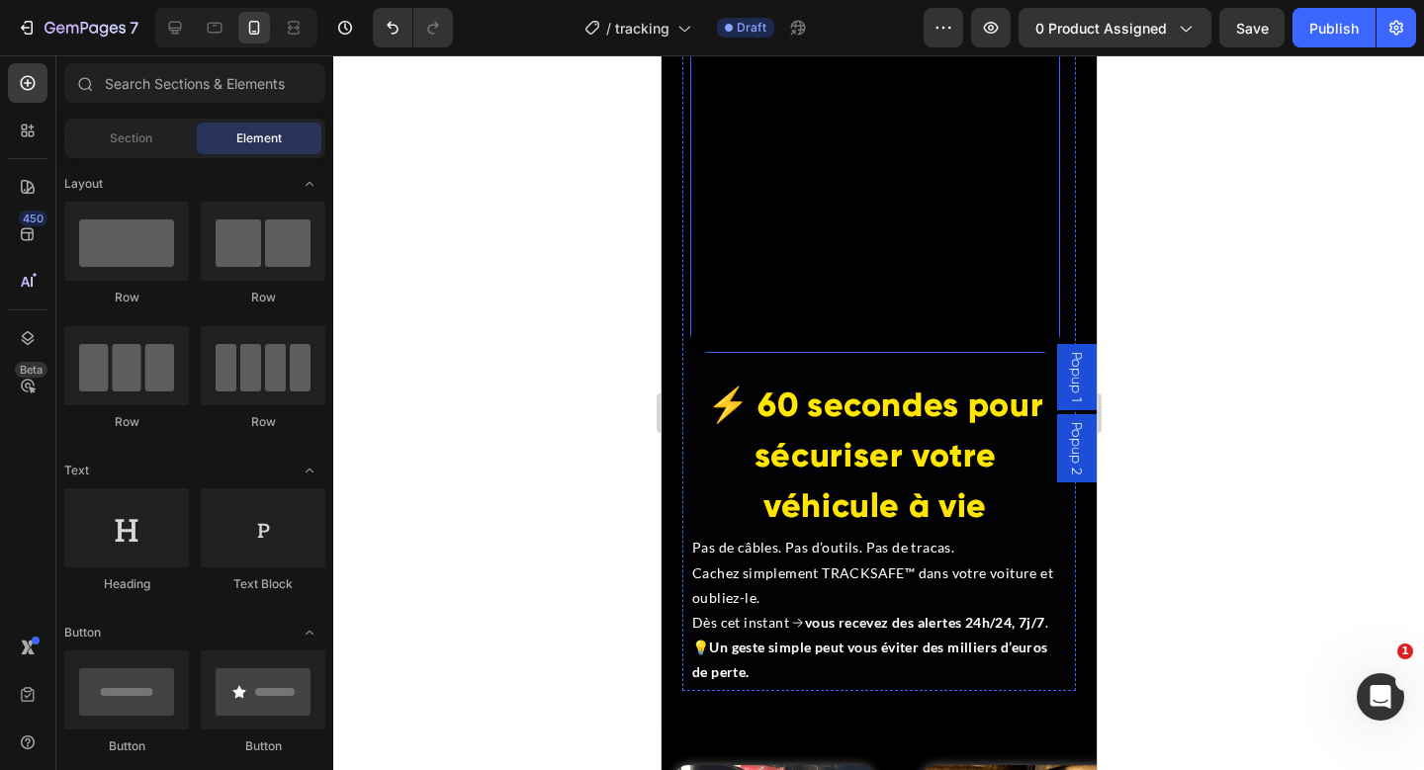
click at [844, 308] on video at bounding box center [874, 168] width 370 height 370
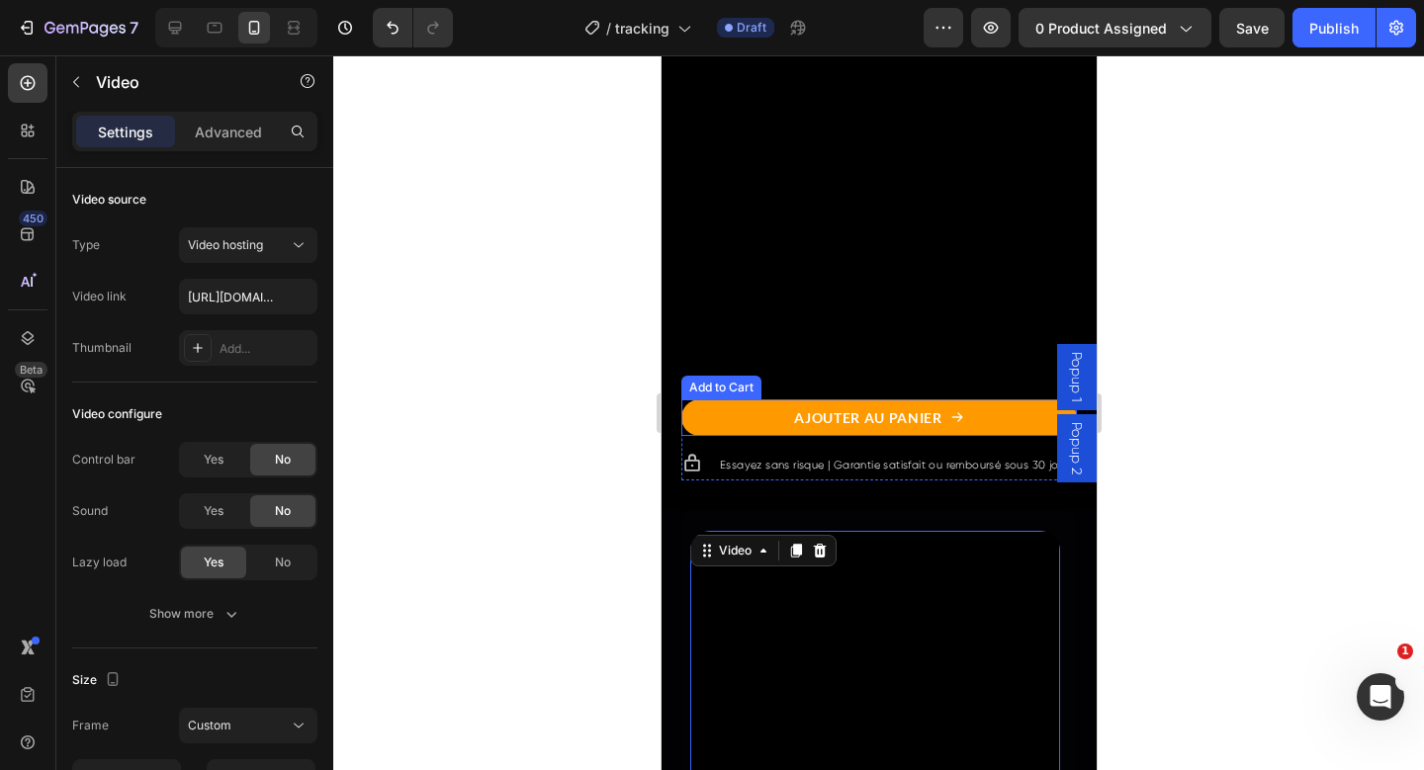
scroll to position [3992, 0]
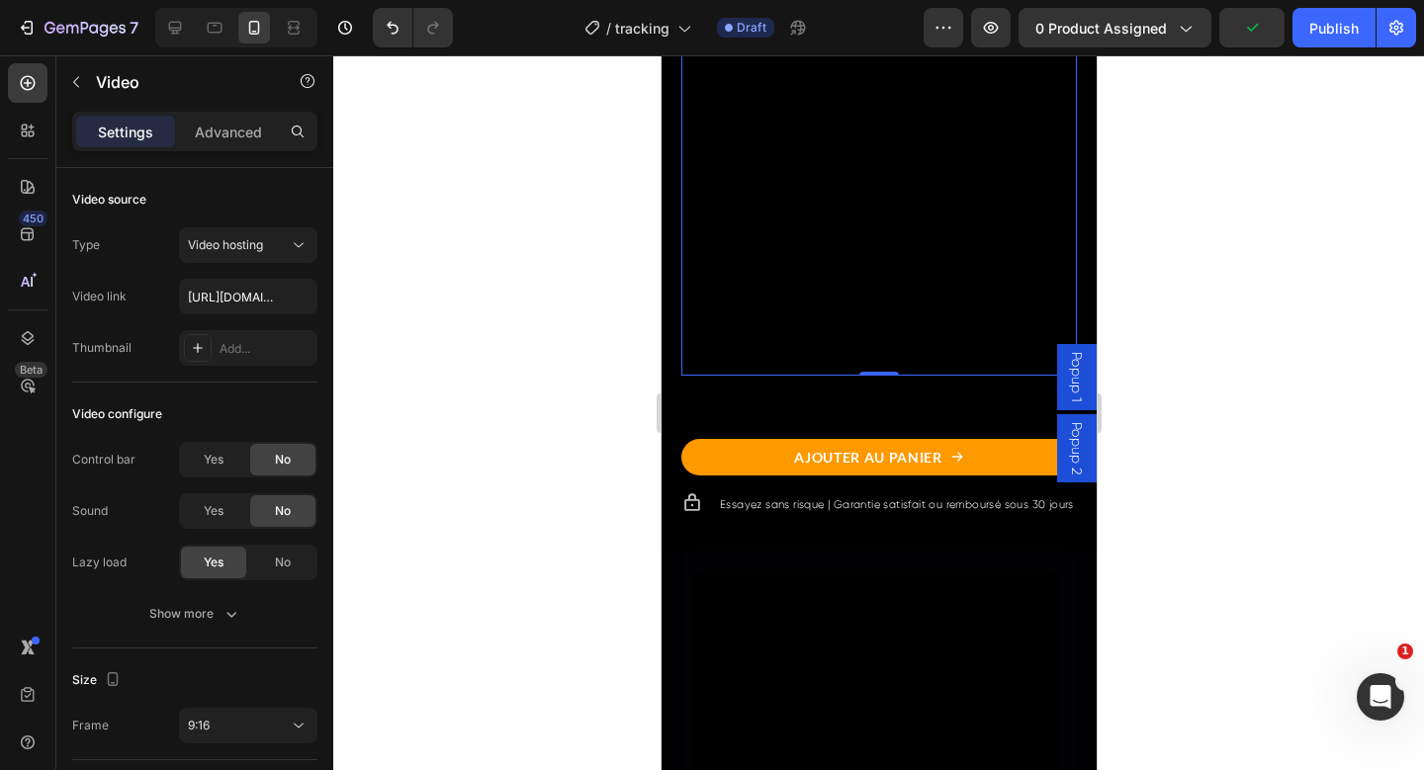
click at [861, 322] on video at bounding box center [878, 24] width 396 height 703
drag, startPoint x: 862, startPoint y: 372, endPoint x: 873, endPoint y: 343, distance: 30.7
click at [873, 343] on div "Video 0" at bounding box center [878, 24] width 396 height 703
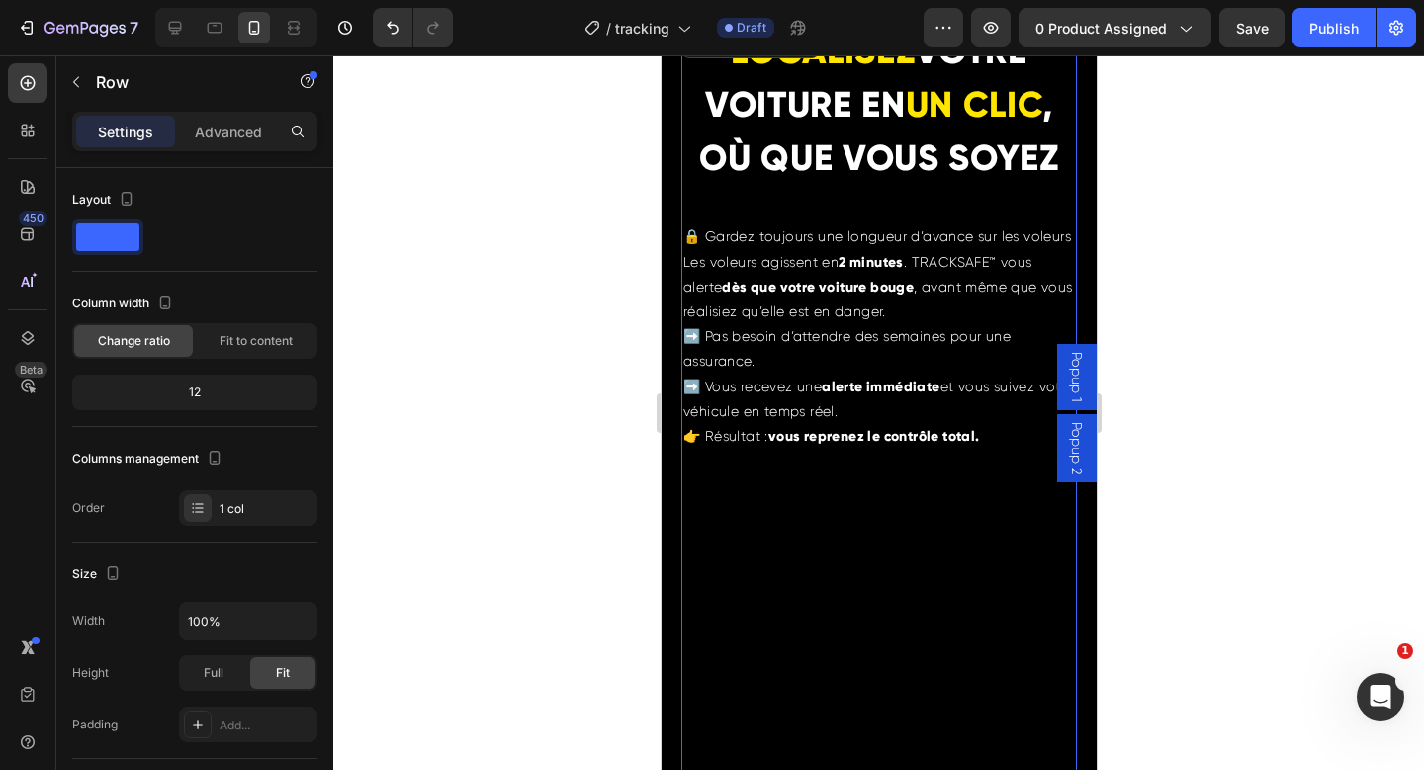
scroll to position [2849, 0]
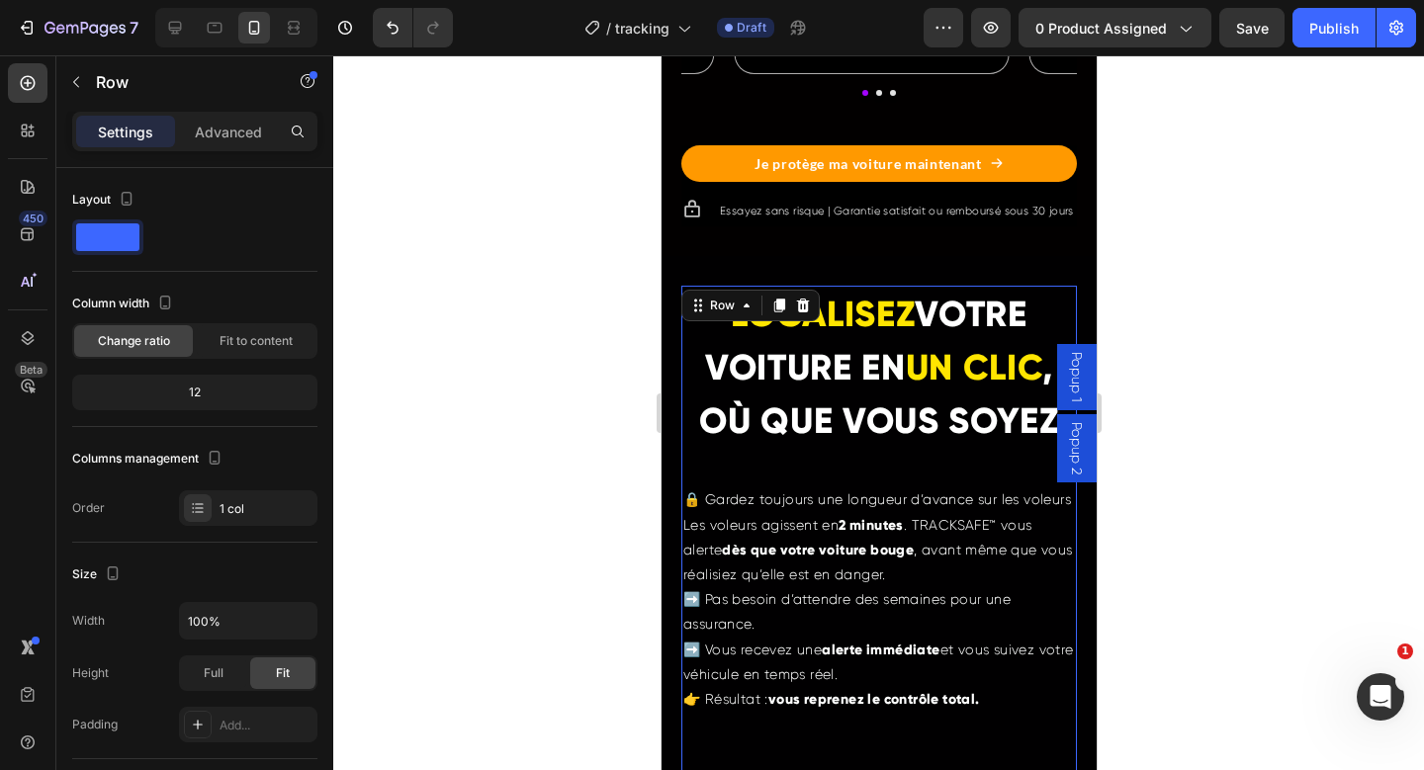
drag, startPoint x: 1209, startPoint y: 440, endPoint x: 1191, endPoint y: 447, distance: 19.1
click at [1209, 439] on div at bounding box center [878, 412] width 1091 height 715
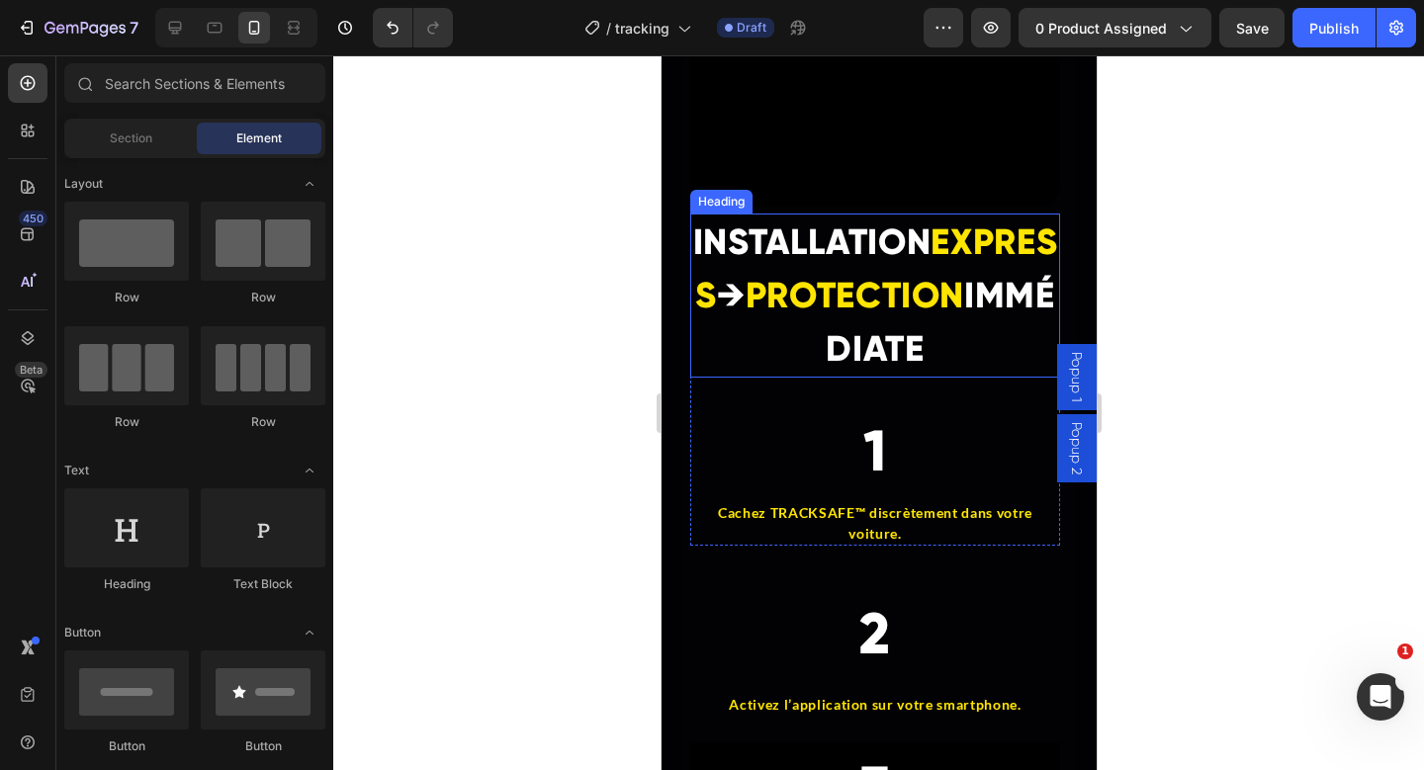
scroll to position [5786, 0]
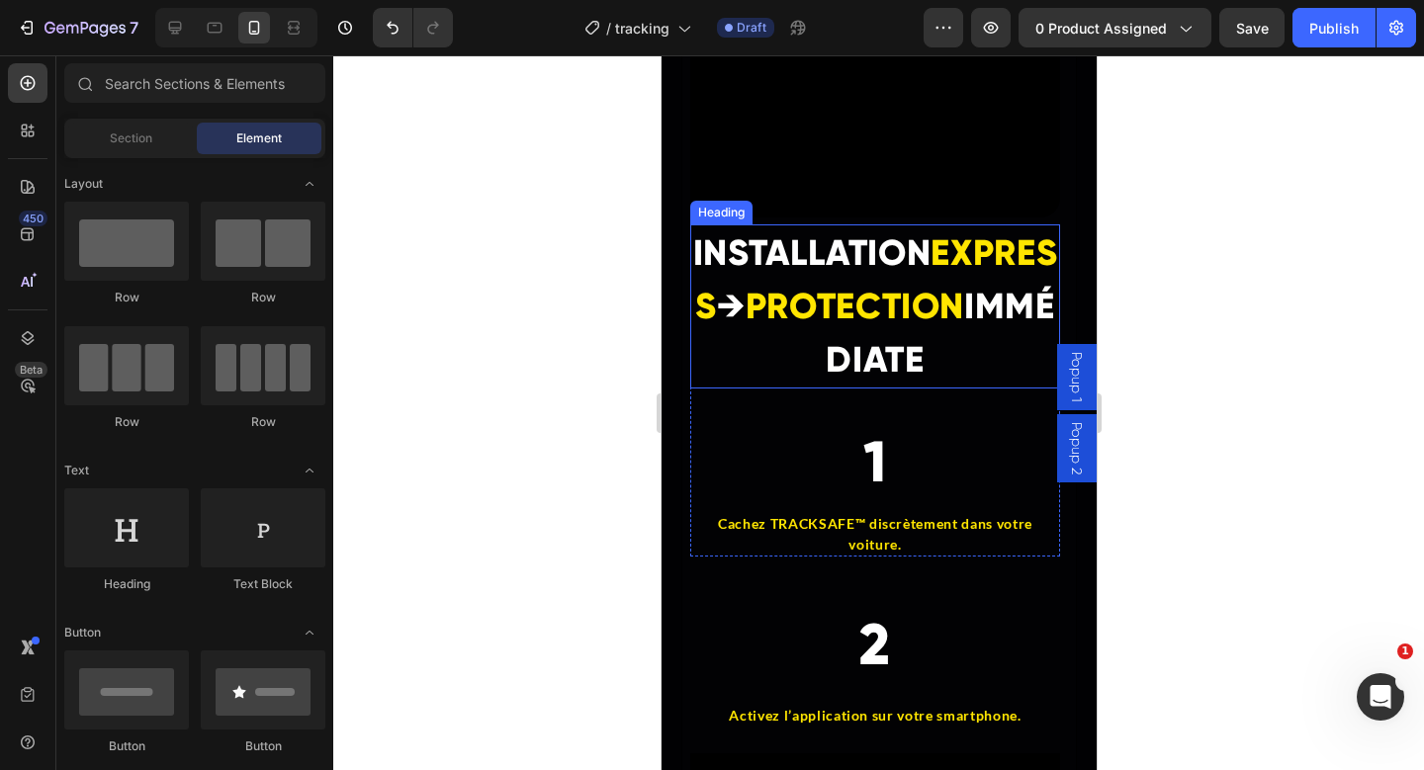
click at [893, 328] on strong "PROTECTION" at bounding box center [855, 307] width 220 height 44
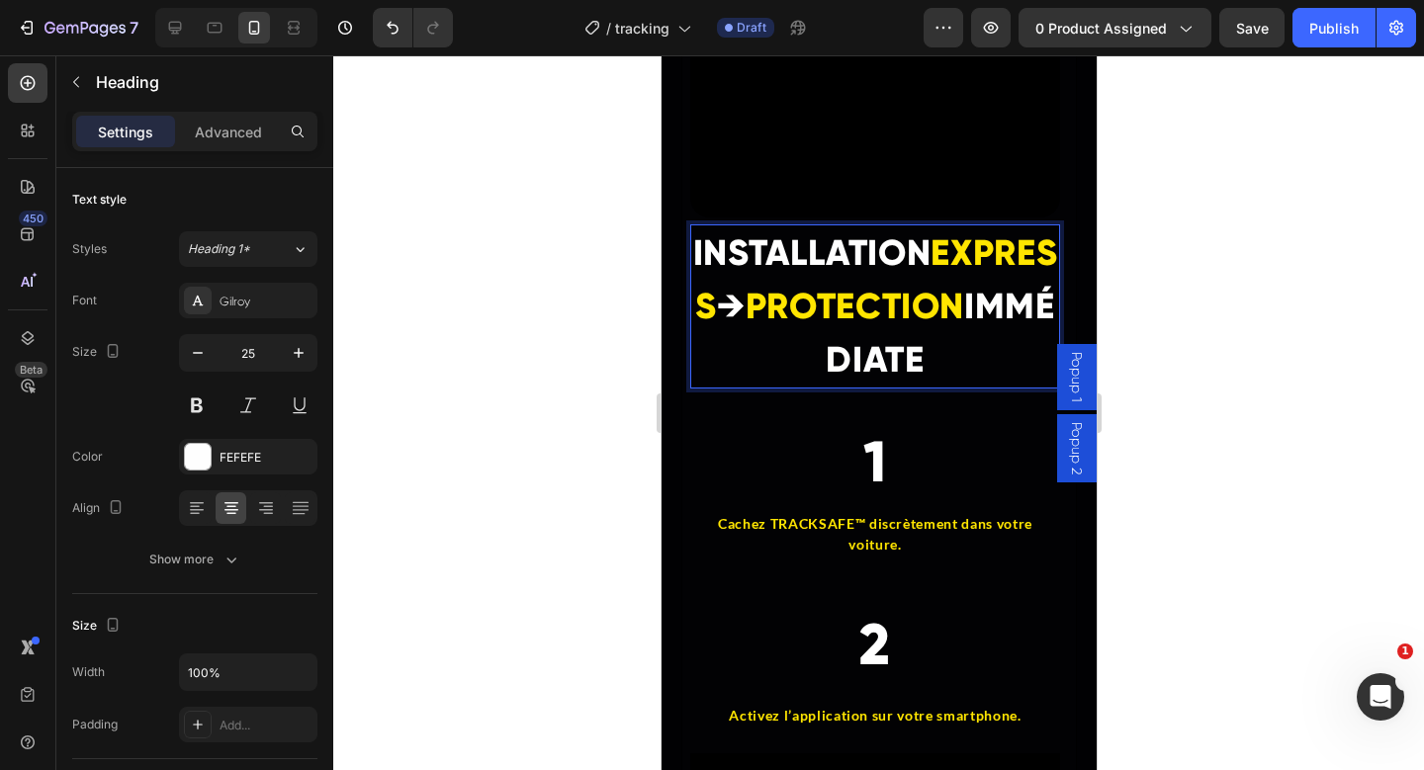
click at [745, 287] on strong "→" at bounding box center [730, 307] width 29 height 44
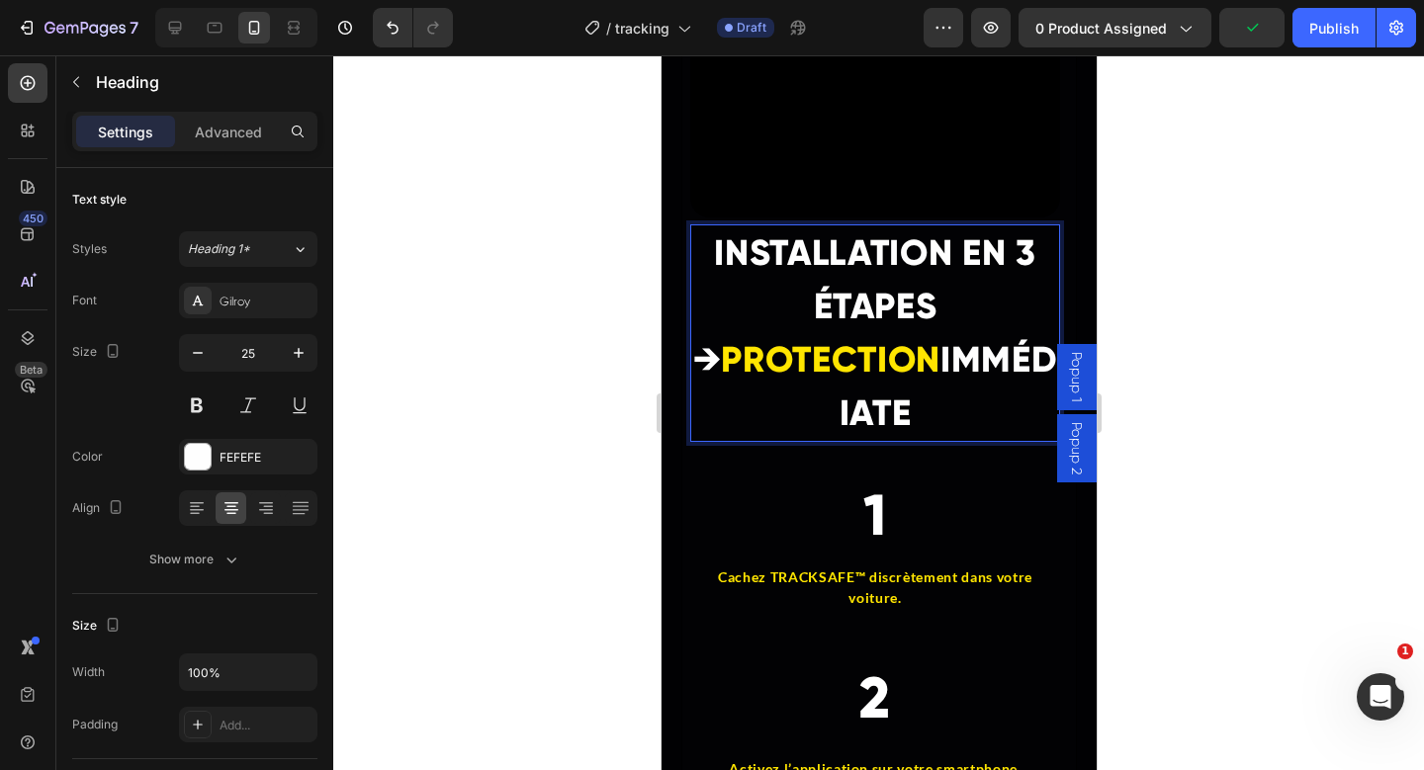
click at [1015, 238] on strong "INSTALLATION EN 3 ÉTAPES →" at bounding box center [863, 306] width 343 height 150
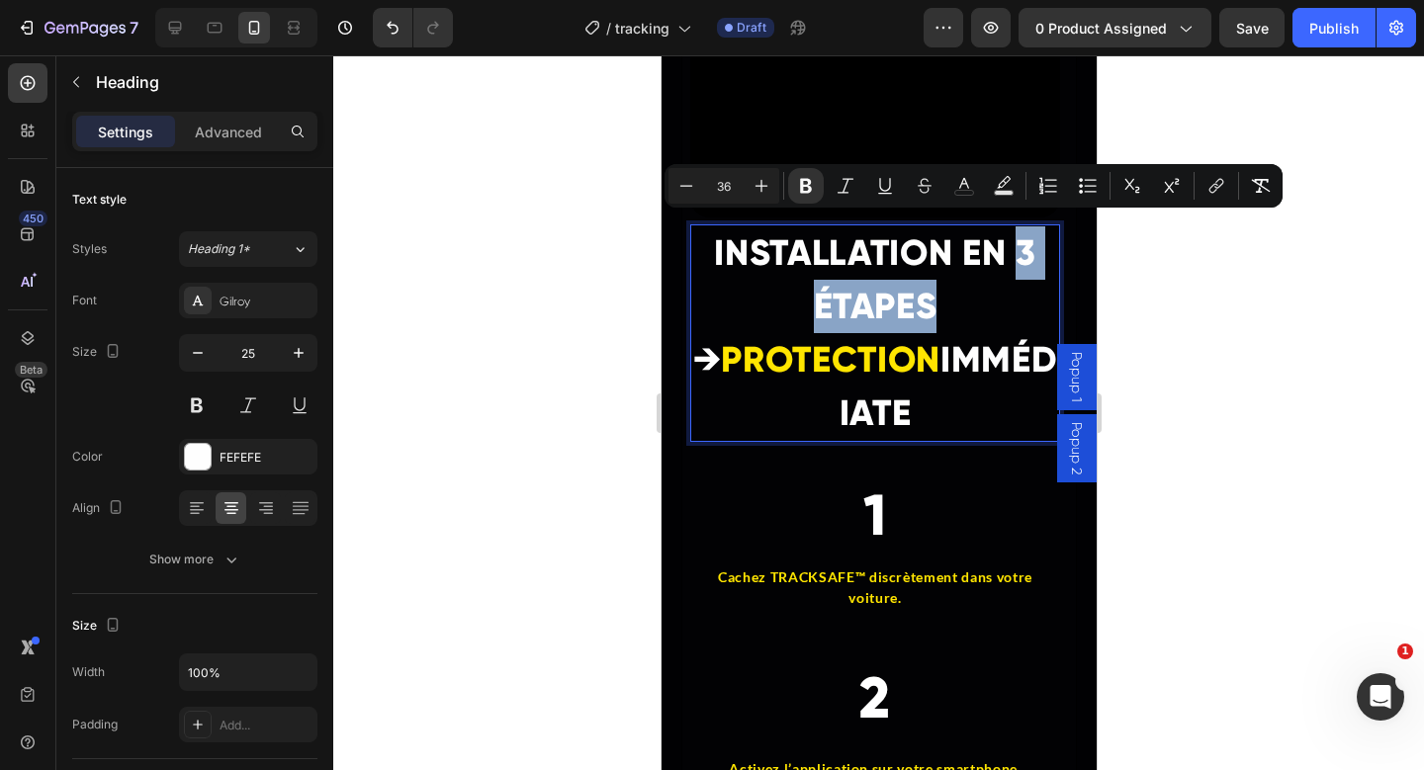
drag, startPoint x: 1013, startPoint y: 238, endPoint x: 905, endPoint y: 299, distance: 123.5
click at [905, 299] on strong "INSTALLATION EN 3 ÉTAPES →" at bounding box center [863, 306] width 343 height 150
click at [969, 195] on rect "Editor contextual toolbar" at bounding box center [964, 193] width 19 height 5
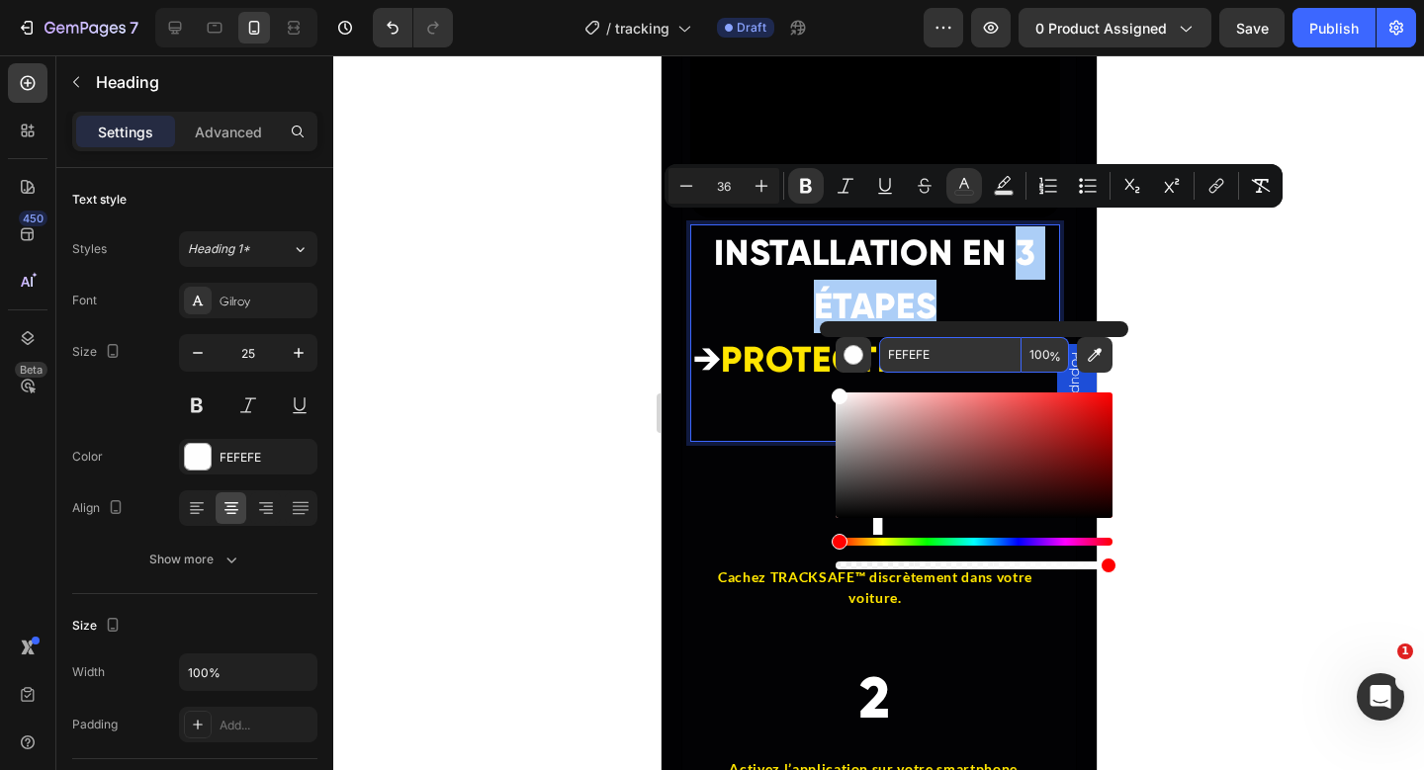
click at [911, 365] on input "FEFEFE" at bounding box center [950, 355] width 142 height 36
paste input "FE500"
type input "FFE500"
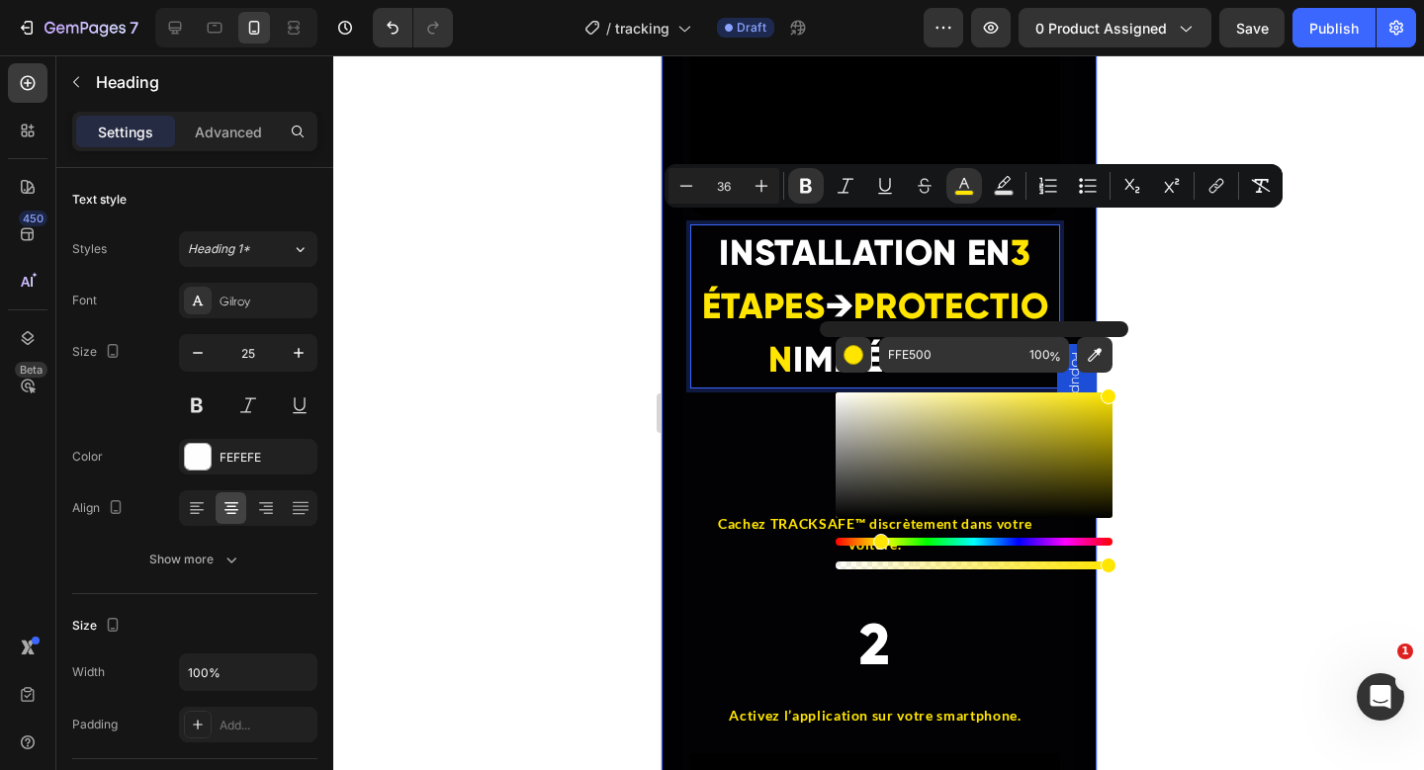
click at [1204, 274] on div at bounding box center [878, 412] width 1091 height 715
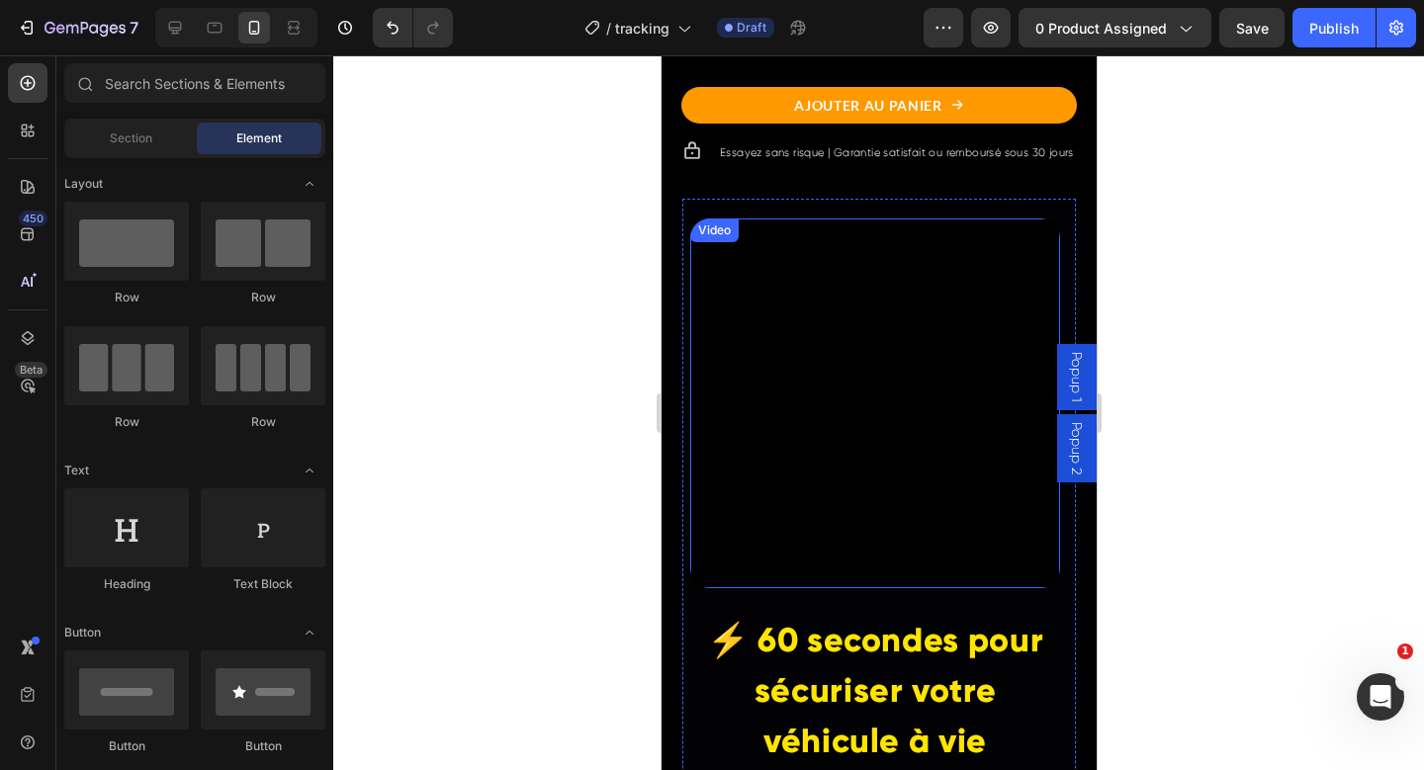
scroll to position [4457, 0]
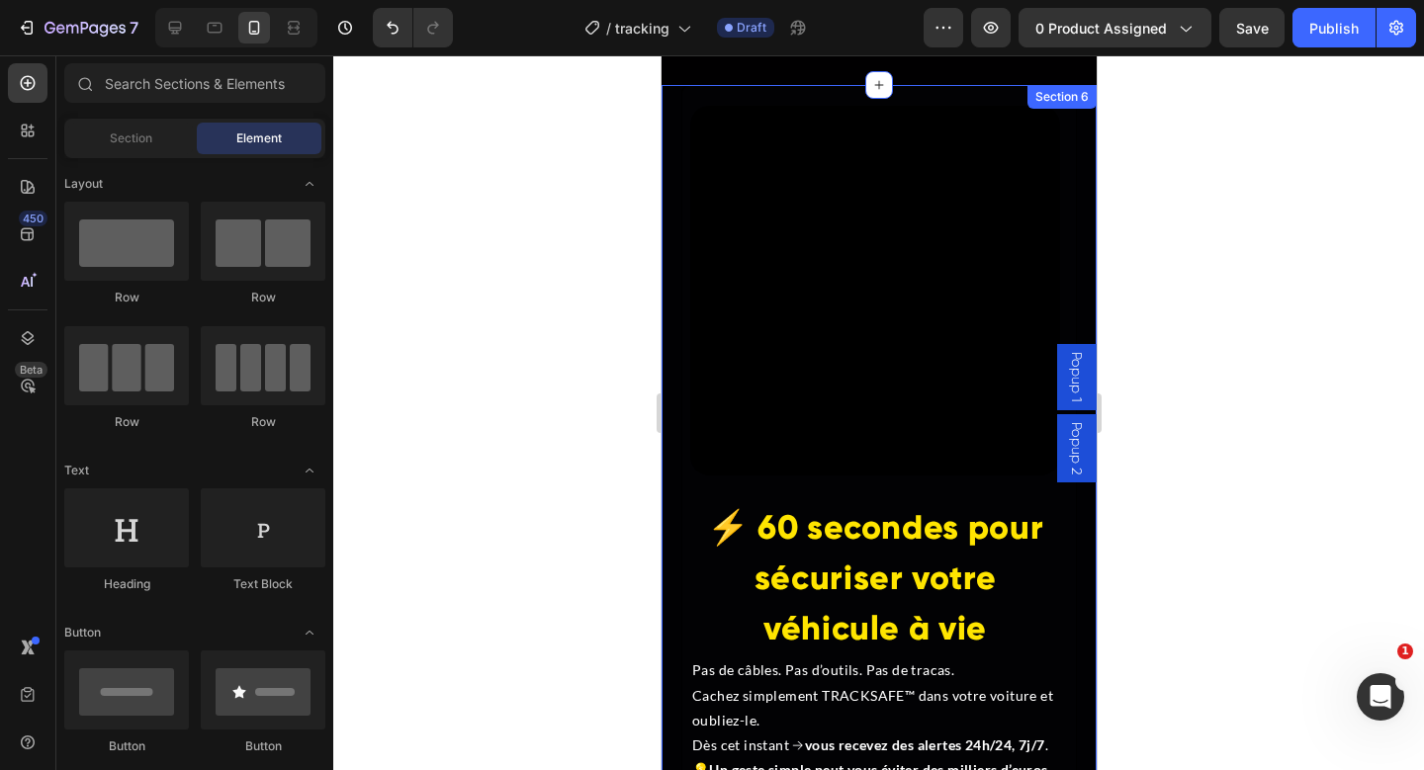
click at [674, 468] on div "Video ⚡ 60 secondes pour sécuriser votre véhicule à vie Heading Pas de câbles. …" at bounding box center [878, 464] width 435 height 759
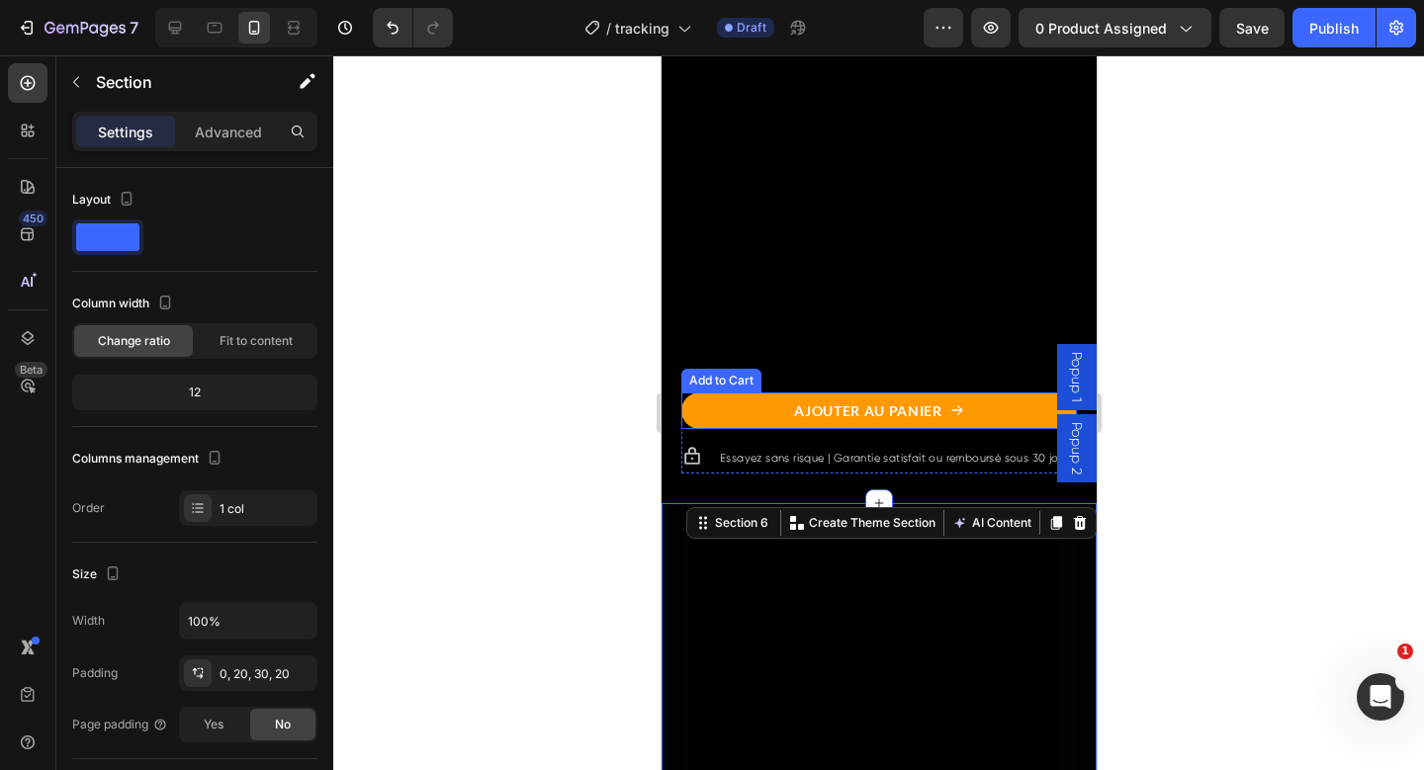
scroll to position [4012, 0]
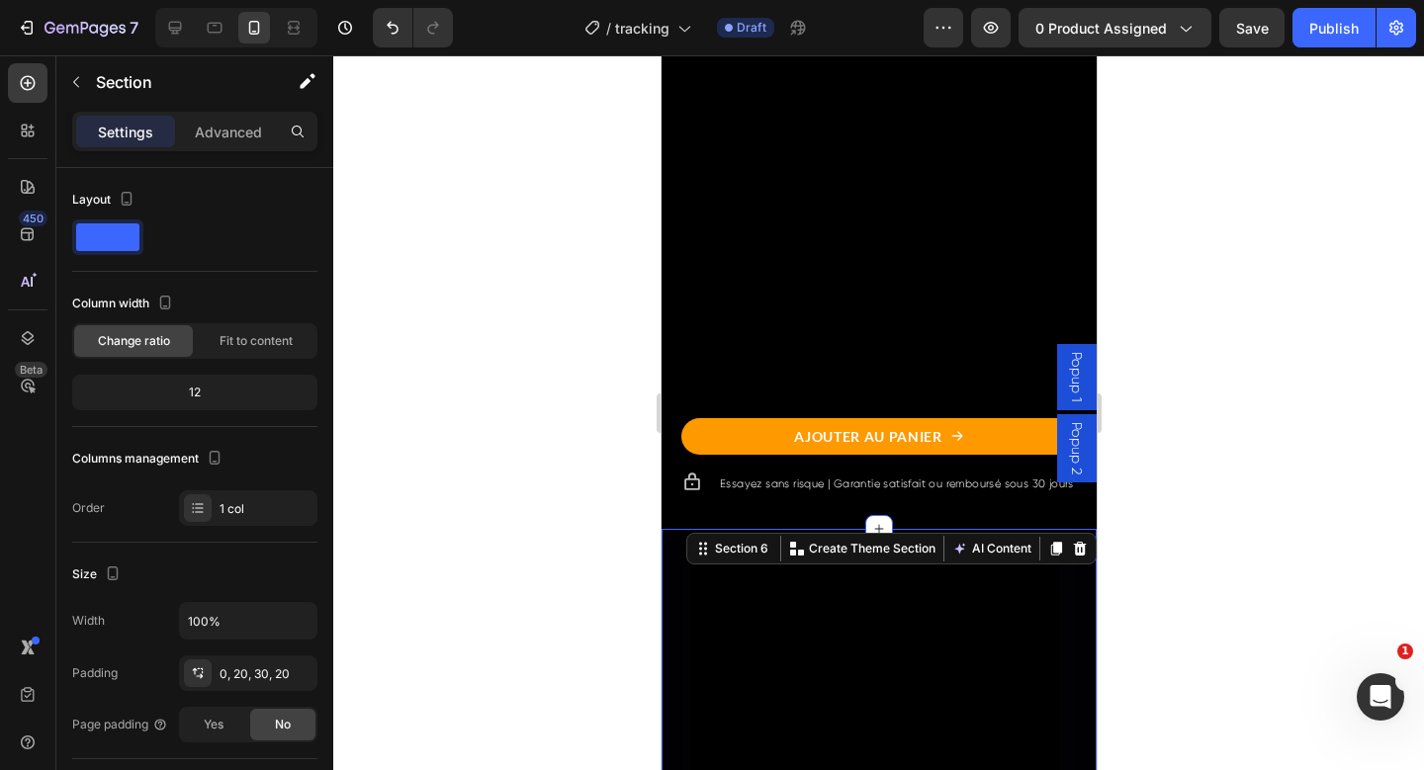
click at [1050, 557] on icon at bounding box center [1055, 550] width 11 height 14
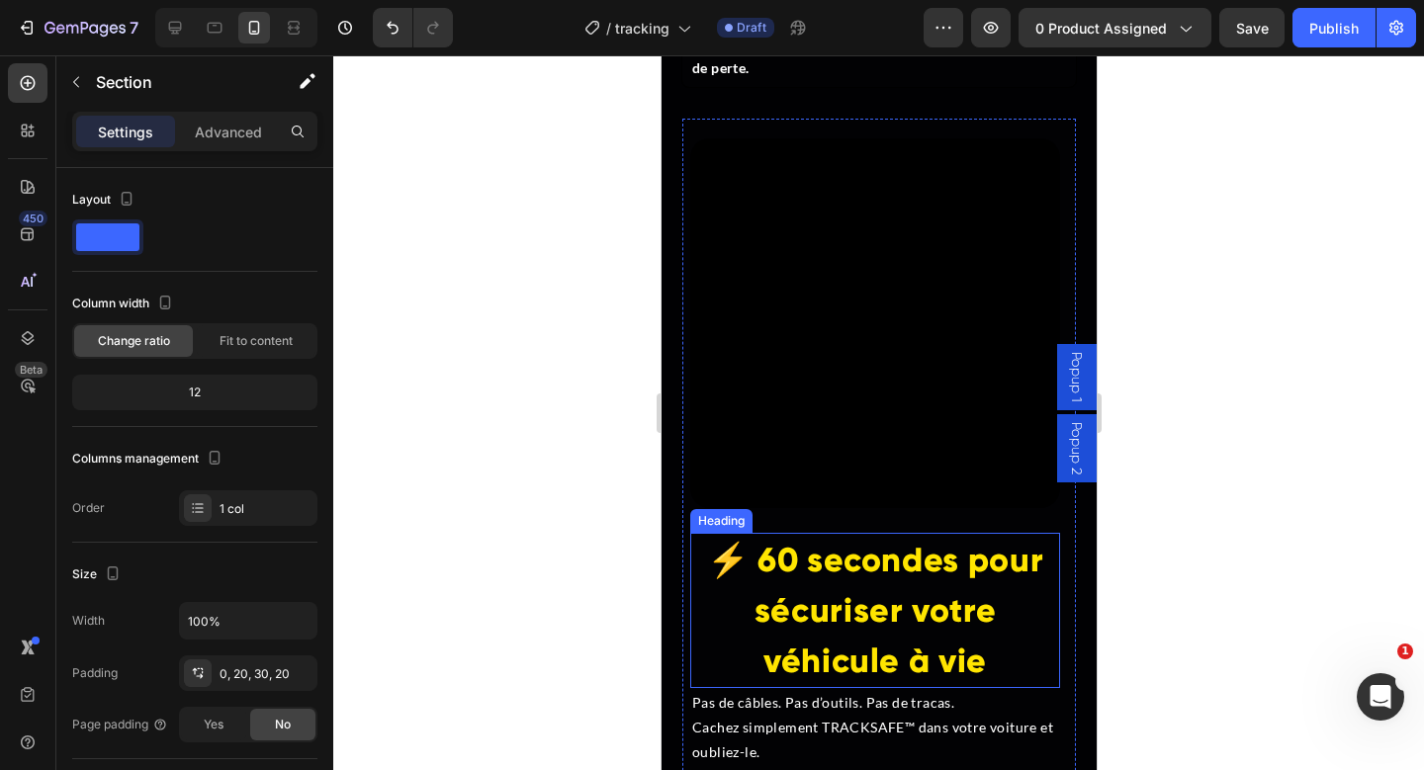
scroll to position [5201, 0]
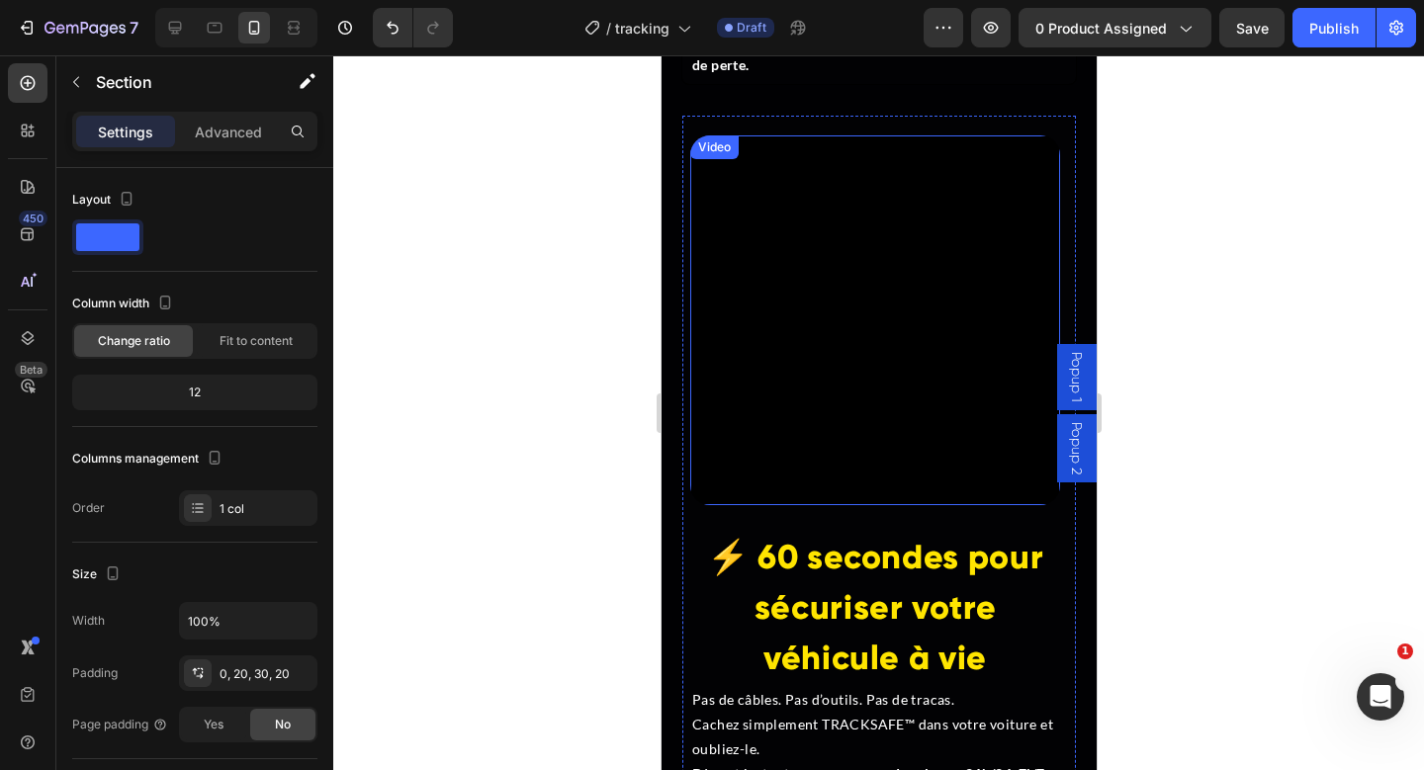
click at [799, 247] on video at bounding box center [874, 320] width 370 height 370
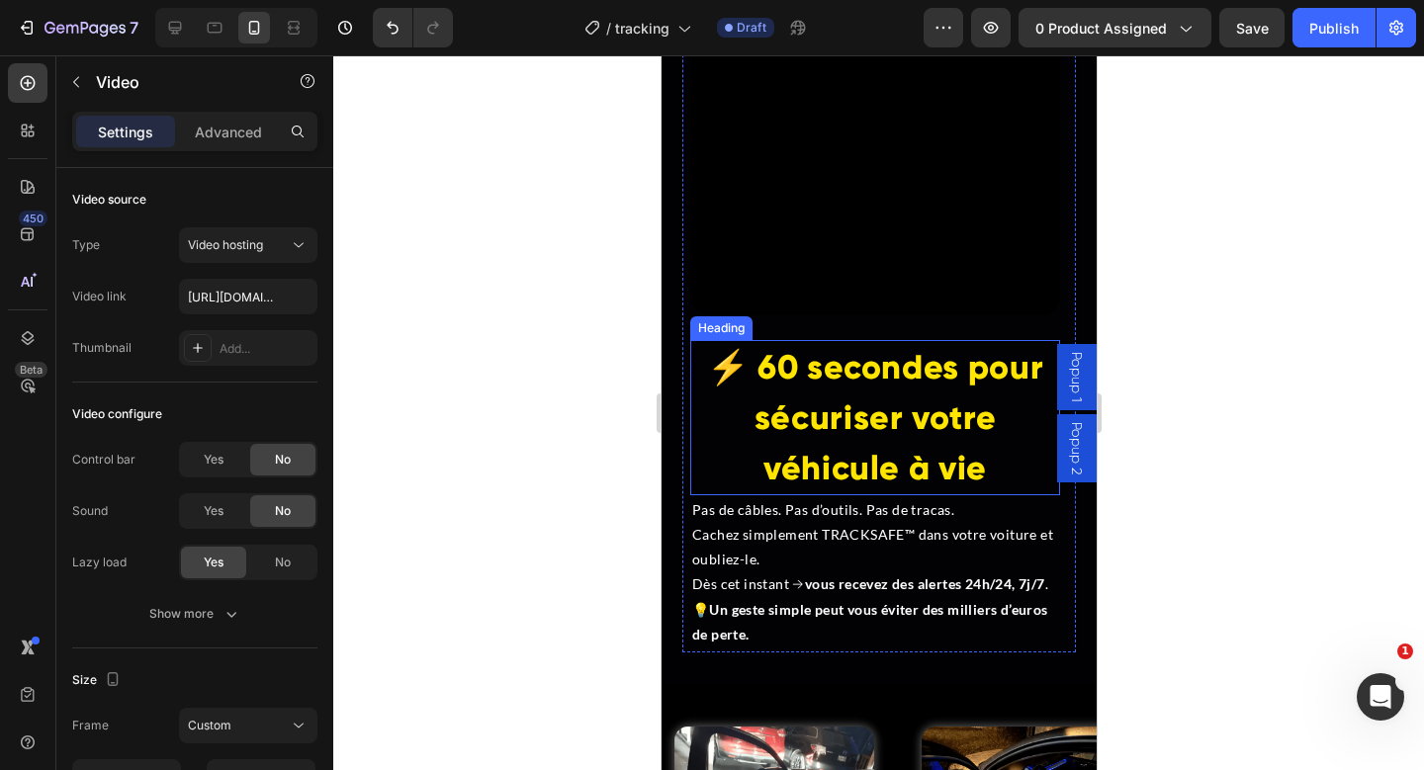
scroll to position [5396, 0]
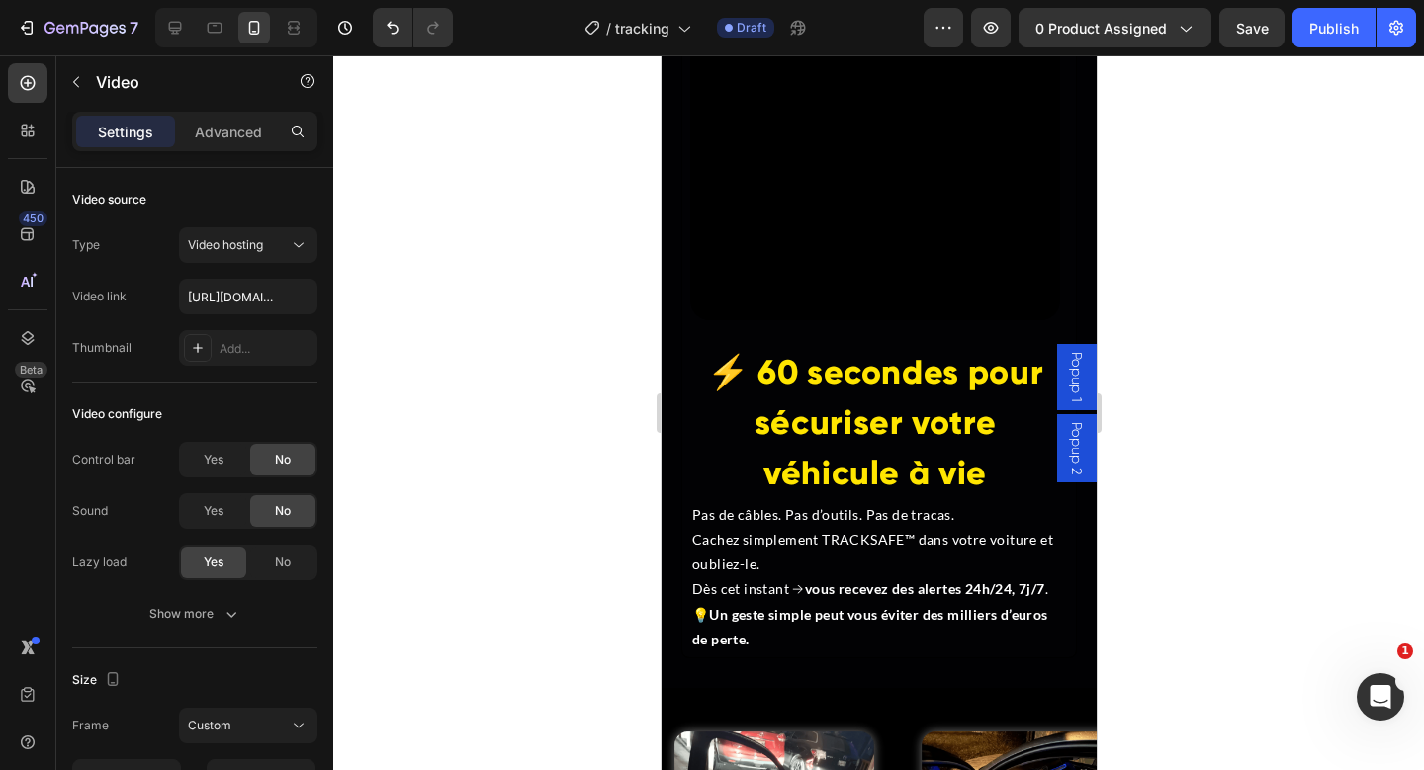
click at [814, 225] on video at bounding box center [874, 136] width 370 height 370
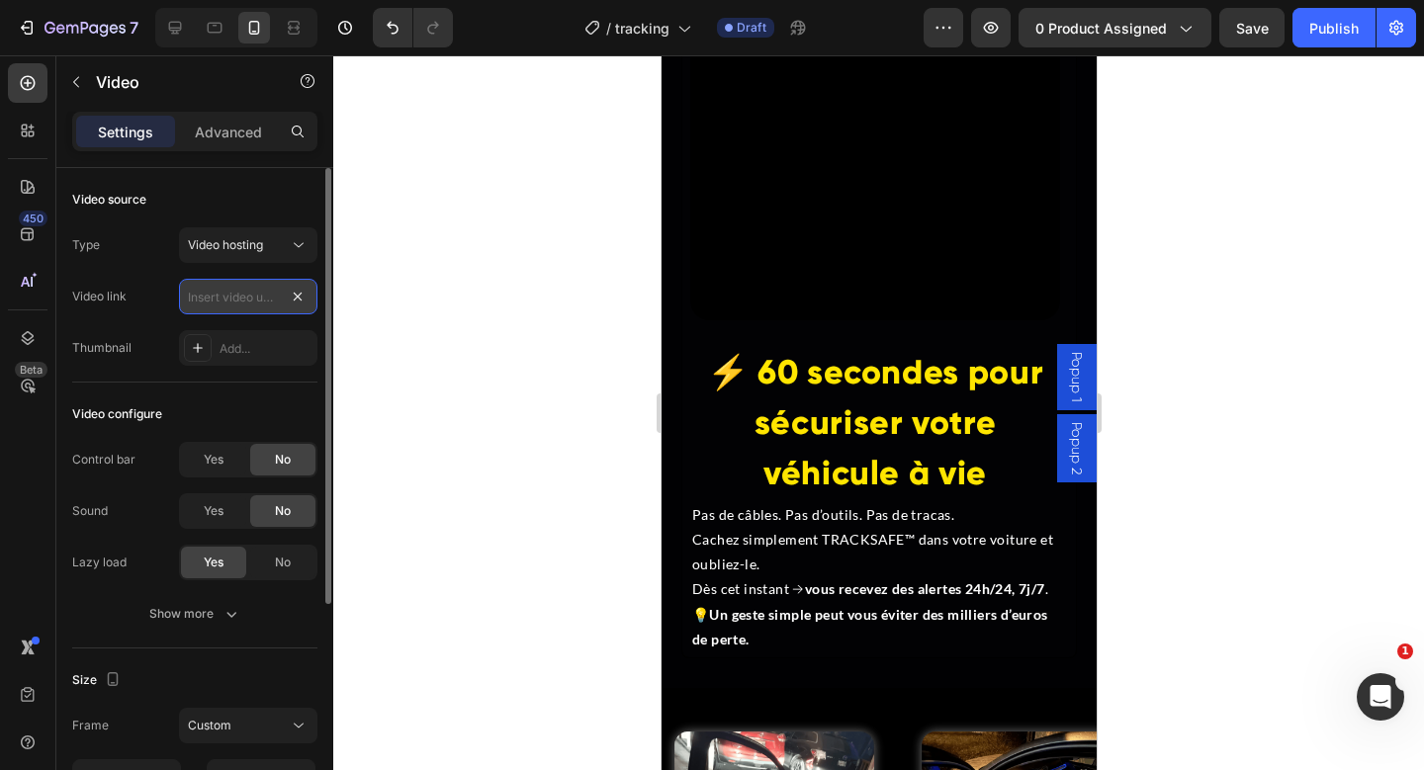
scroll to position [0, 0]
paste input "[URL][DOMAIN_NAME]"
type input "[URL][DOMAIN_NAME]"
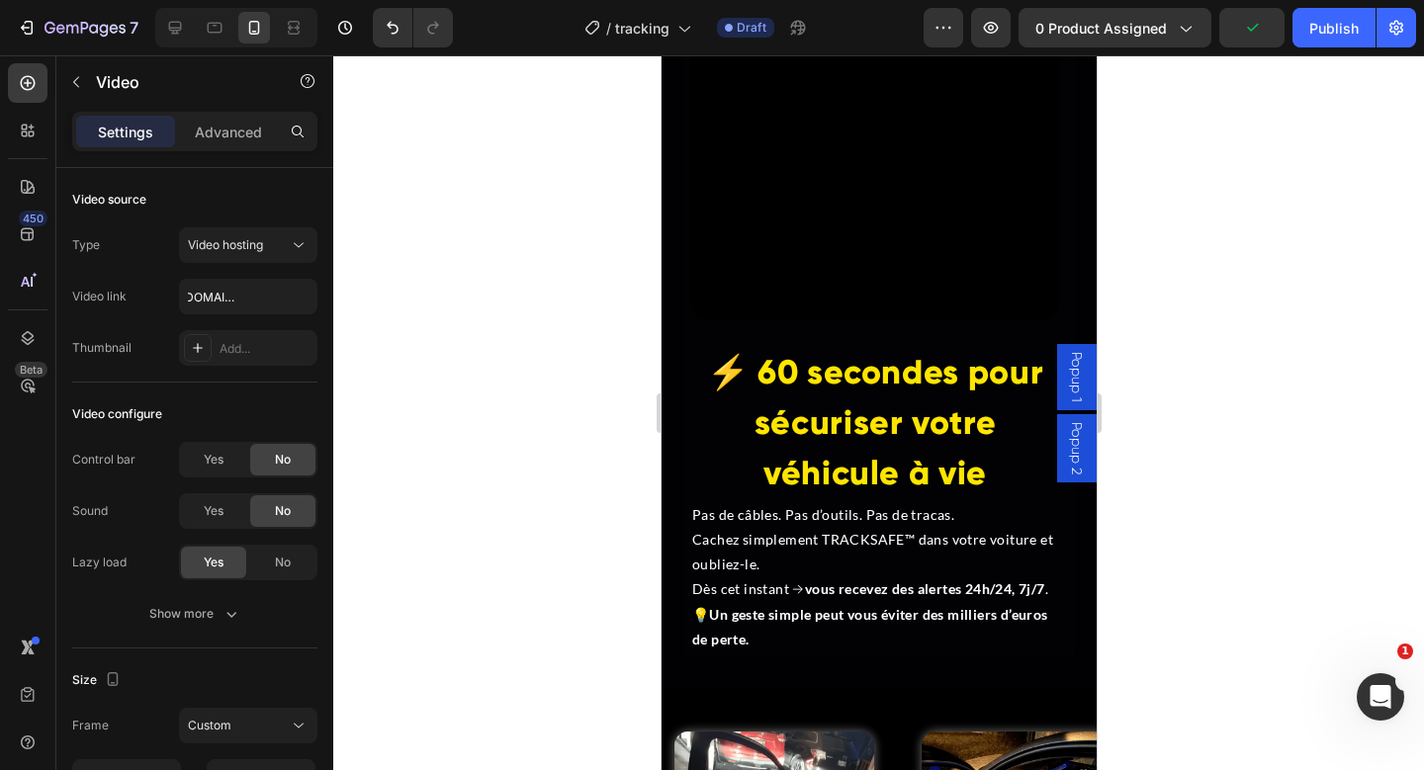
scroll to position [0, 0]
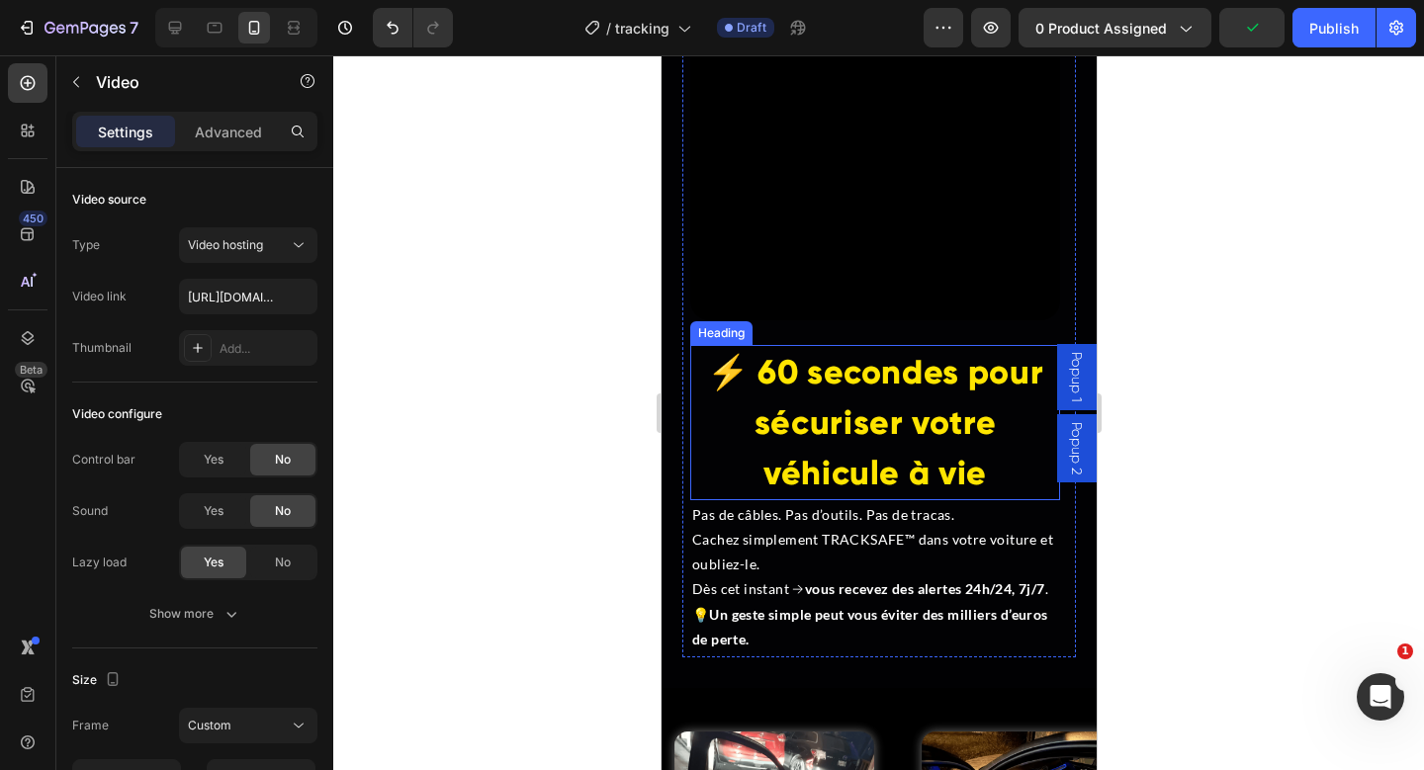
click at [853, 404] on span "⚡ 60 secondes pour sécuriser votre véhicule à vie" at bounding box center [874, 422] width 337 height 141
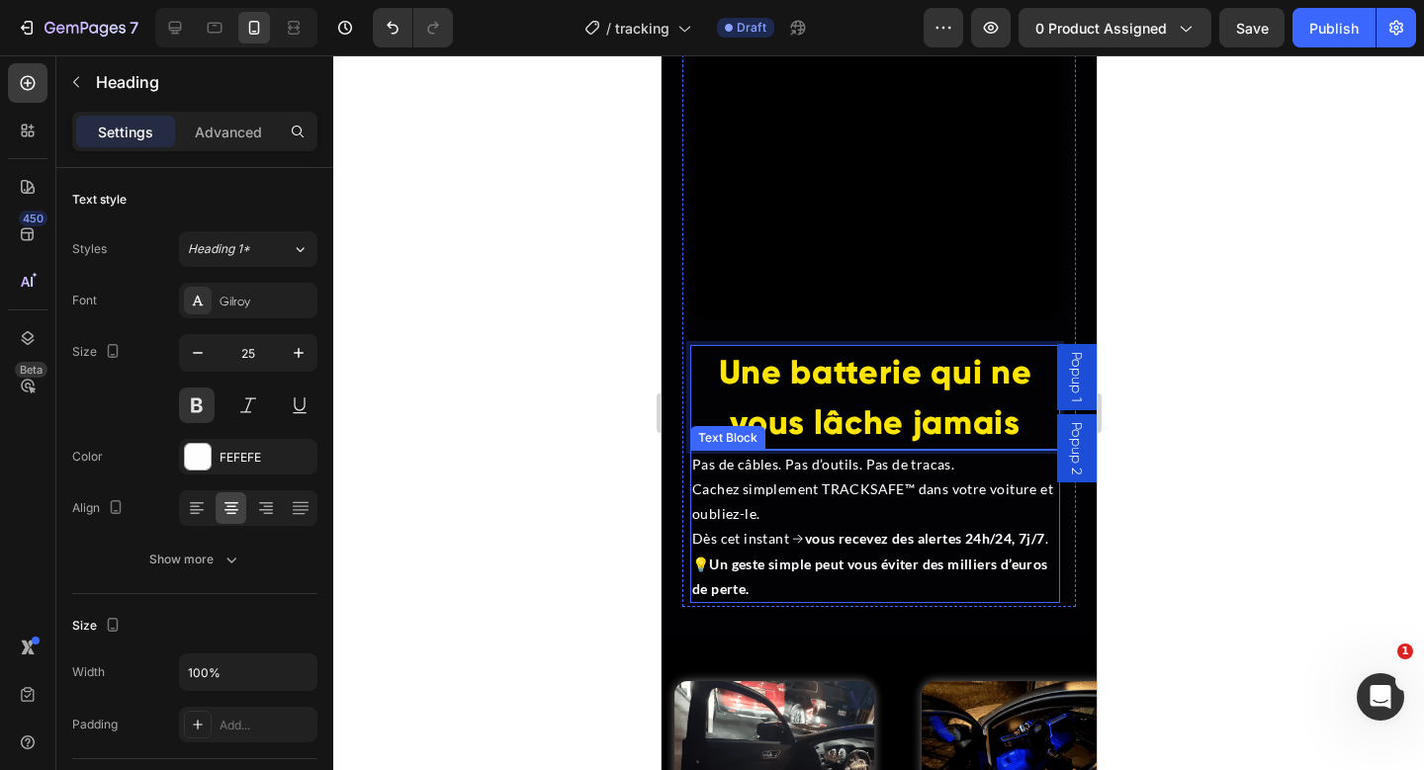
click at [825, 537] on p "Pas de câbles. Pas d’outils. Pas de tracas. Cachez simplement TRACKSAFE™ dans v…" at bounding box center [874, 526] width 366 height 149
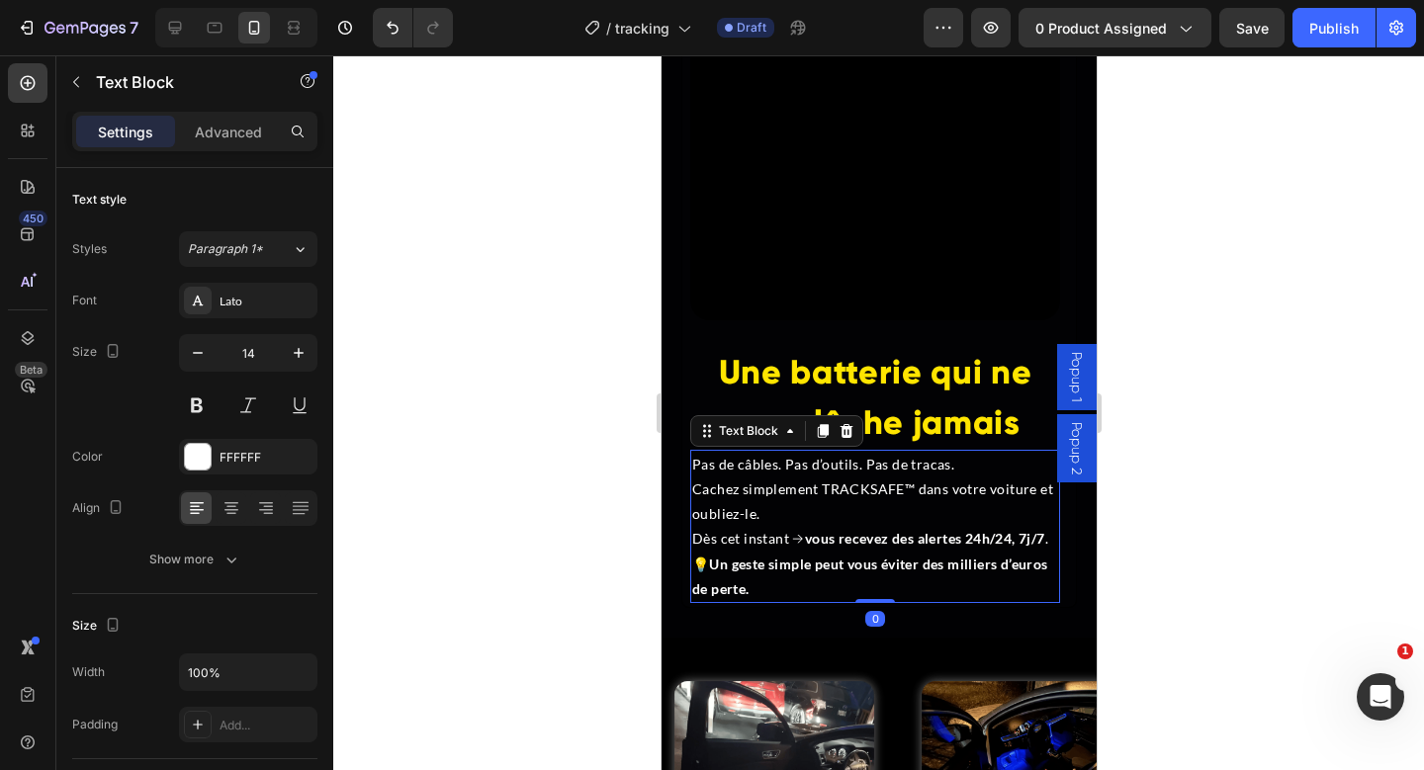
click at [825, 537] on p "Pas de câbles. Pas d’outils. Pas de tracas. Cachez simplement TRACKSAFE™ dans v…" at bounding box center [874, 526] width 366 height 149
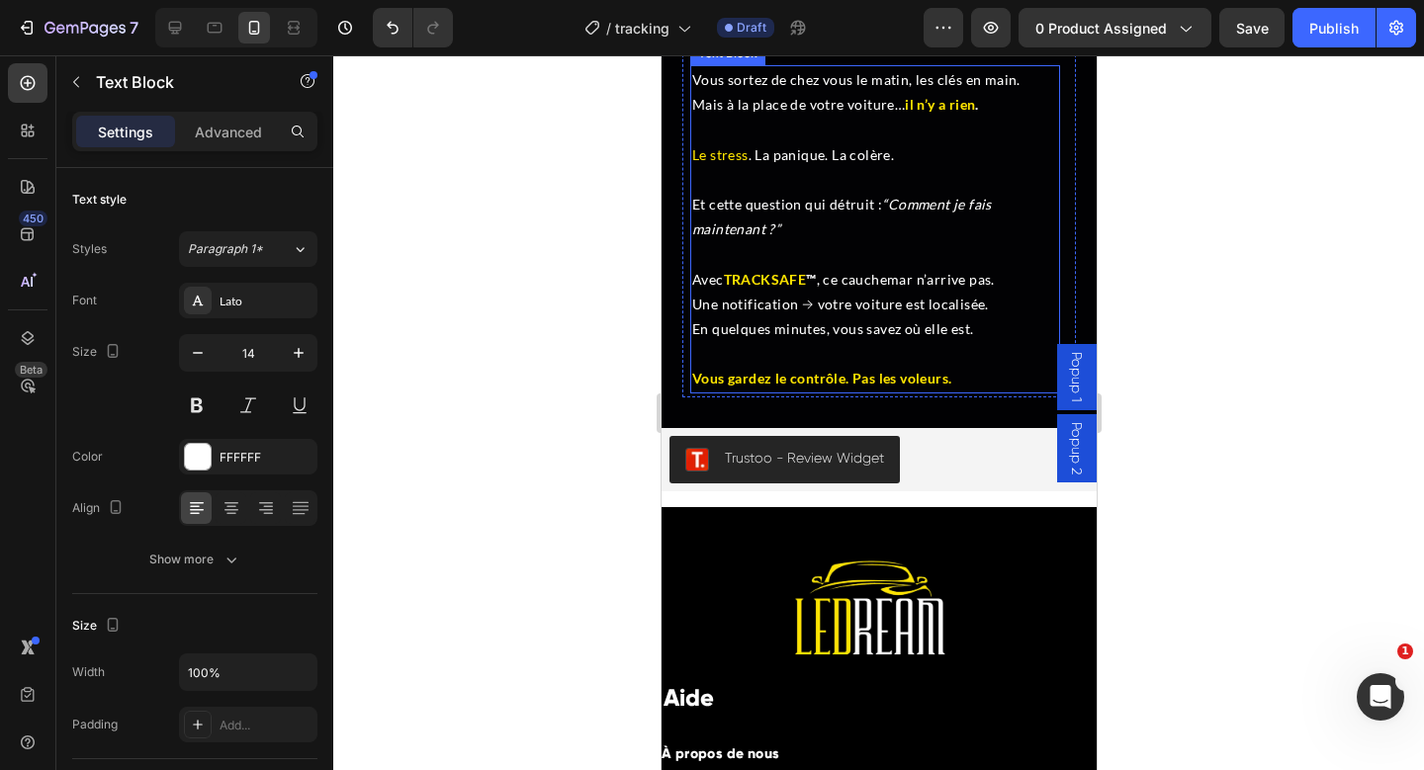
scroll to position [9488, 0]
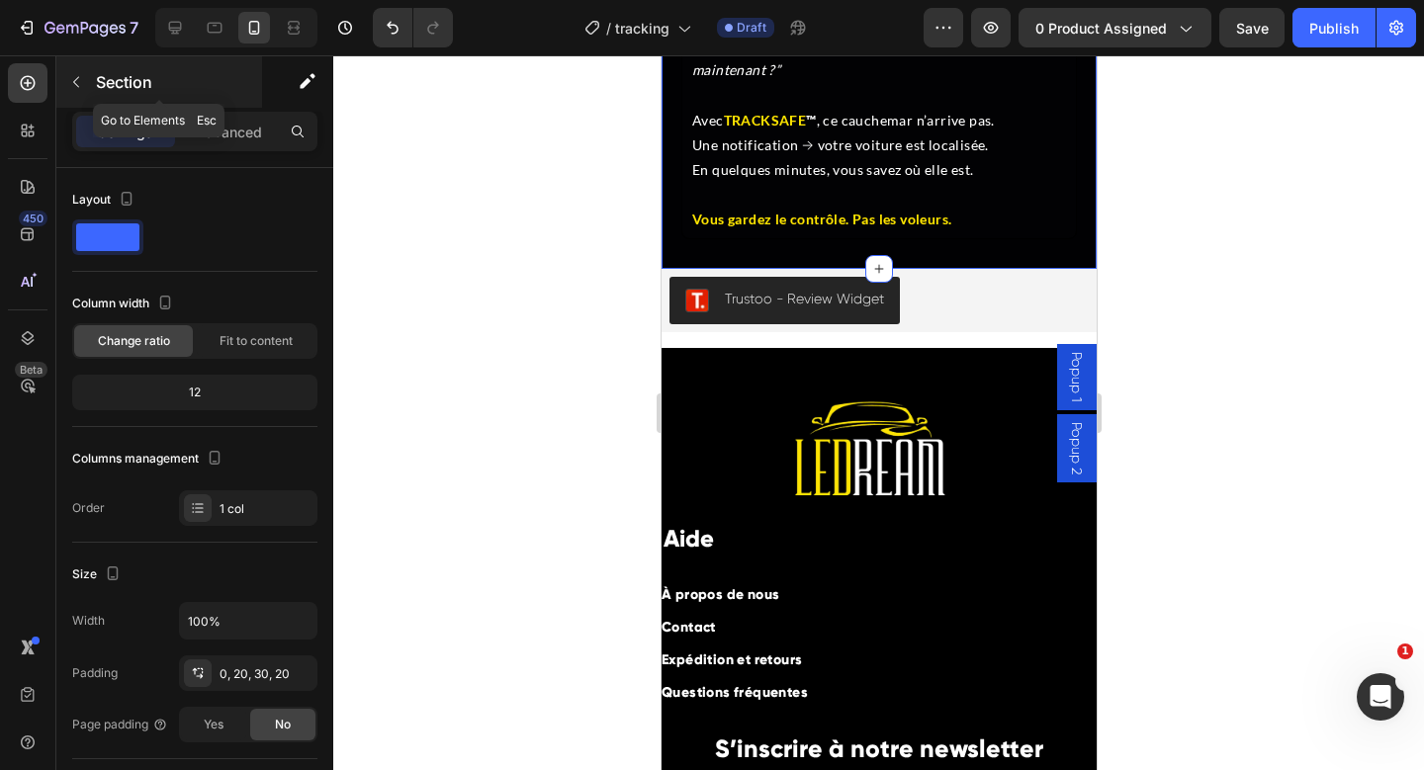
click at [112, 94] on div "Section" at bounding box center [159, 81] width 206 height 51
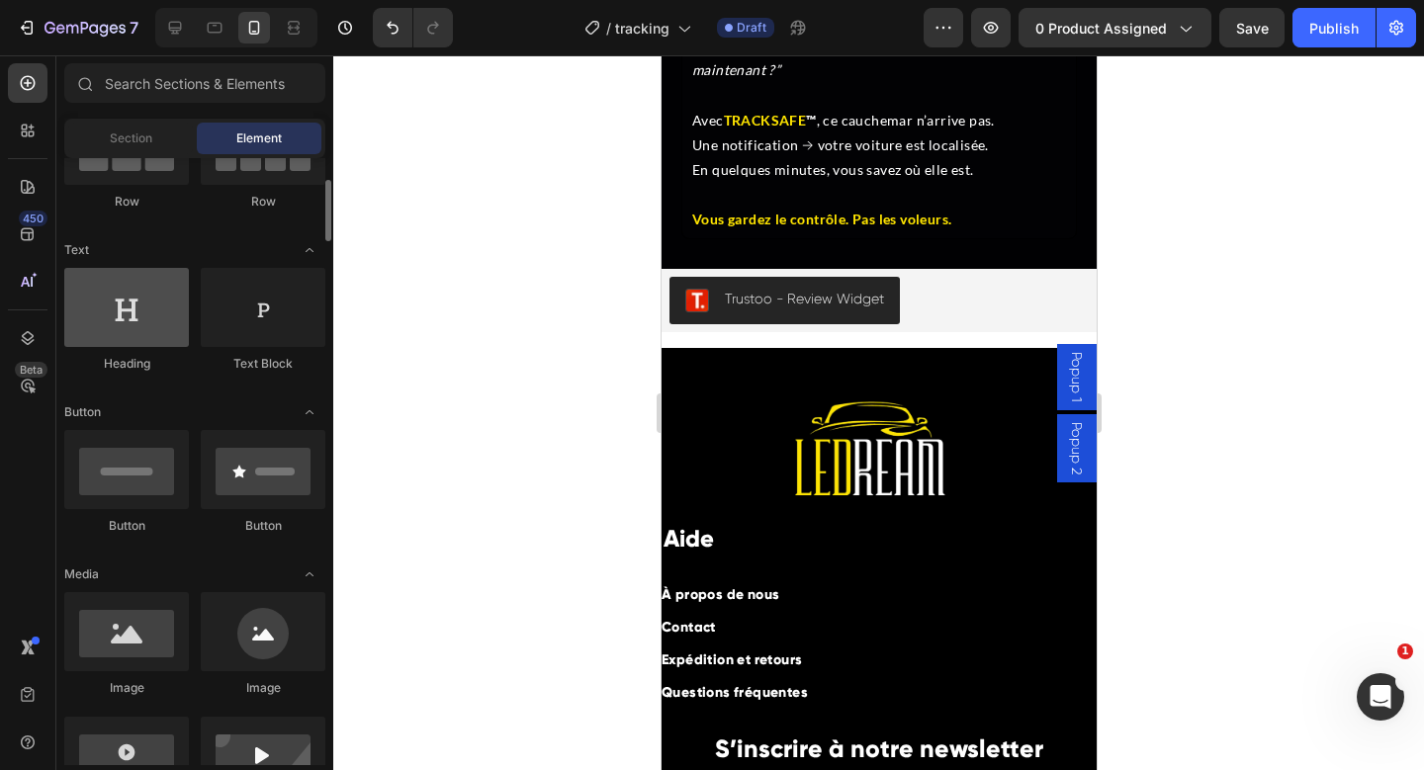
scroll to position [0, 0]
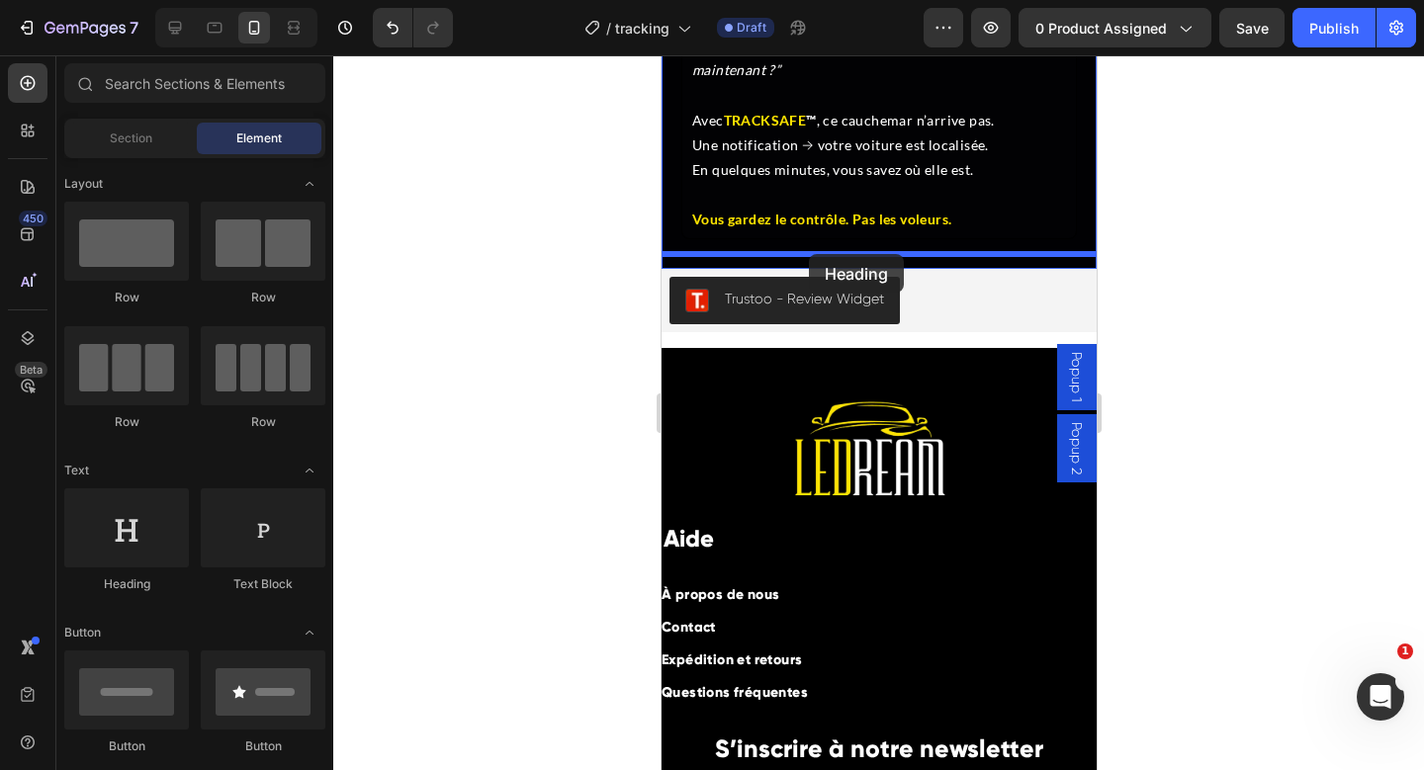
drag, startPoint x: 1147, startPoint y: 407, endPoint x: 808, endPoint y: 254, distance: 372.3
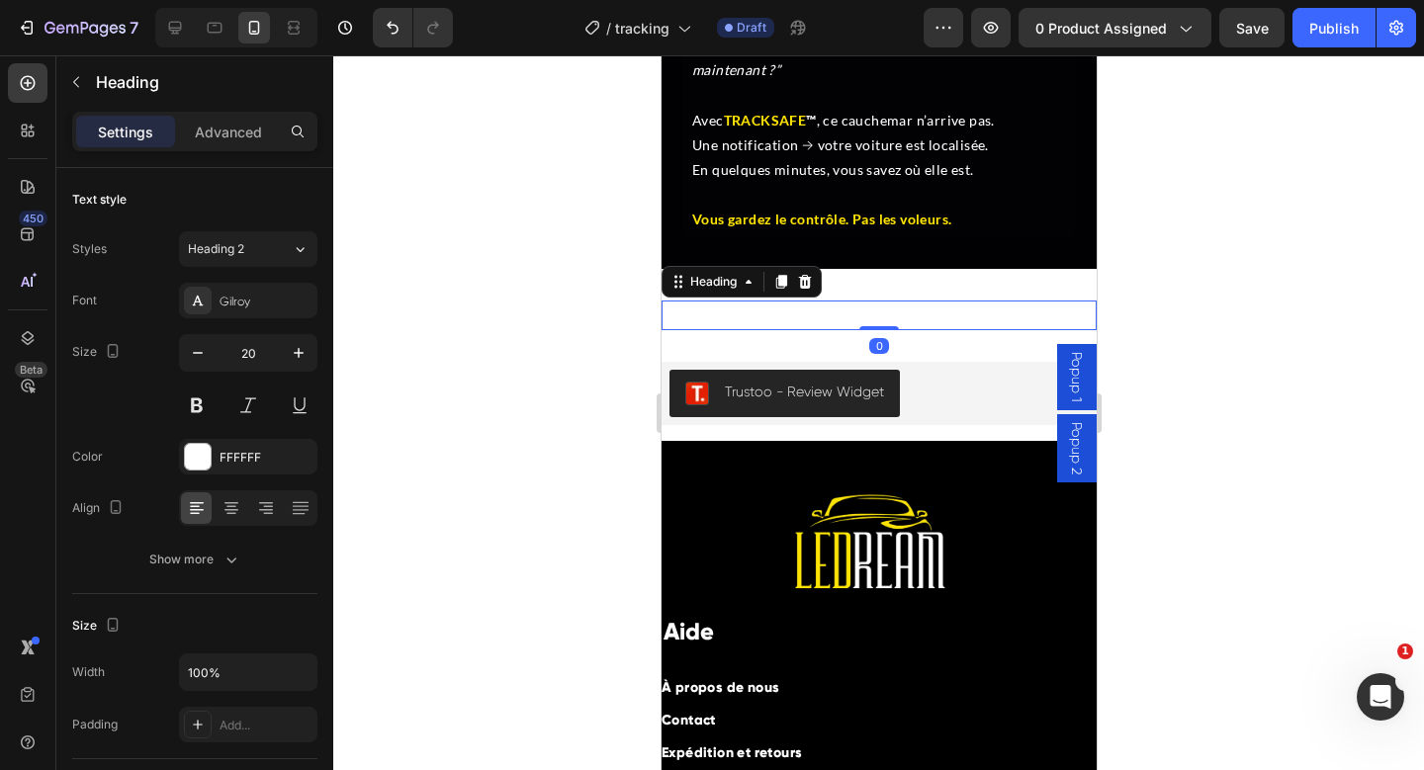
click at [841, 301] on h2 "Your heading text goes here" at bounding box center [878, 316] width 435 height 30
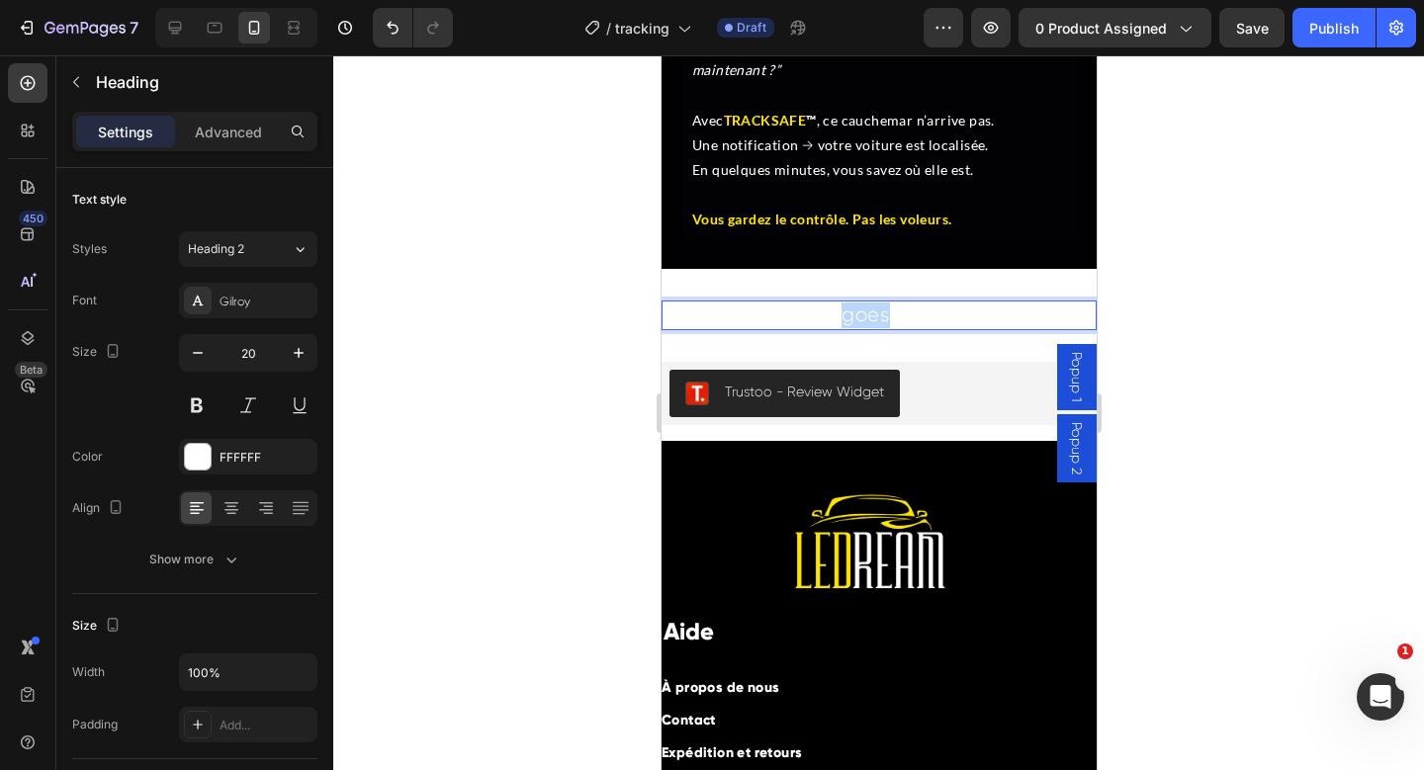
click at [841, 303] on p "Your heading text goes here" at bounding box center [878, 316] width 431 height 26
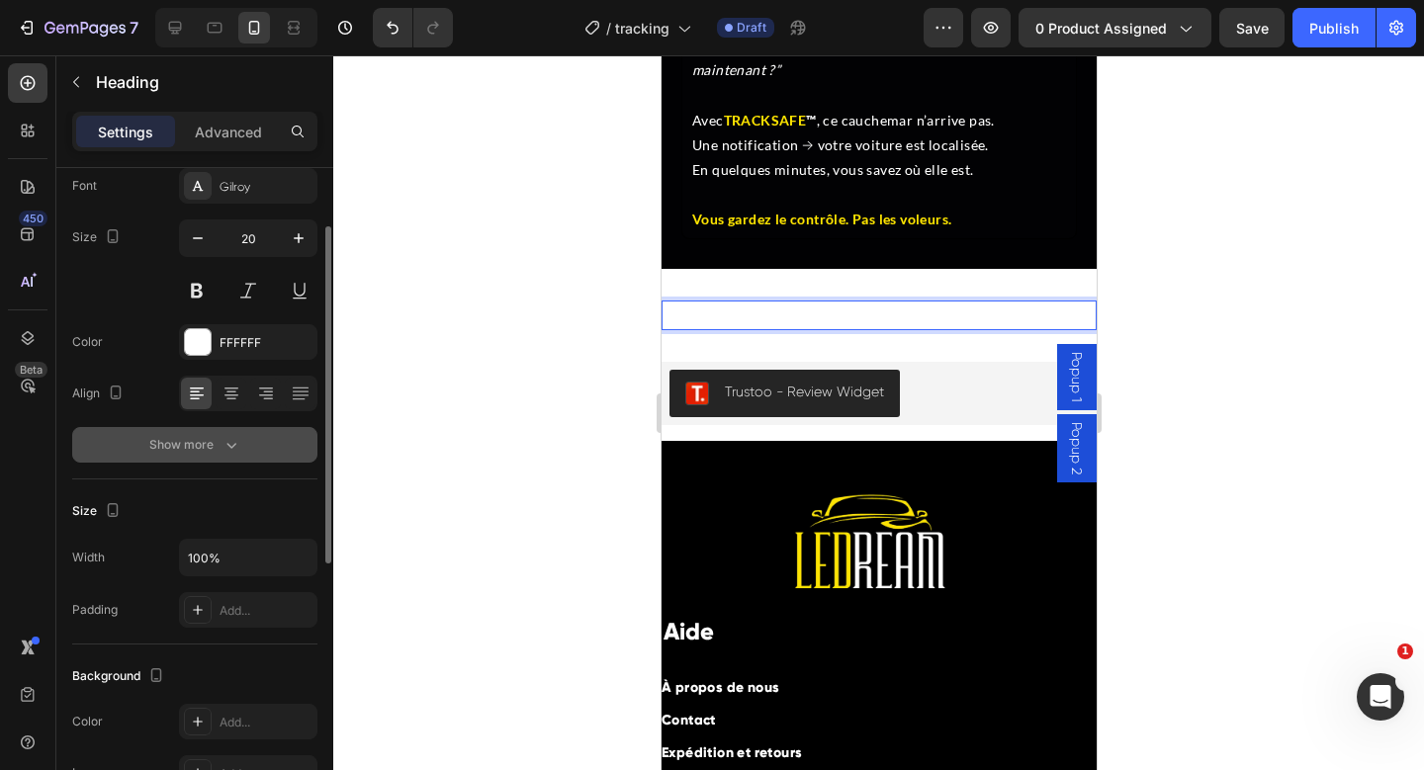
scroll to position [181, 0]
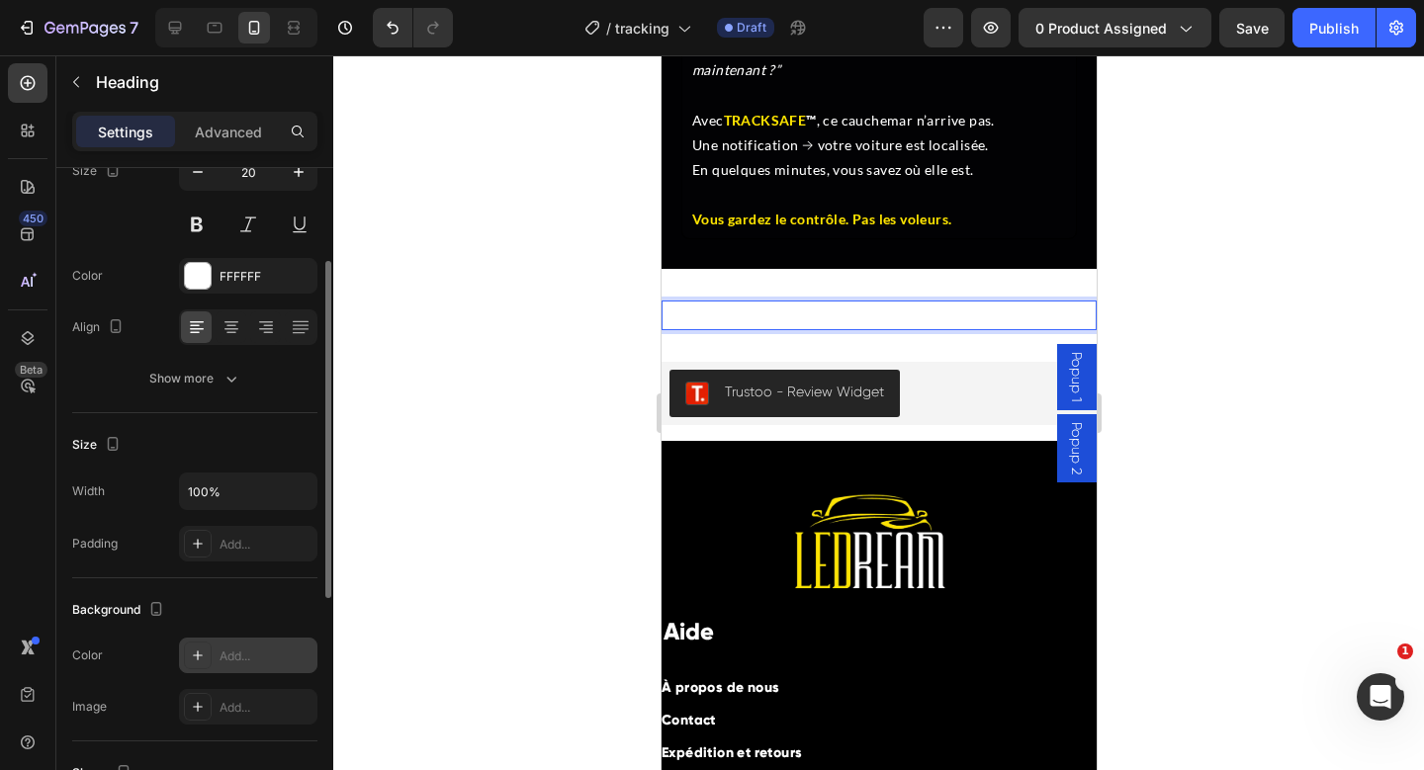
click at [226, 651] on div "Add..." at bounding box center [266, 657] width 93 height 18
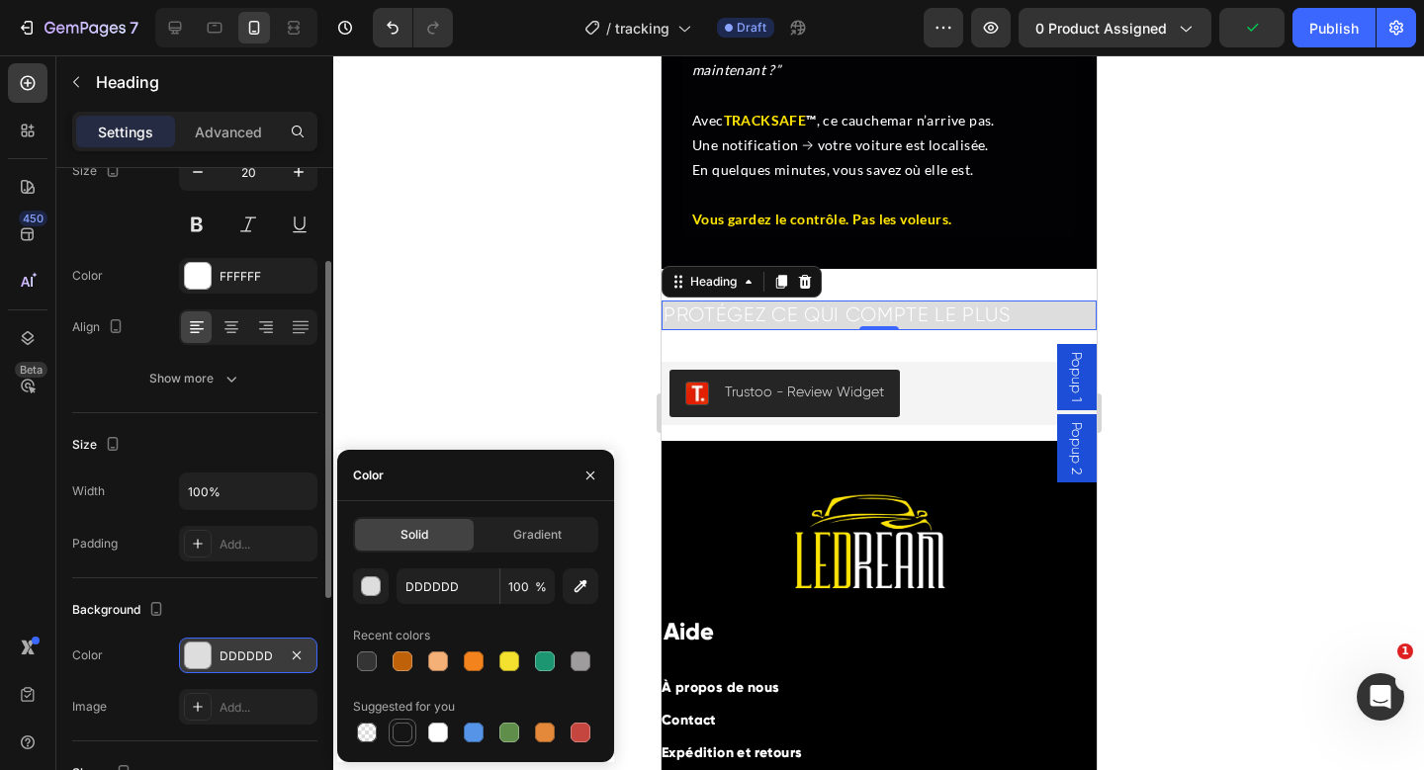
click at [409, 728] on div at bounding box center [403, 733] width 20 height 20
type input "151515"
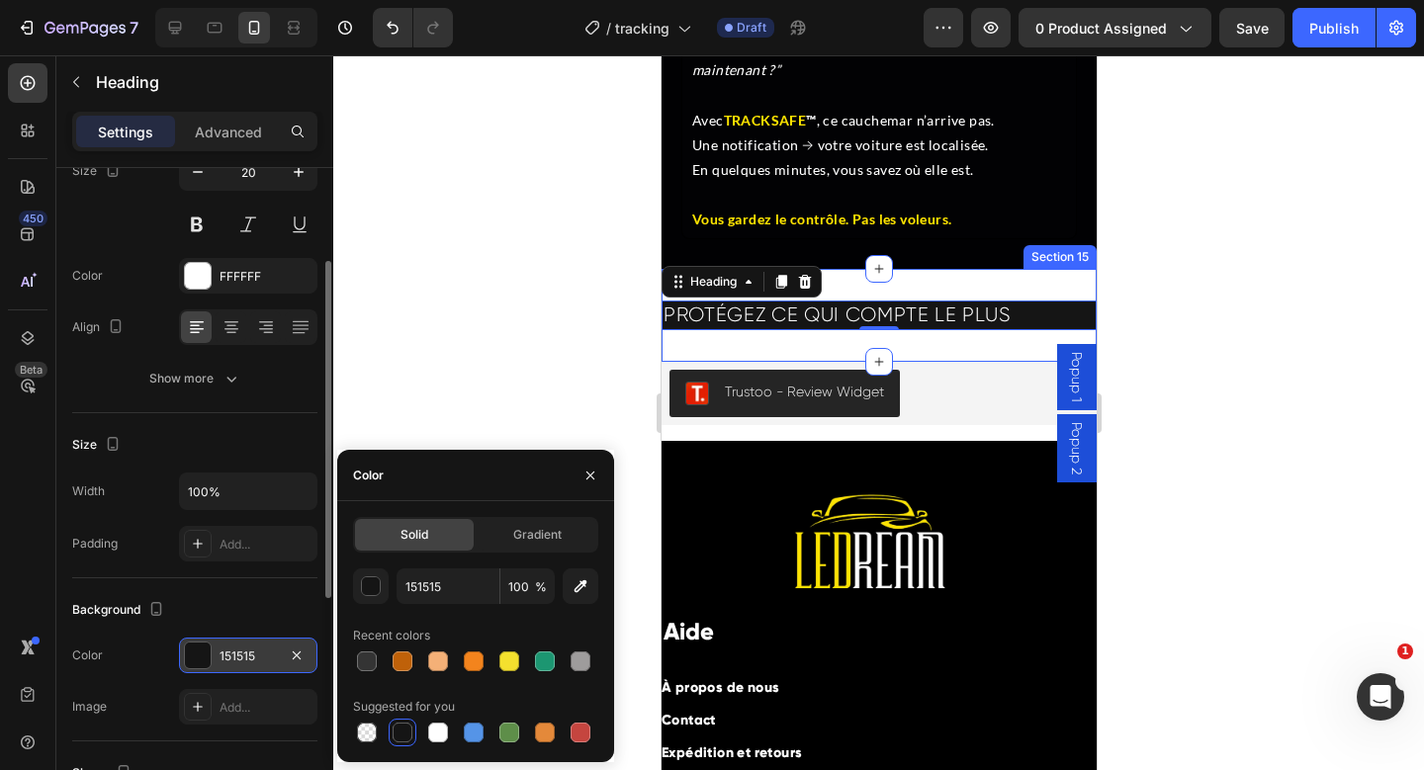
click at [901, 269] on div "PROTÉGEZ CE QUI COMPTE LE PLUS Heading 0 Section 15" at bounding box center [878, 315] width 435 height 93
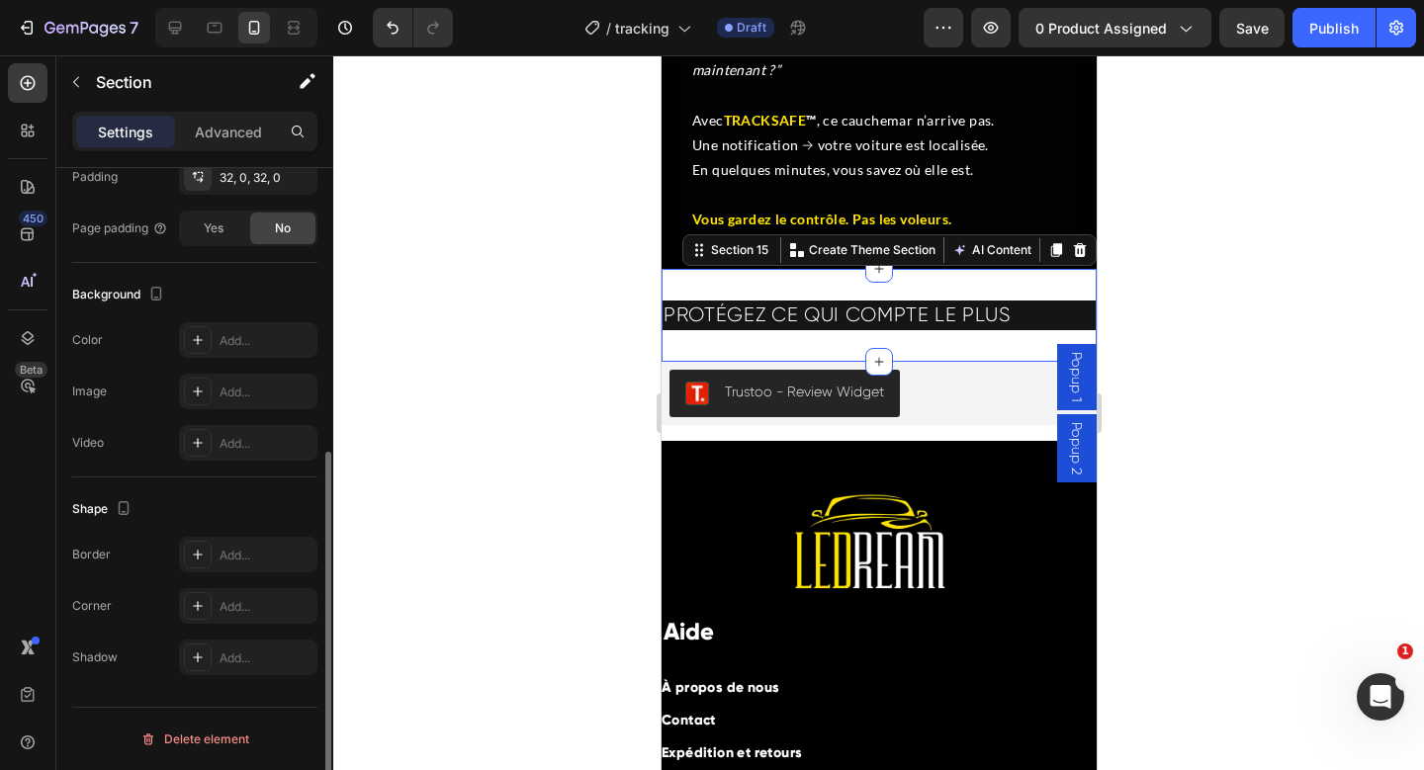
scroll to position [448, 0]
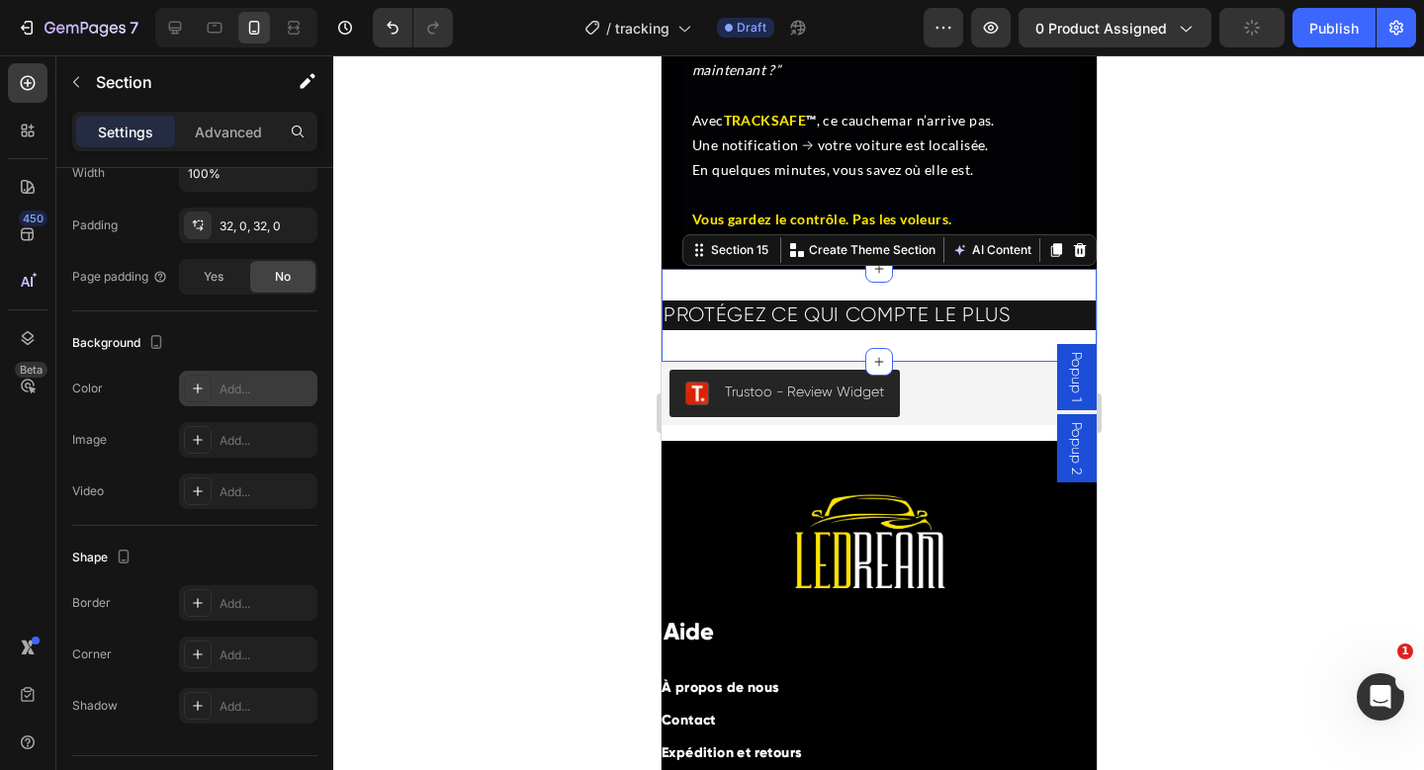
click at [212, 398] on div "Add..." at bounding box center [248, 389] width 138 height 36
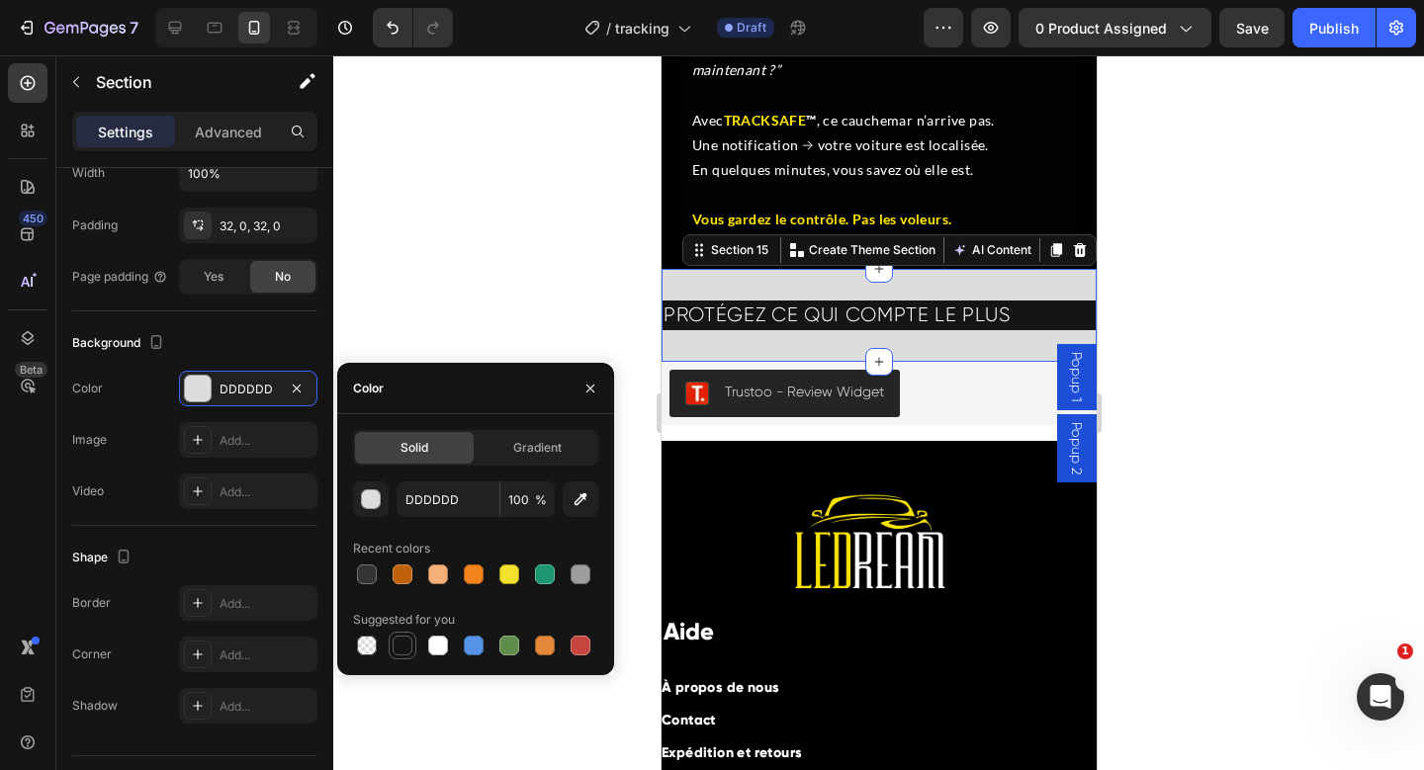
click at [401, 646] on div at bounding box center [403, 646] width 20 height 20
type input "151515"
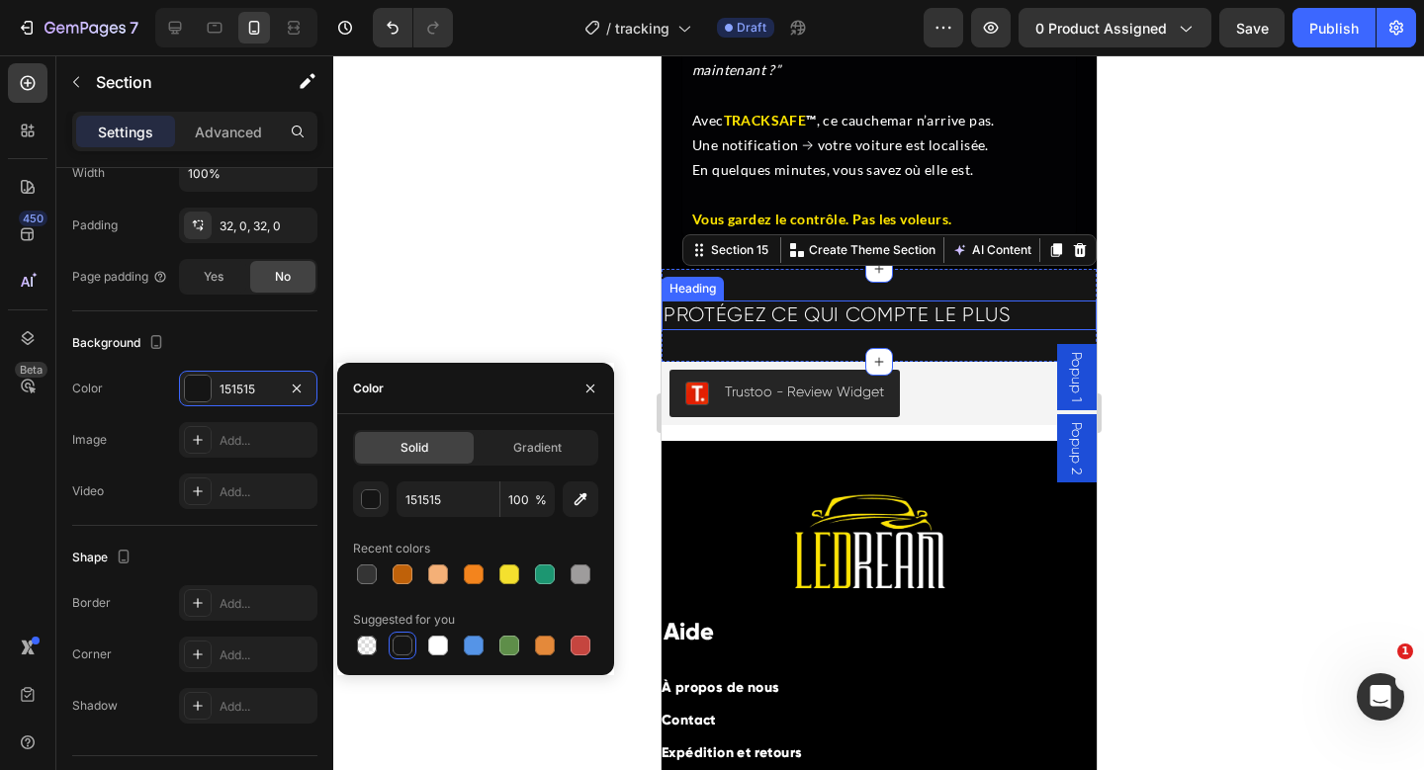
click at [907, 303] on p "PROTÉGEZ CE QUI COMPTE LE PLUS" at bounding box center [878, 316] width 431 height 26
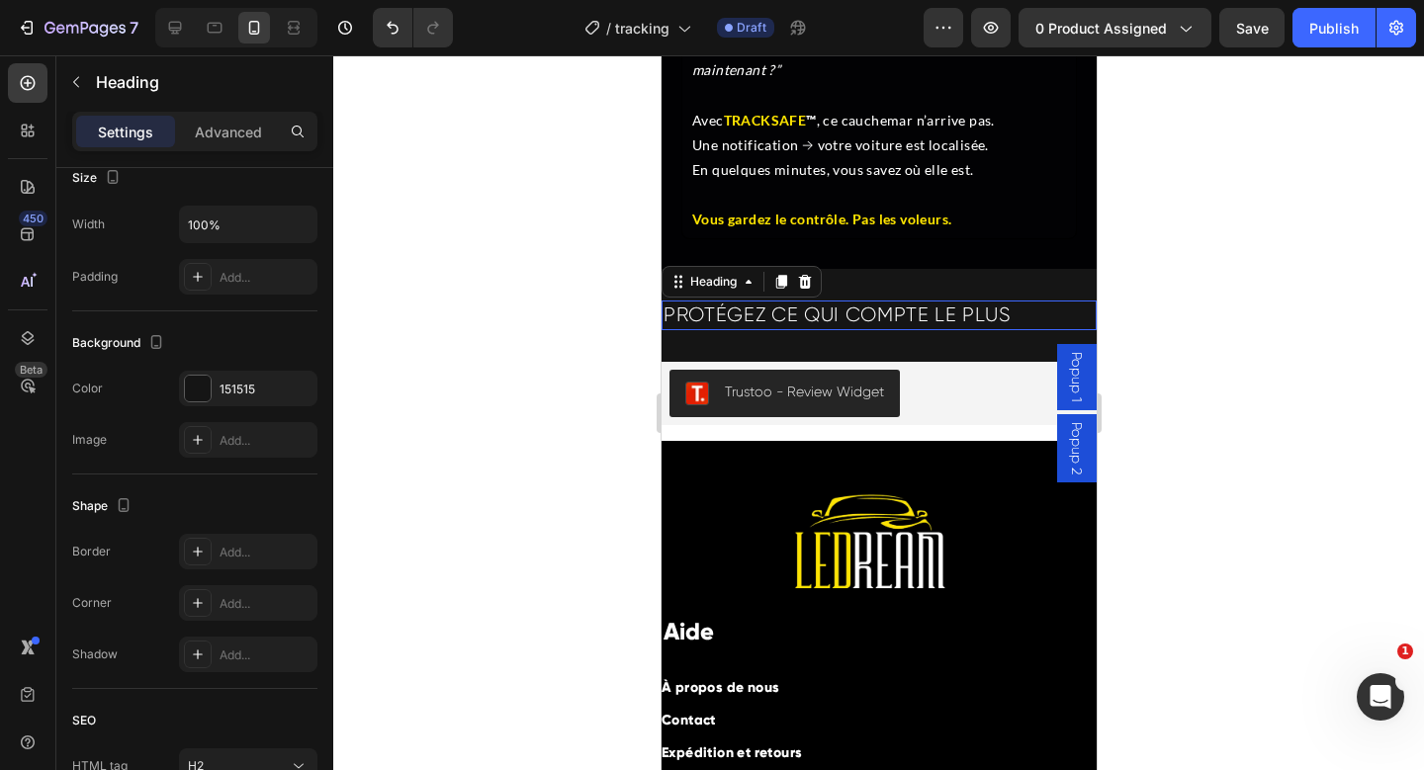
scroll to position [0, 0]
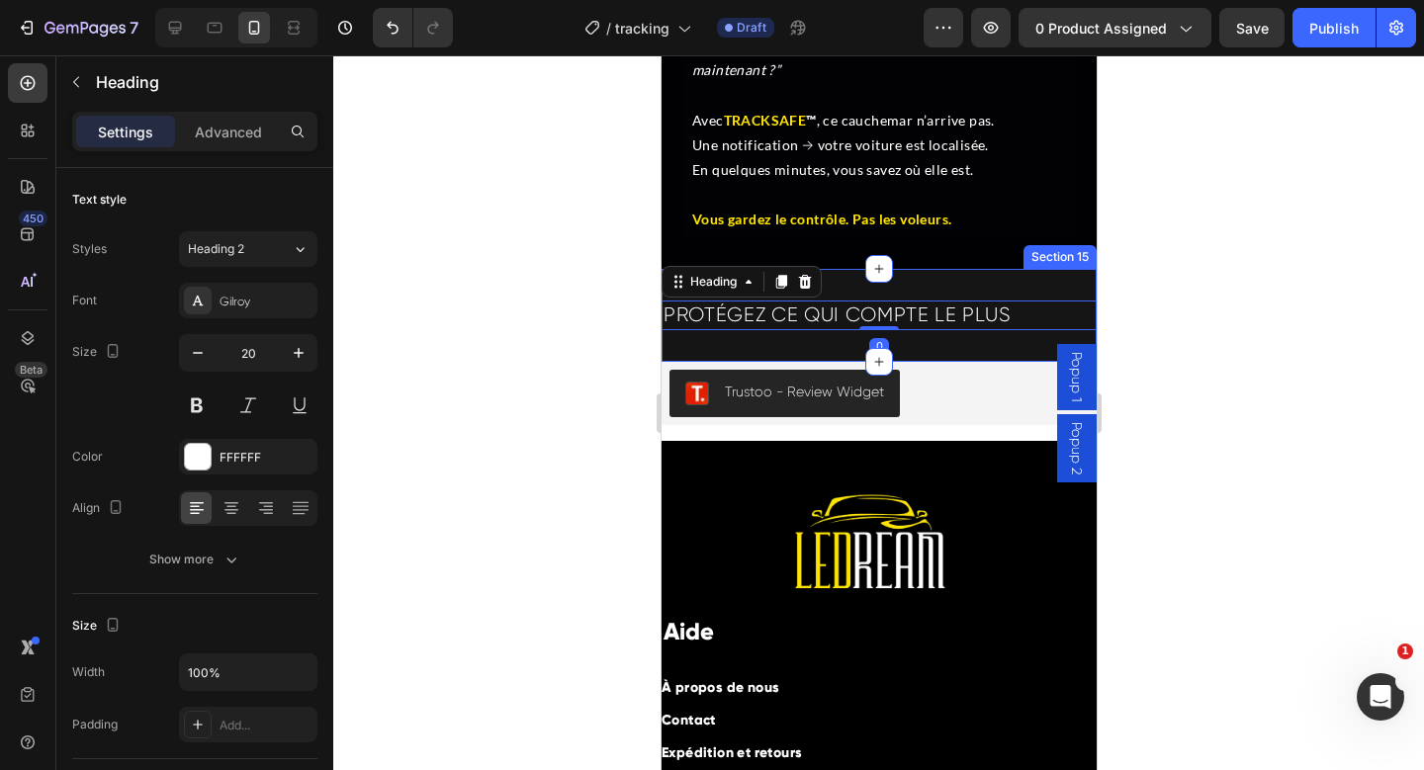
click at [911, 330] on div "PROTÉGEZ CE QUI COMPTE LE PLUS Heading 0 Section 15" at bounding box center [878, 315] width 435 height 93
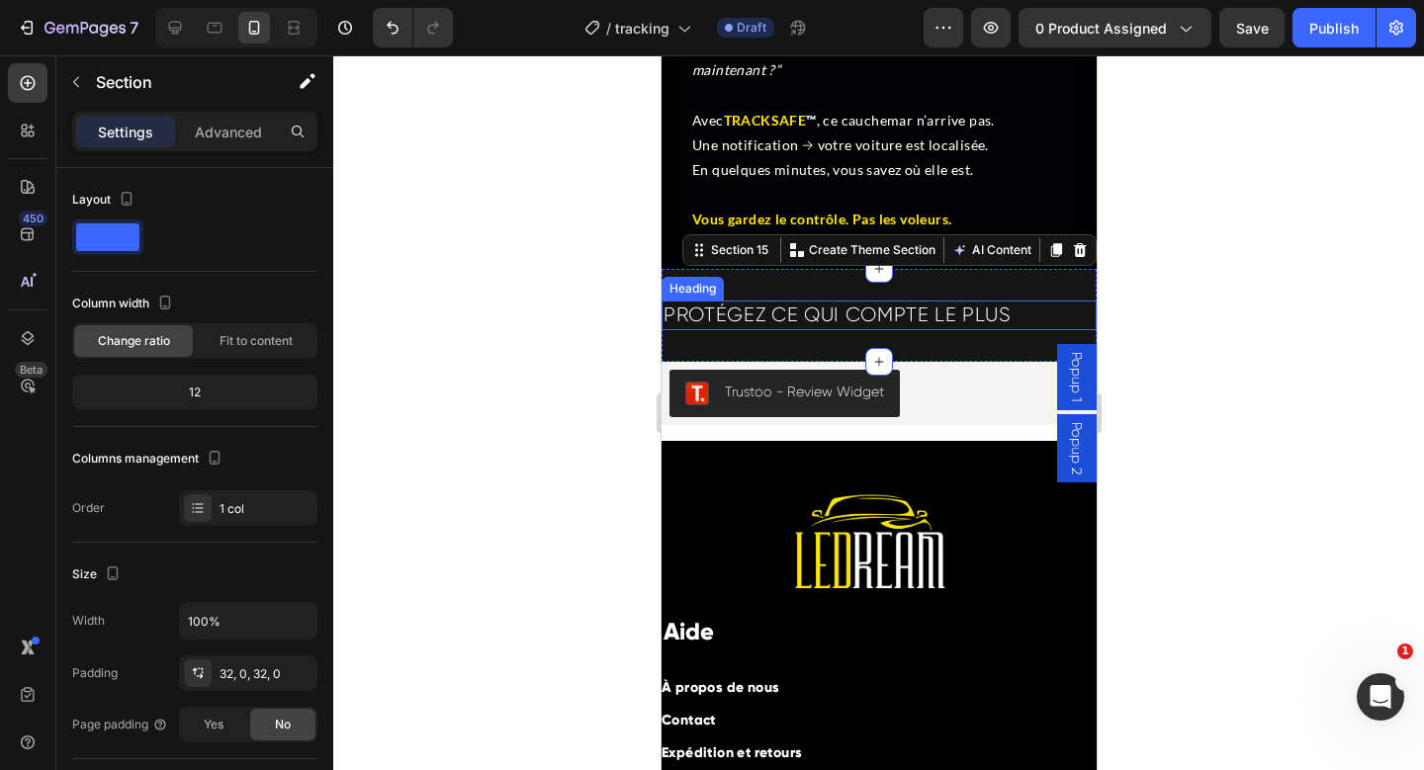
click at [903, 306] on p "PROTÉGEZ CE QUI COMPTE LE PLUS" at bounding box center [878, 316] width 431 height 26
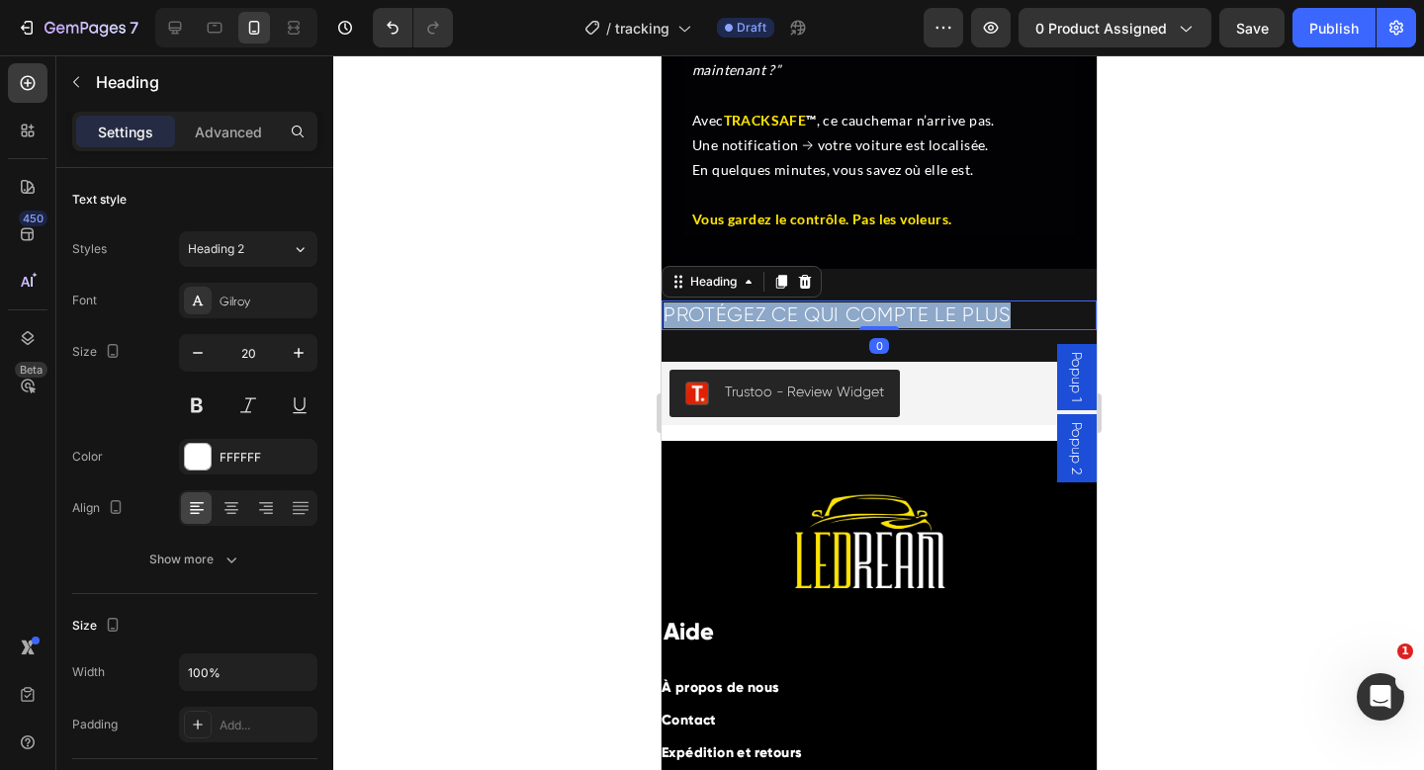
click at [903, 306] on p "PROTÉGEZ CE QUI COMPTE LE PLUS" at bounding box center [878, 316] width 431 height 26
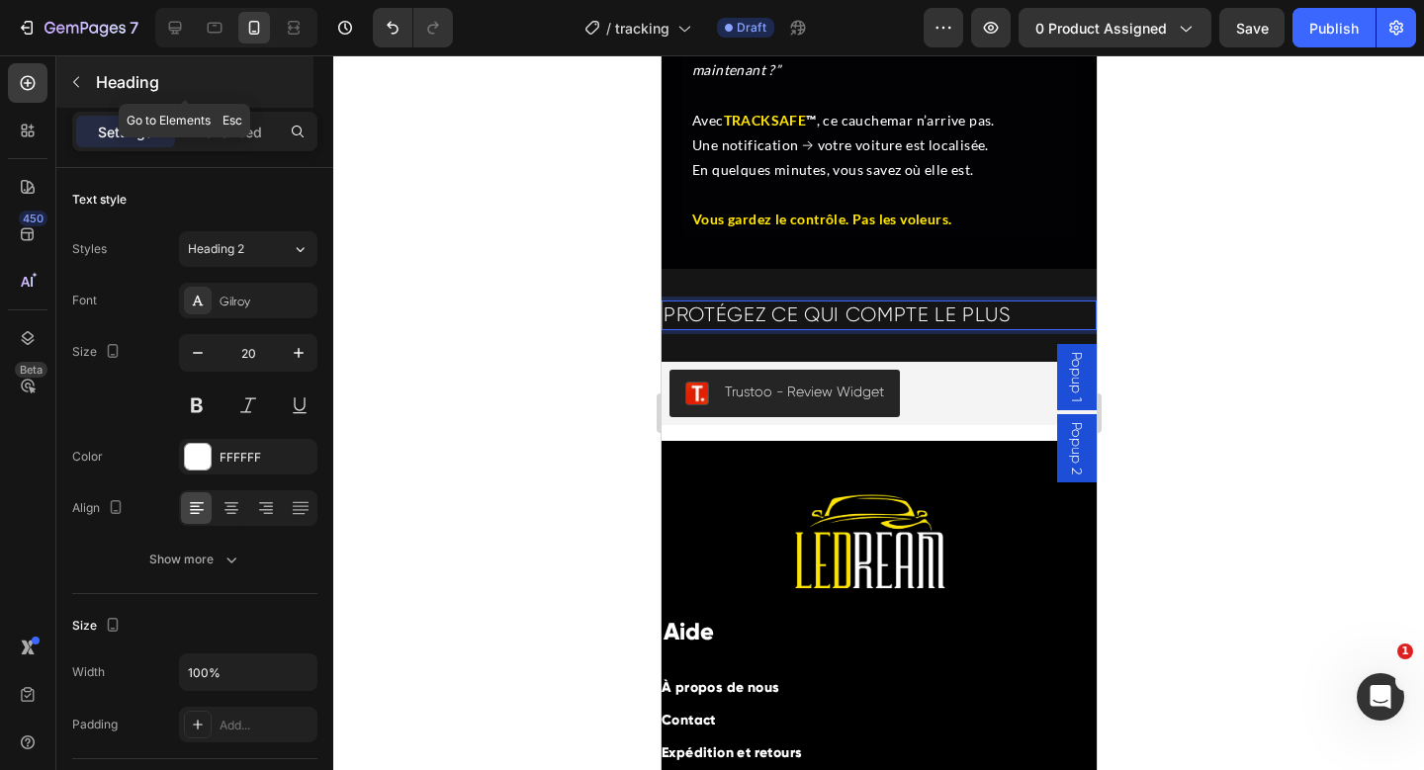
click at [78, 78] on icon "button" at bounding box center [76, 82] width 16 height 16
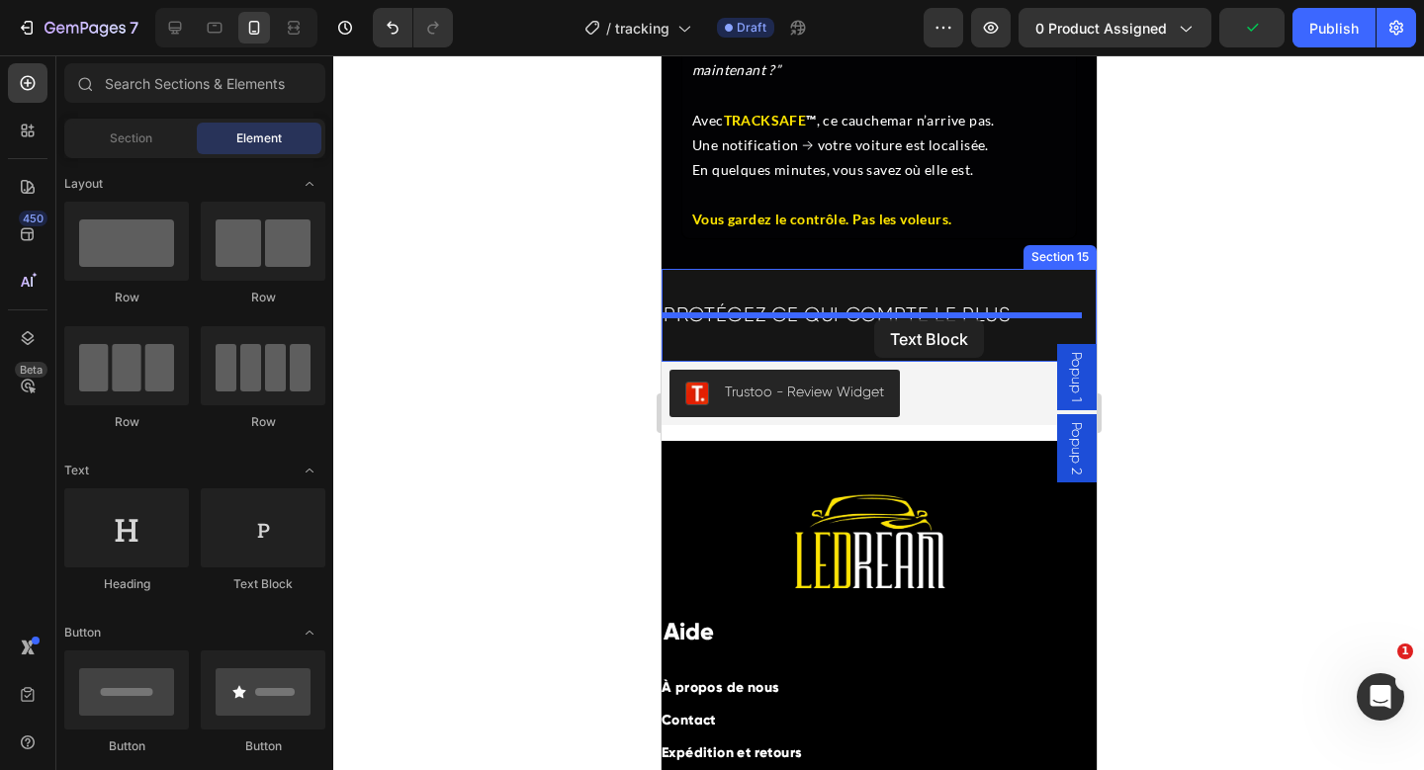
drag, startPoint x: 1033, startPoint y: 520, endPoint x: 873, endPoint y: 319, distance: 256.3
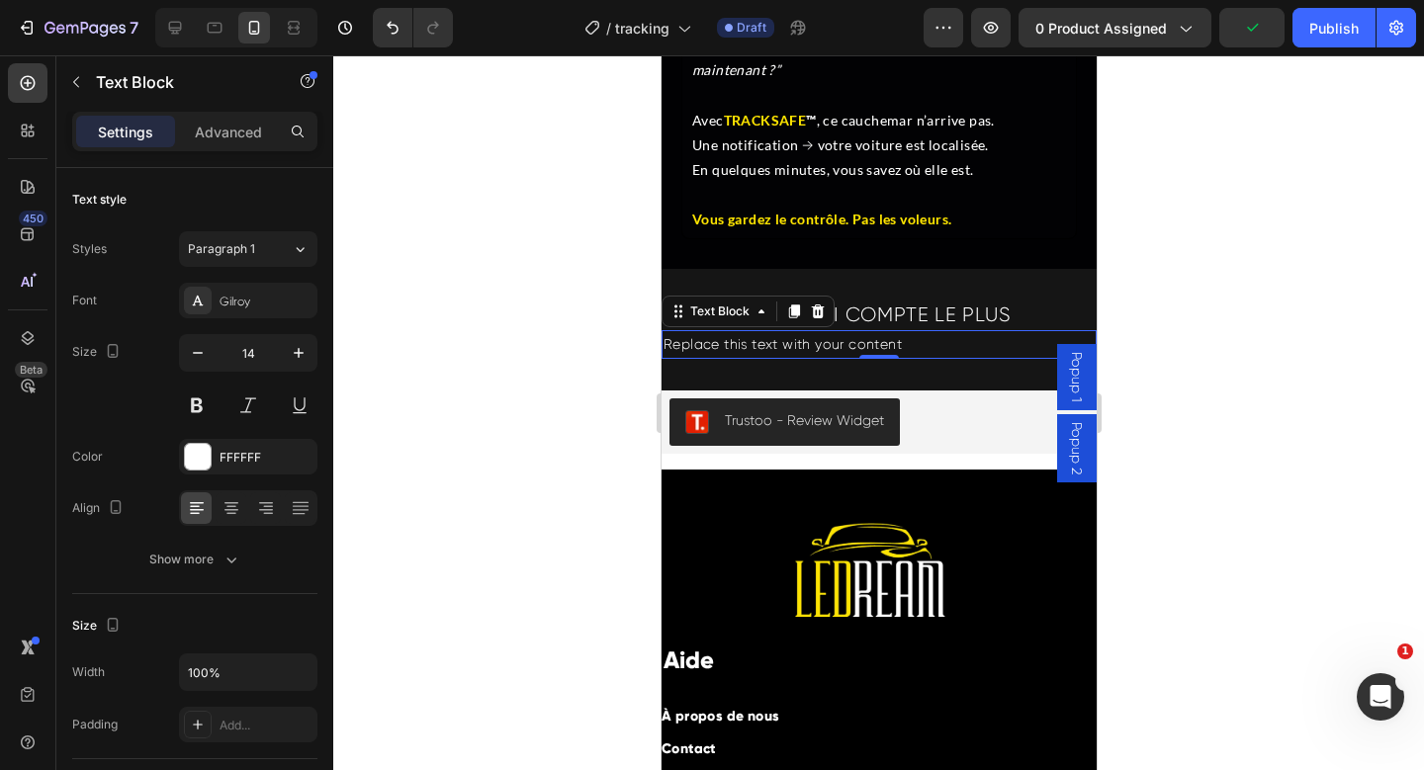
click at [813, 330] on div "Replace this text with your content" at bounding box center [878, 344] width 435 height 29
click at [813, 332] on p "Replace this text with your content" at bounding box center [878, 344] width 431 height 25
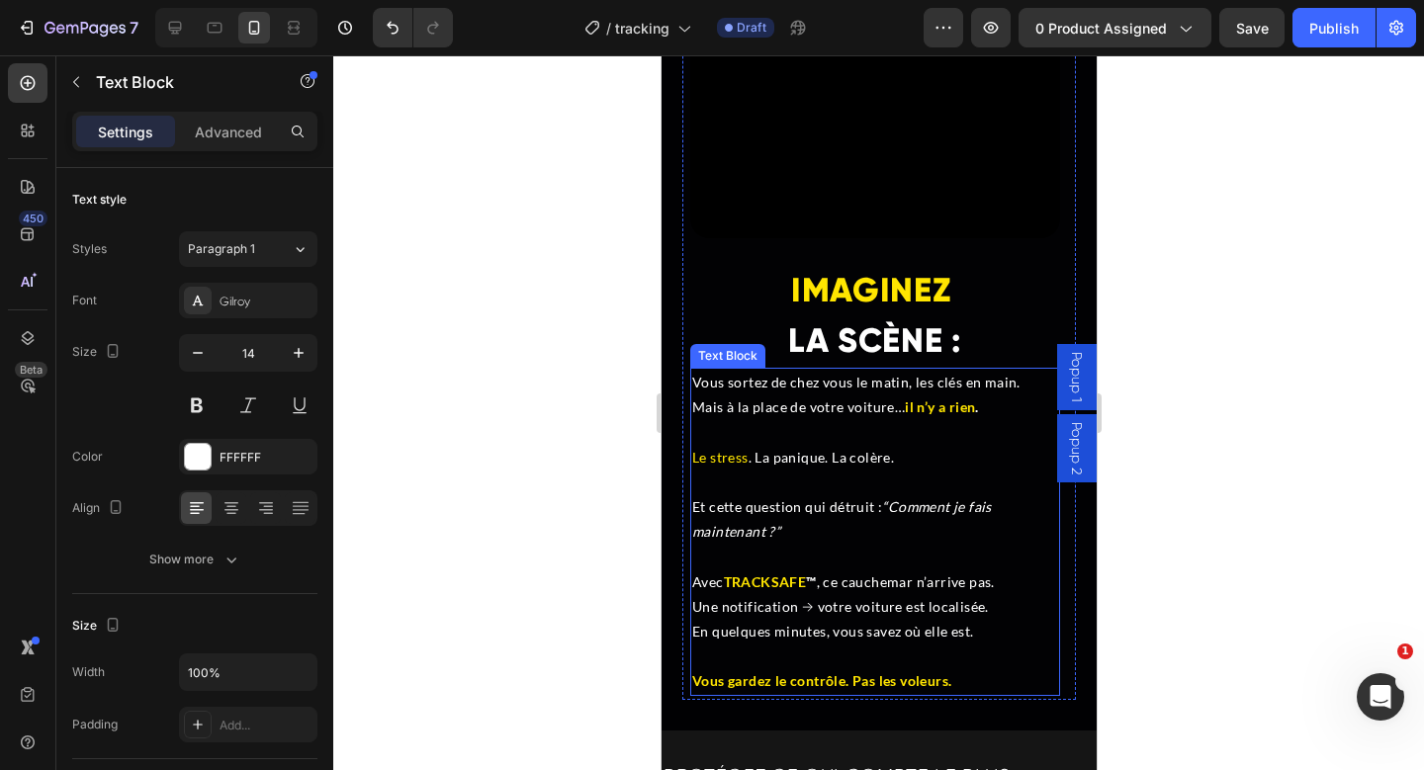
scroll to position [9033, 0]
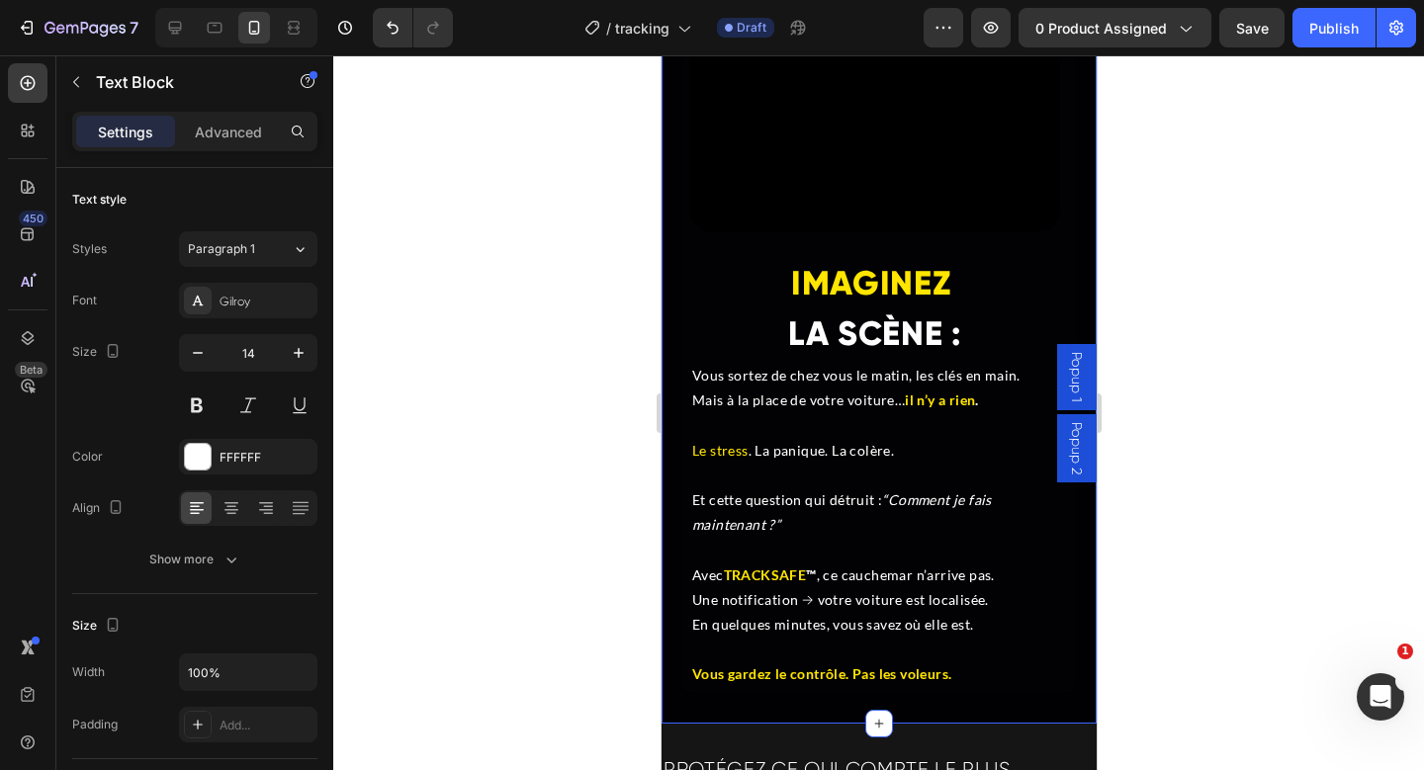
click at [678, 225] on div "Video IMAGINEZ LA SCÈNE : Heading Vous sortez de chez vous le matin, les clés e…" at bounding box center [878, 282] width 435 height 883
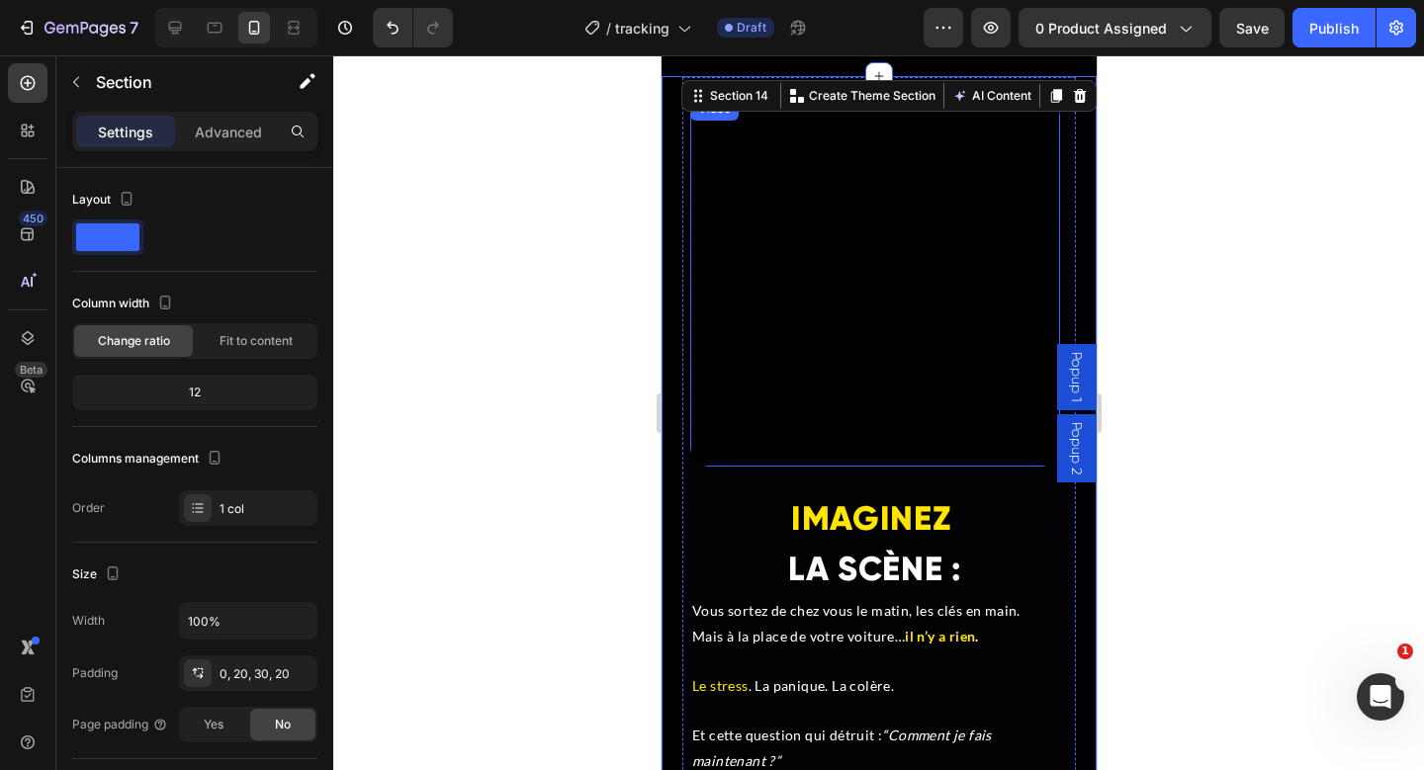
scroll to position [8650, 0]
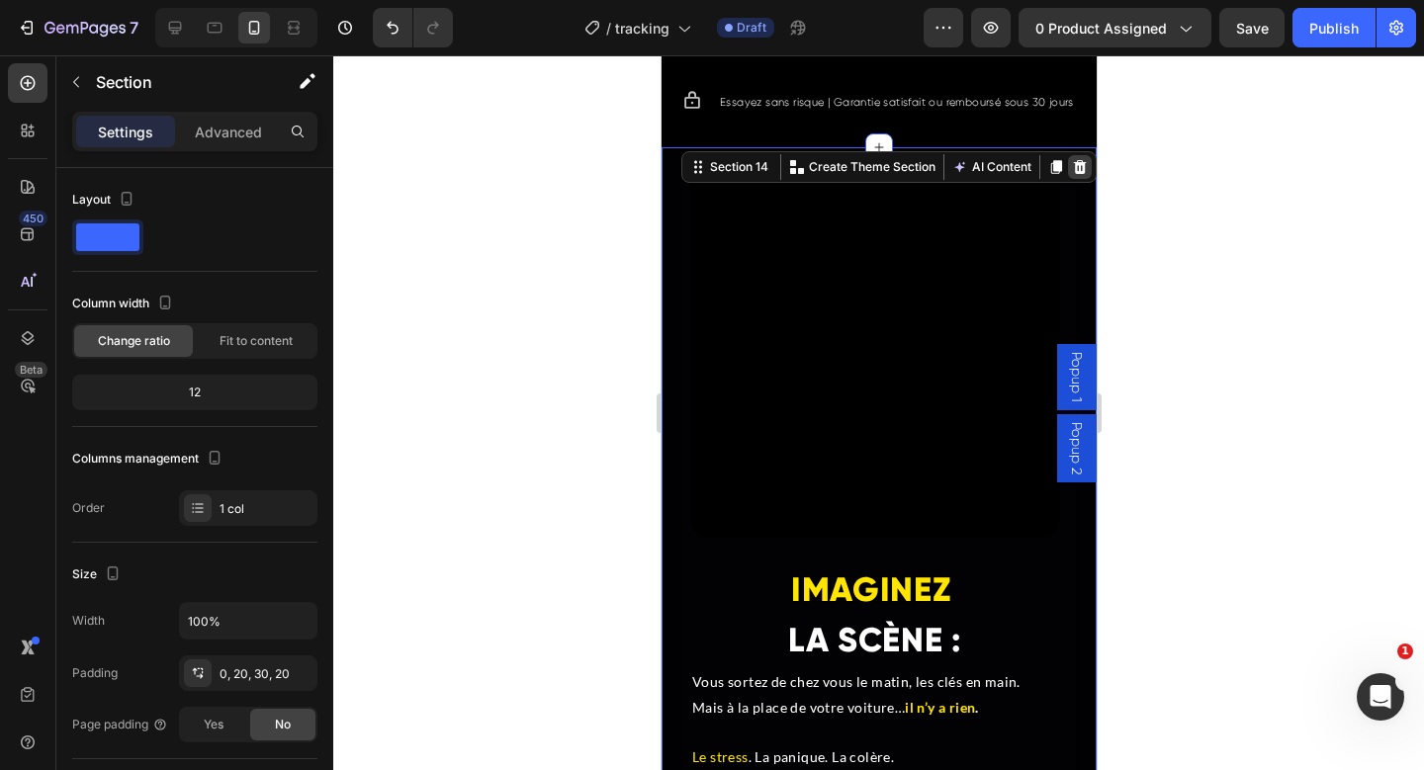
click at [1073, 174] on icon at bounding box center [1079, 167] width 13 height 14
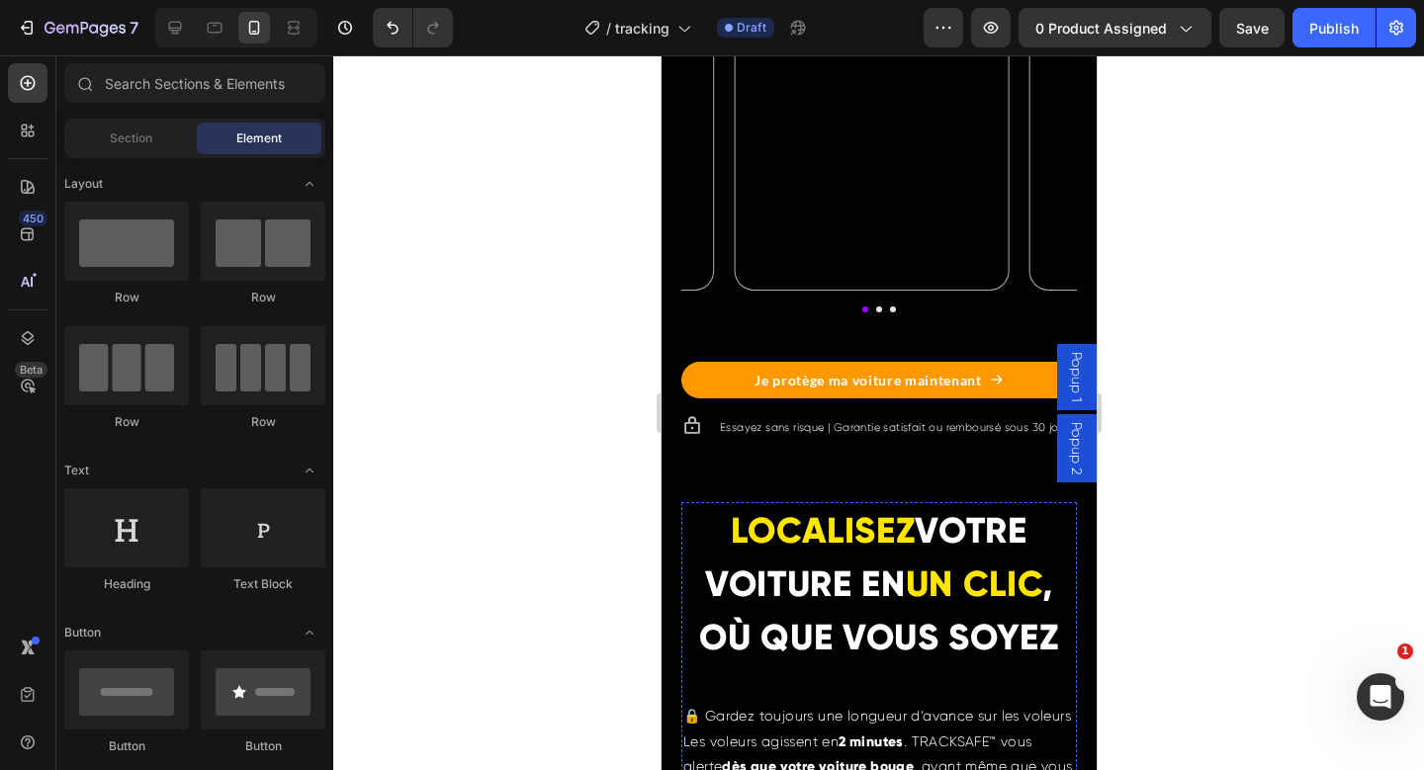
scroll to position [2574, 0]
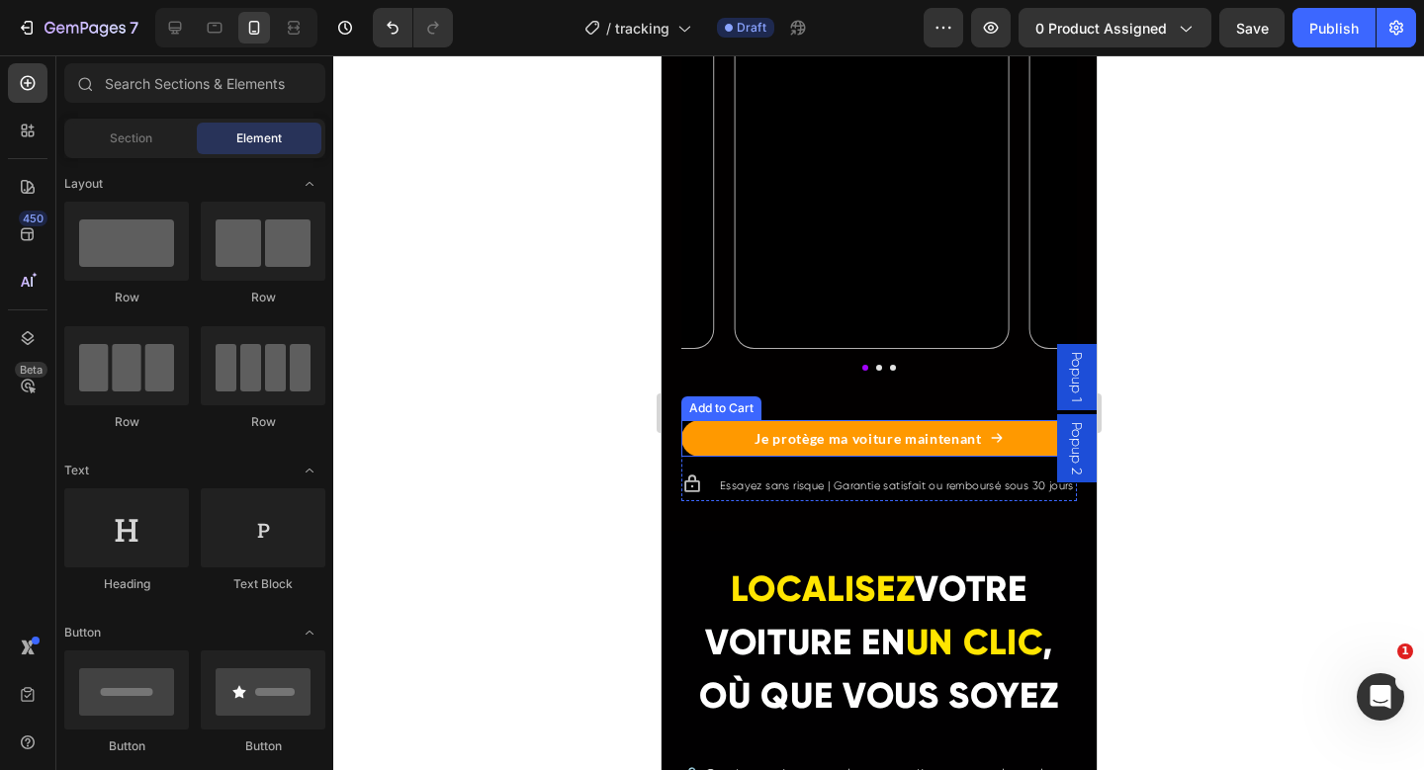
click at [684, 457] on div "Je protège ma voiture maintenant Add to Cart" at bounding box center [878, 438] width 396 height 37
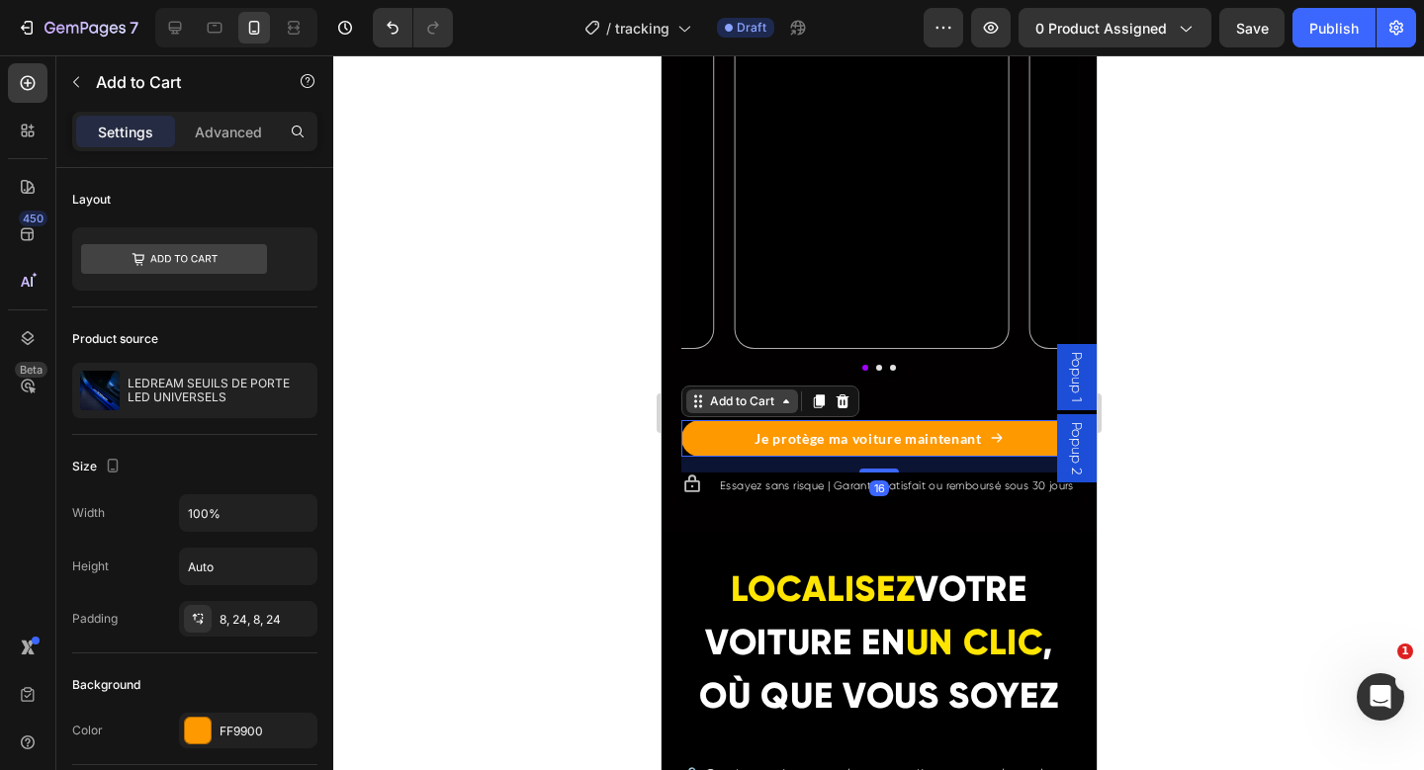
click at [739, 410] on div "Add to Cart" at bounding box center [741, 402] width 72 height 18
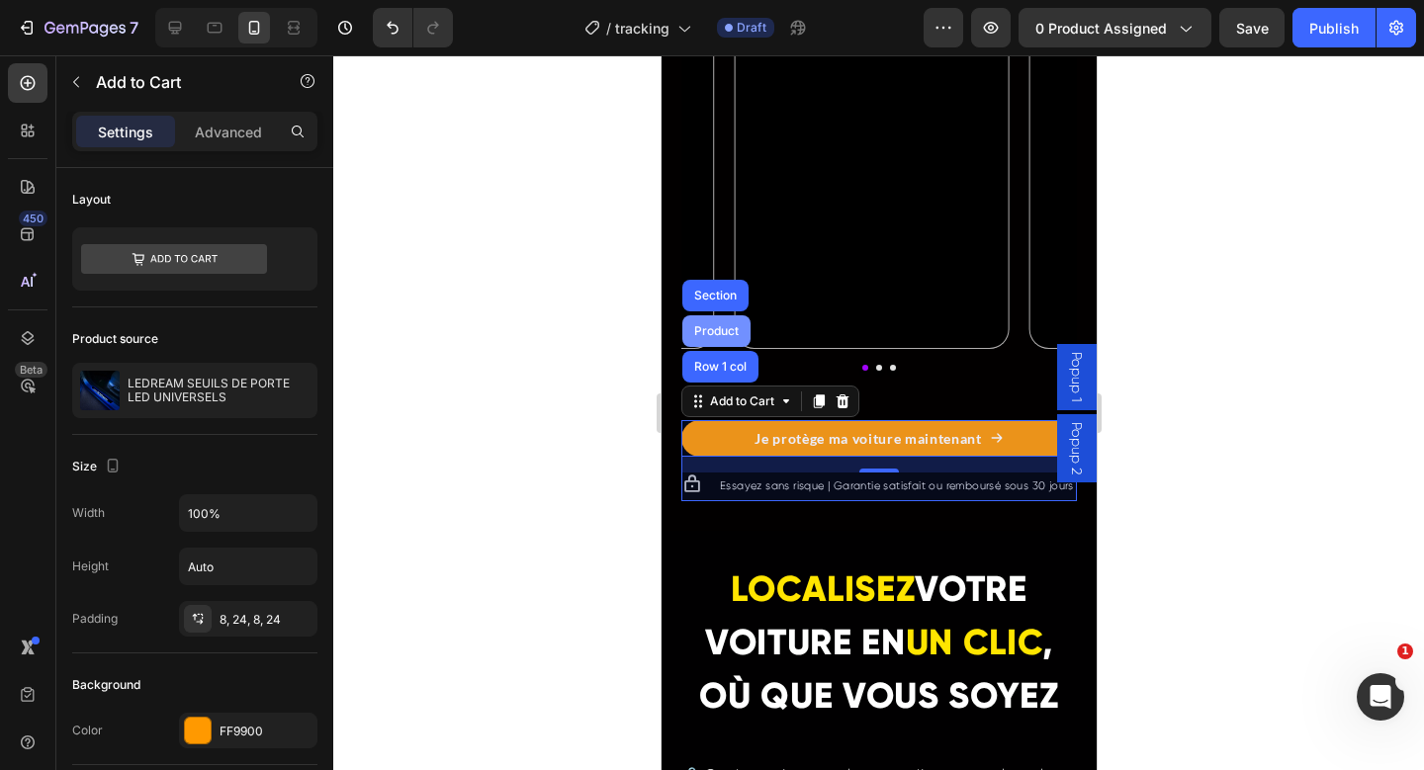
click at [728, 337] on div "Product" at bounding box center [715, 331] width 52 height 12
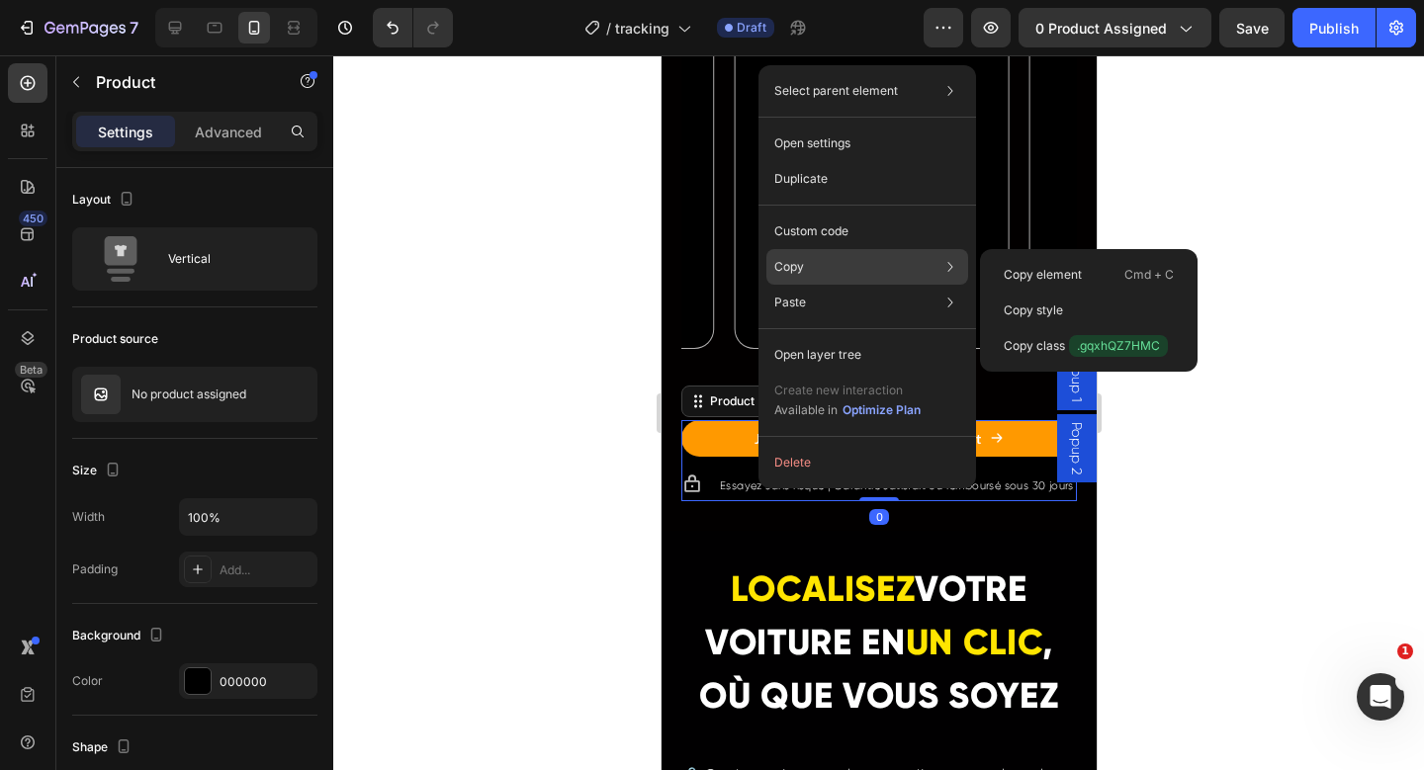
click at [854, 252] on div "Copy Copy element Cmd + C Copy style Copy class .gqxhQZ7HMC" at bounding box center [867, 267] width 202 height 36
click at [1009, 293] on div "Copy element Cmd + C" at bounding box center [1089, 311] width 202 height 36
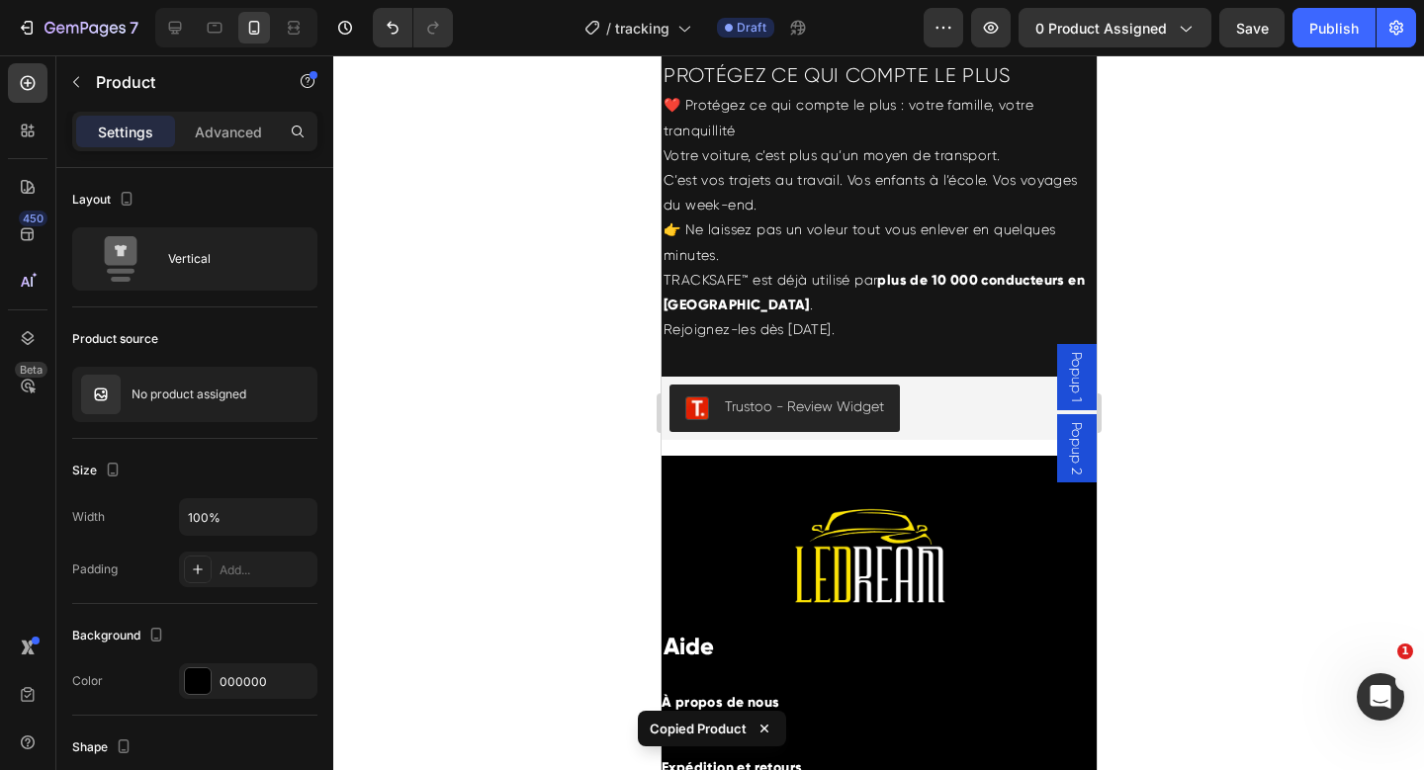
scroll to position [8758, 0]
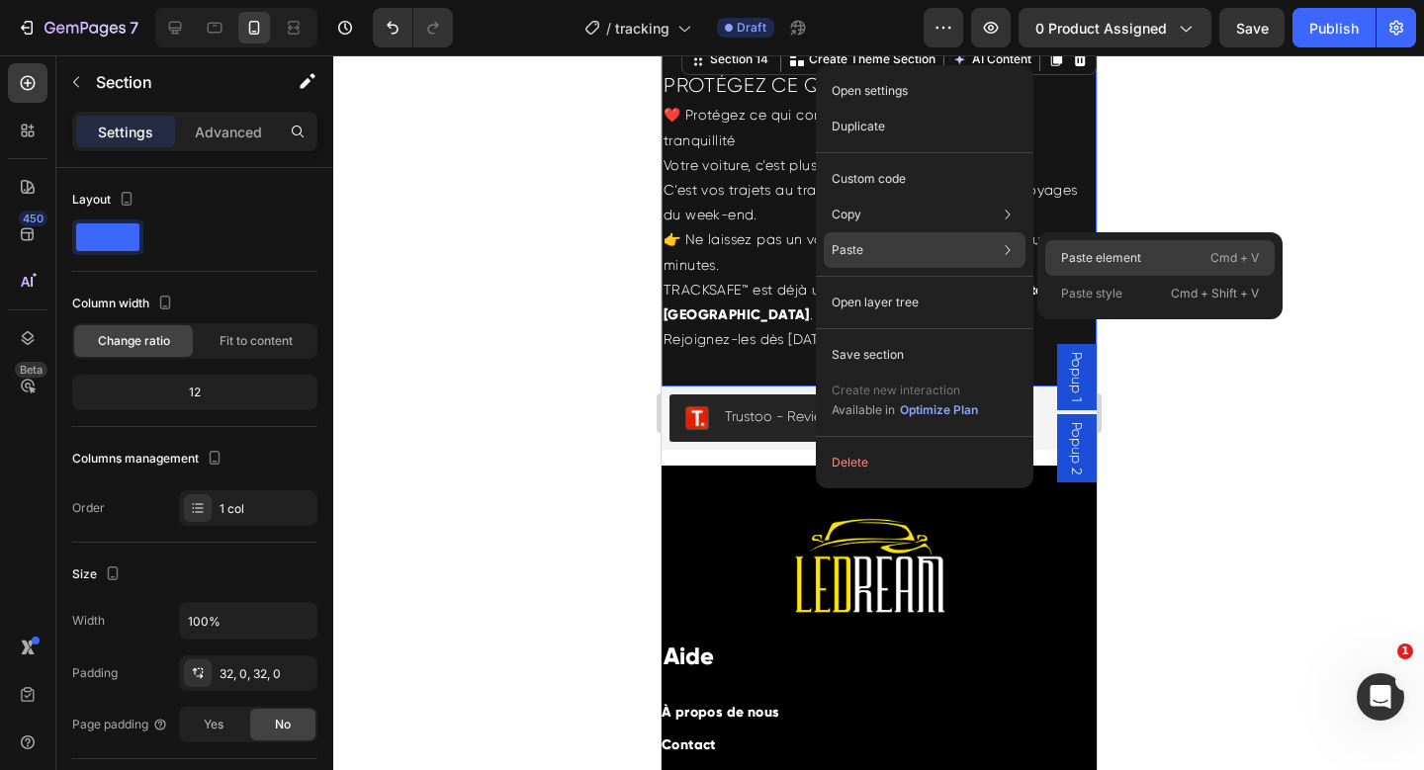
drag, startPoint x: 1097, startPoint y: 243, endPoint x: 330, endPoint y: 350, distance: 773.9
click at [1097, 276] on div "Paste element Cmd + V" at bounding box center [1159, 294] width 229 height 36
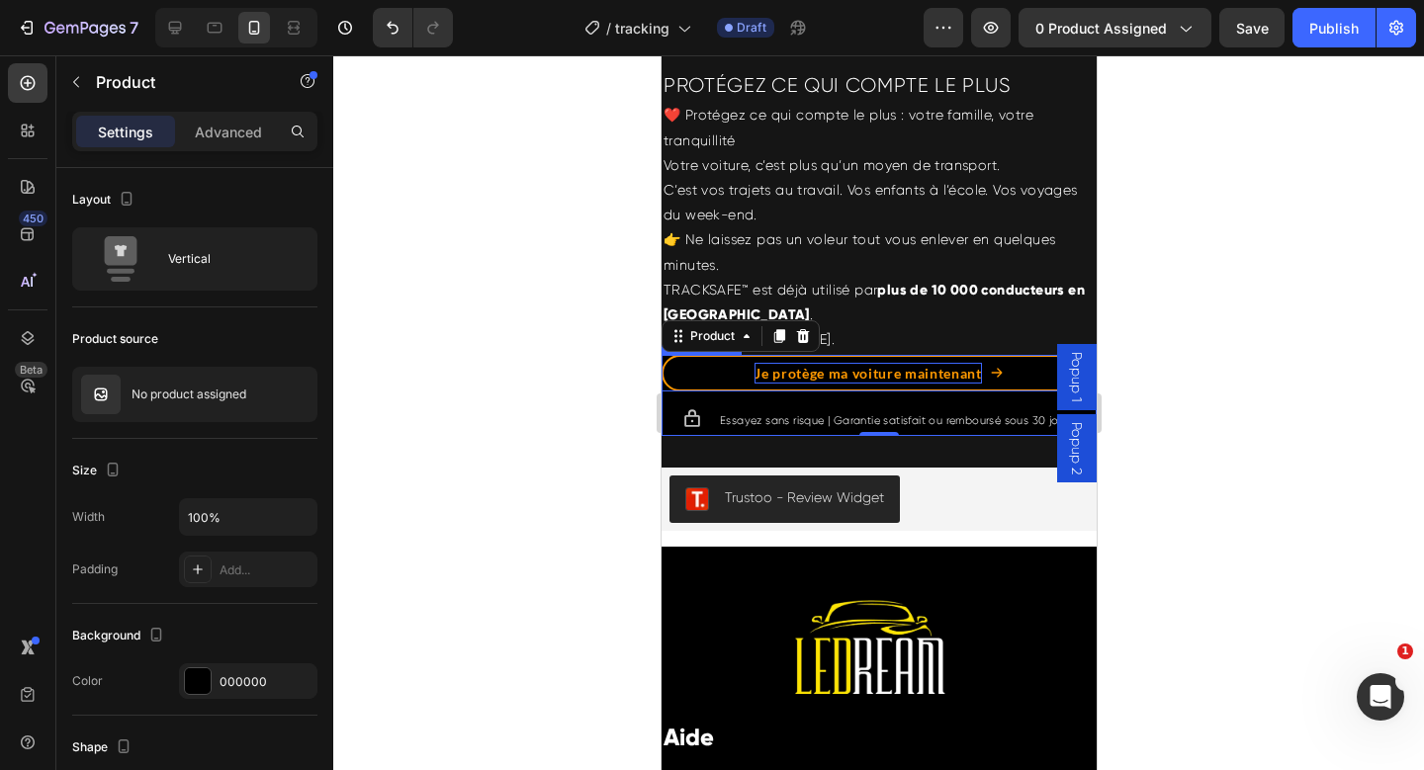
click at [960, 384] on div "Je protège ma voiture maintenant" at bounding box center [867, 373] width 226 height 21
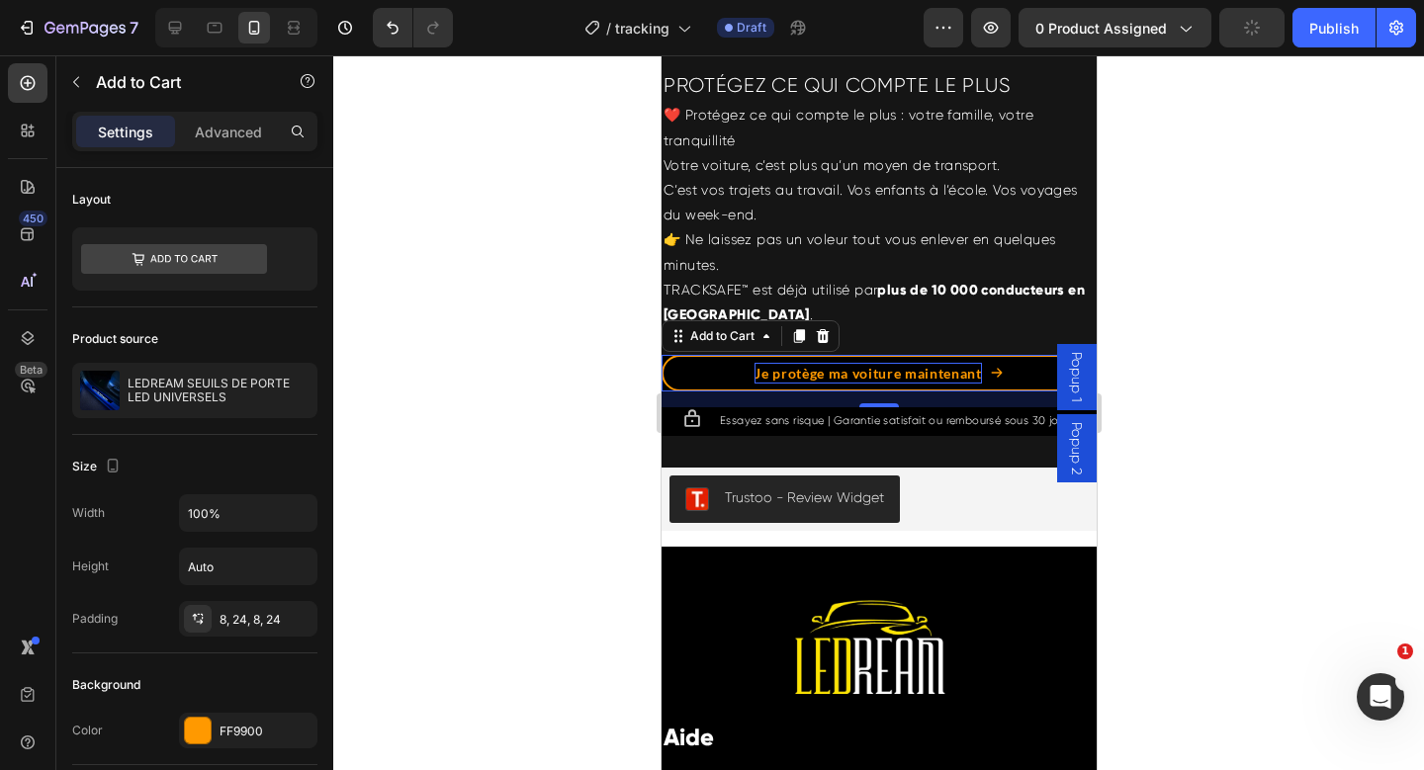
click at [971, 384] on div "Je protège ma voiture maintenant" at bounding box center [867, 373] width 226 height 21
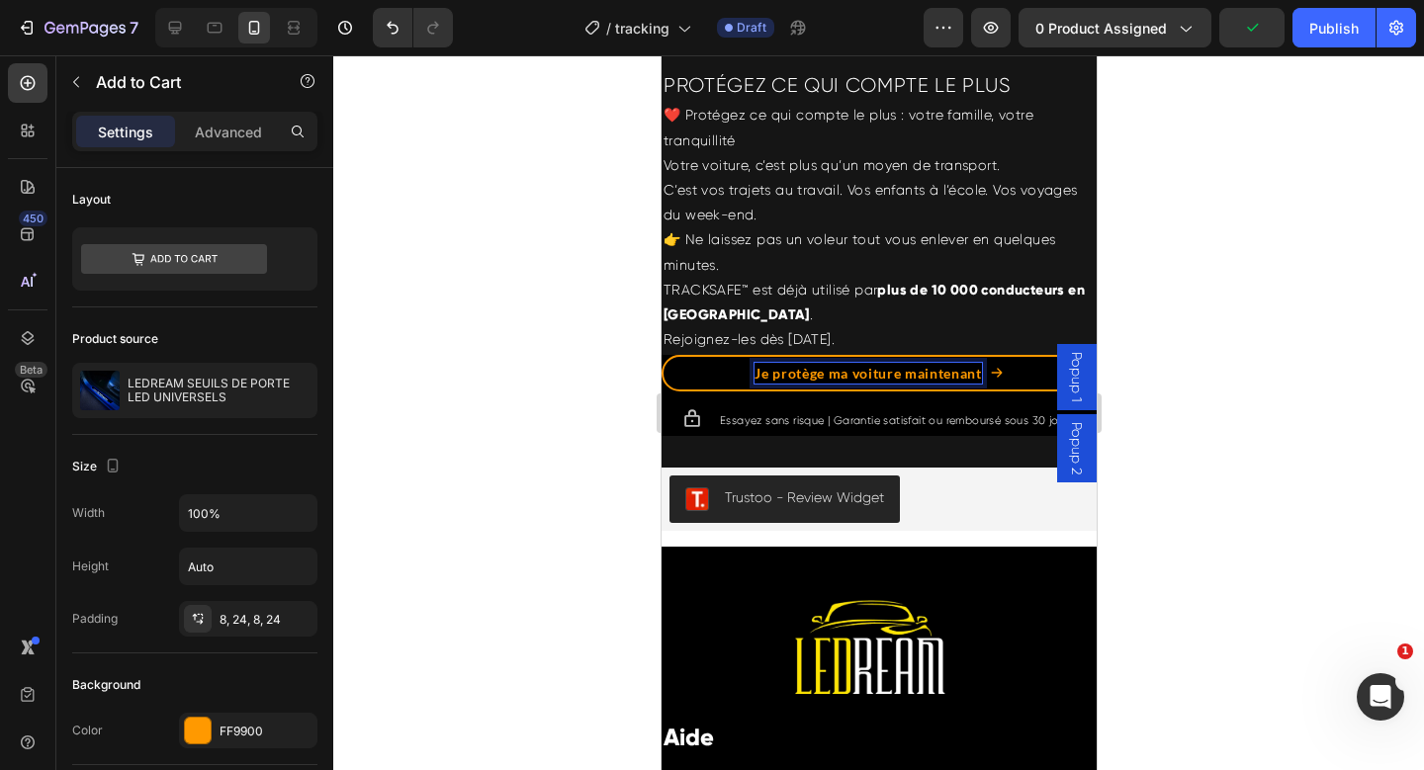
click at [973, 384] on p "Je protège ma voiture maintenant" at bounding box center [867, 373] width 226 height 21
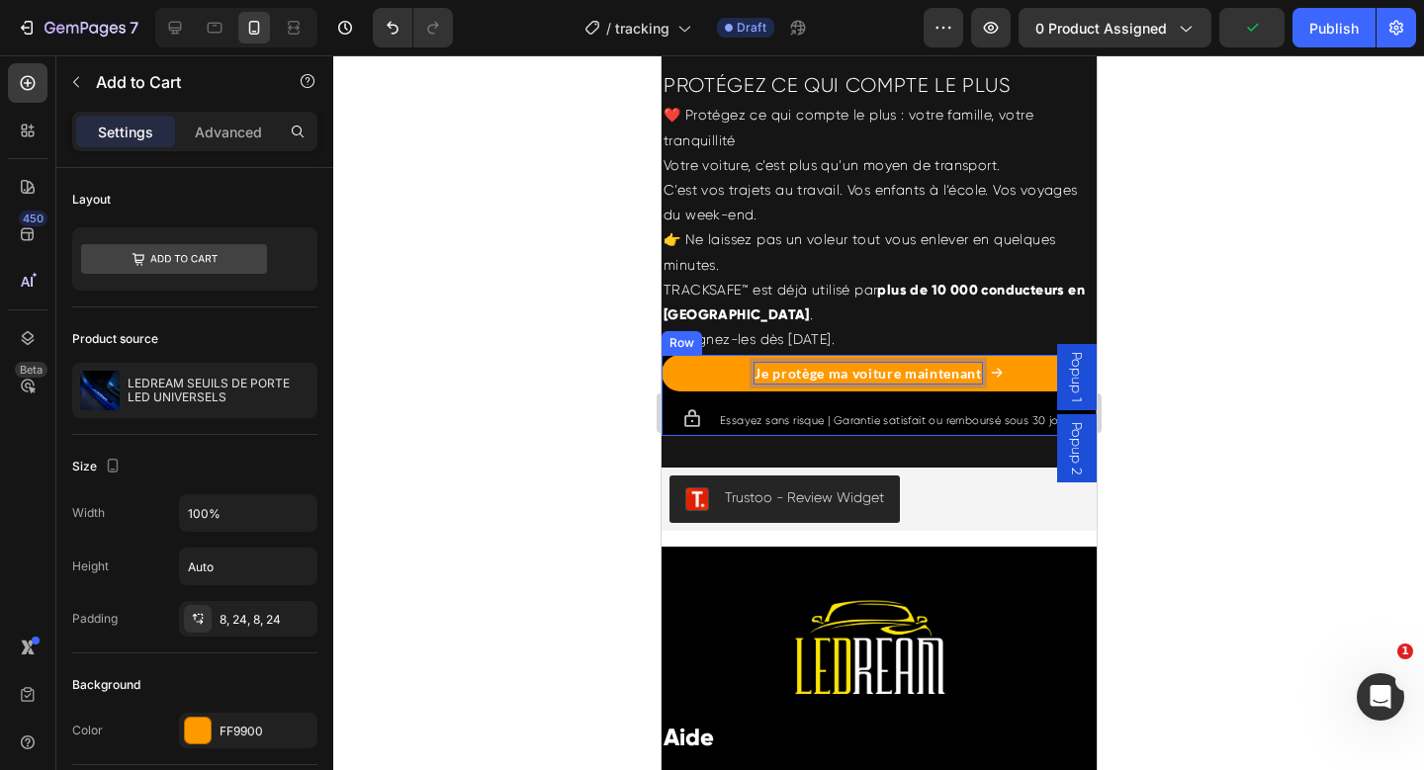
click at [661, 355] on button "Je protège ma voiture maintenant" at bounding box center [878, 373] width 435 height 37
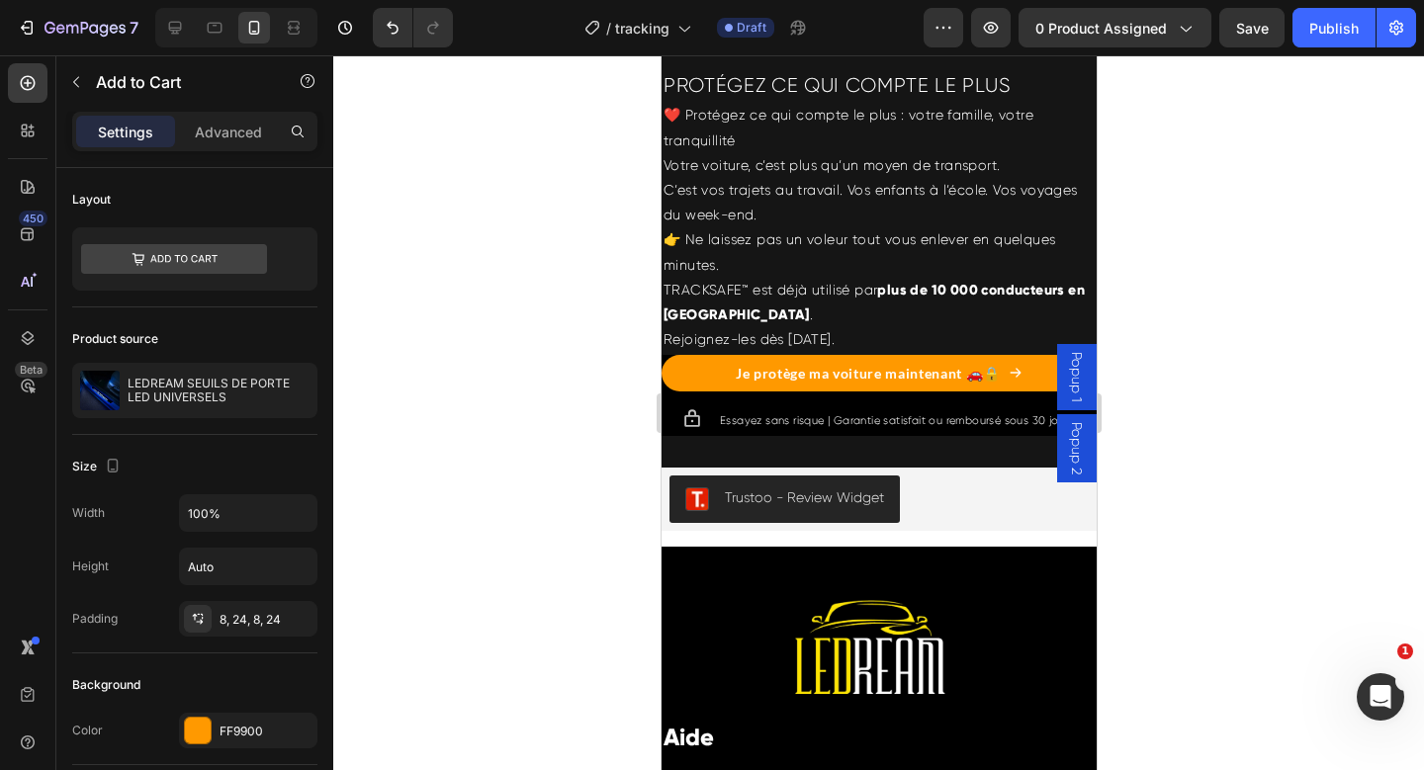
click at [1251, 381] on div at bounding box center [878, 412] width 1091 height 715
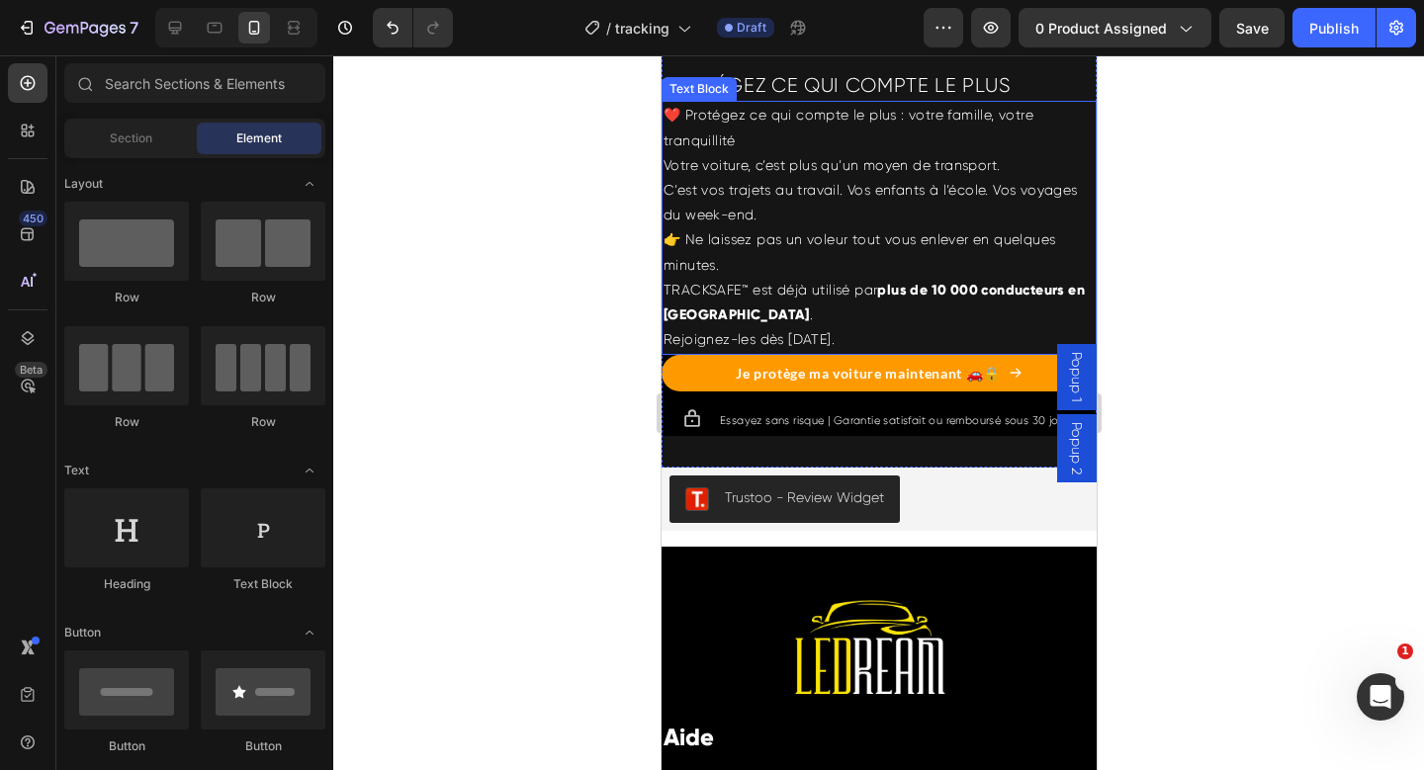
click at [931, 353] on p "Votre voiture, c’est plus qu’un moyen de transport. C’est vos trajets au travai…" at bounding box center [878, 253] width 431 height 200
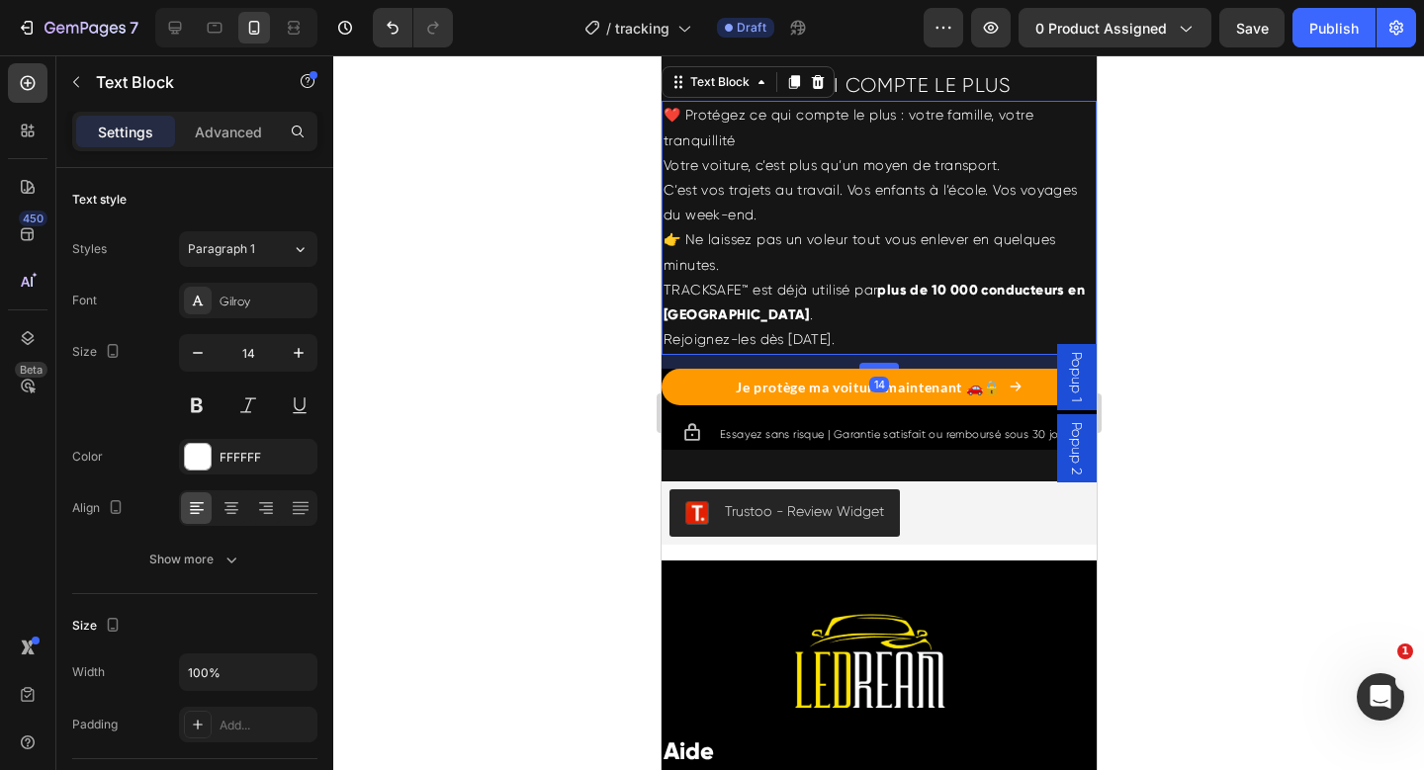
drag, startPoint x: 875, startPoint y: 425, endPoint x: 868, endPoint y: 439, distance: 15.5
click at [868, 369] on div at bounding box center [878, 366] width 40 height 6
